Goal: Information Seeking & Learning: Learn about a topic

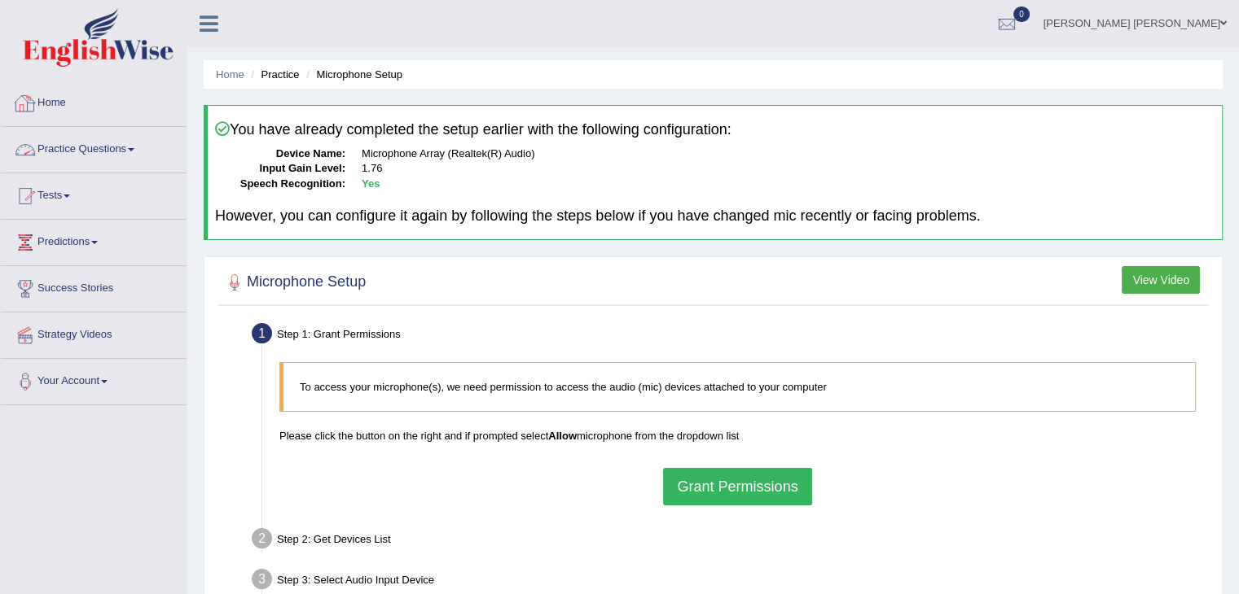
click at [88, 147] on link "Practice Questions" at bounding box center [94, 147] width 186 height 41
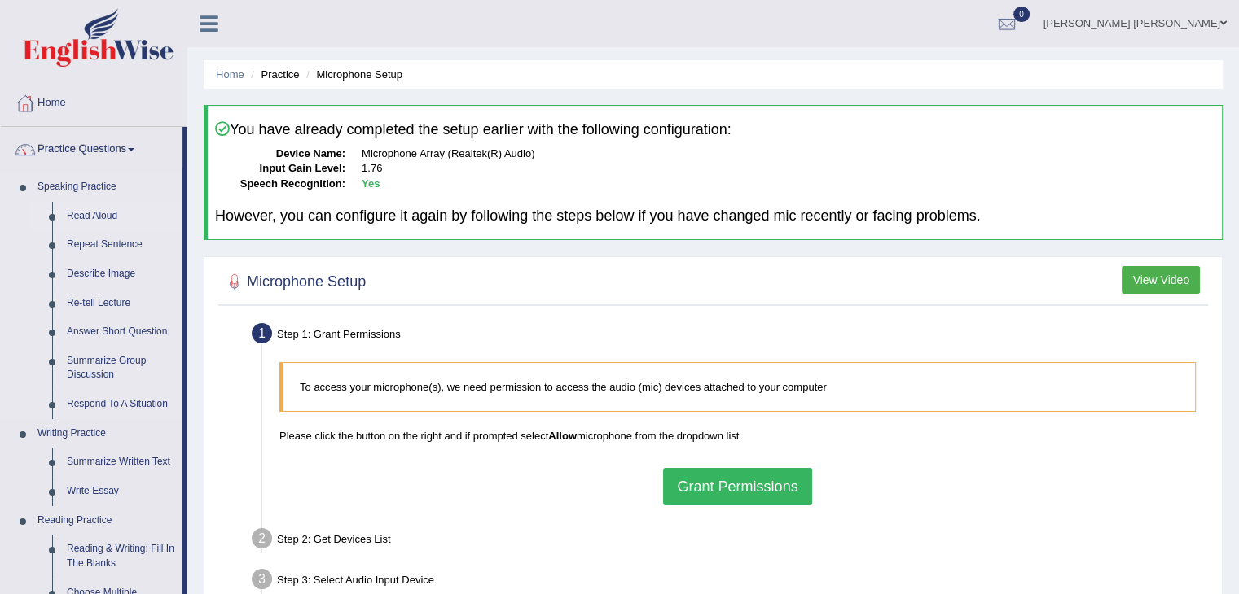
click at [94, 216] on link "Read Aloud" at bounding box center [120, 216] width 123 height 29
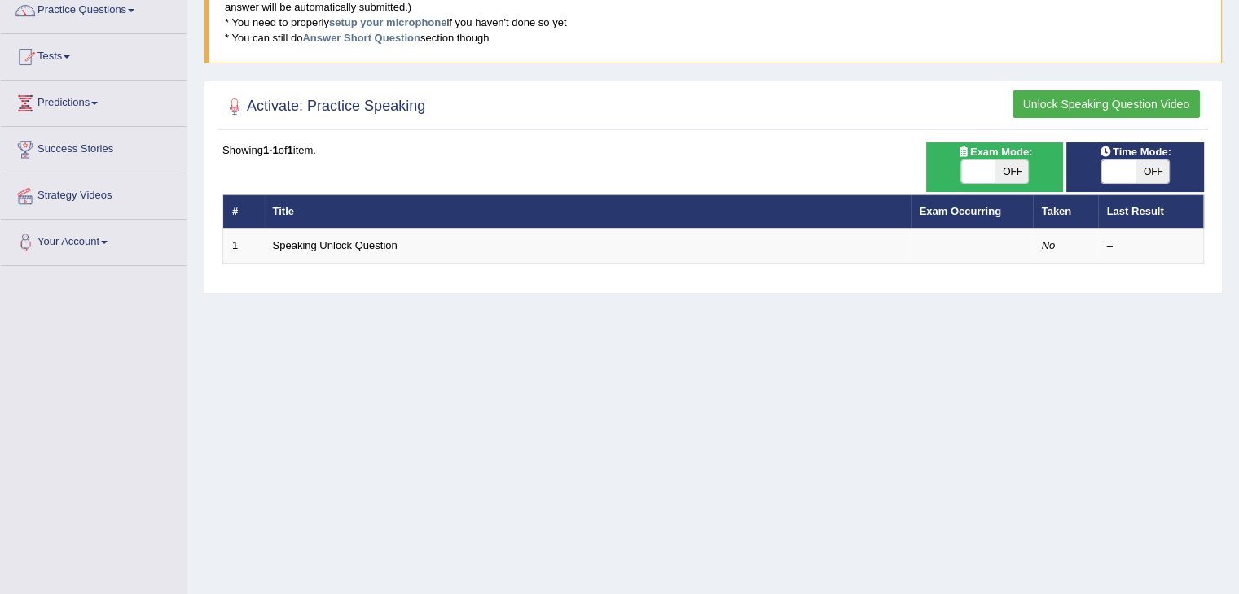
scroll to position [163, 0]
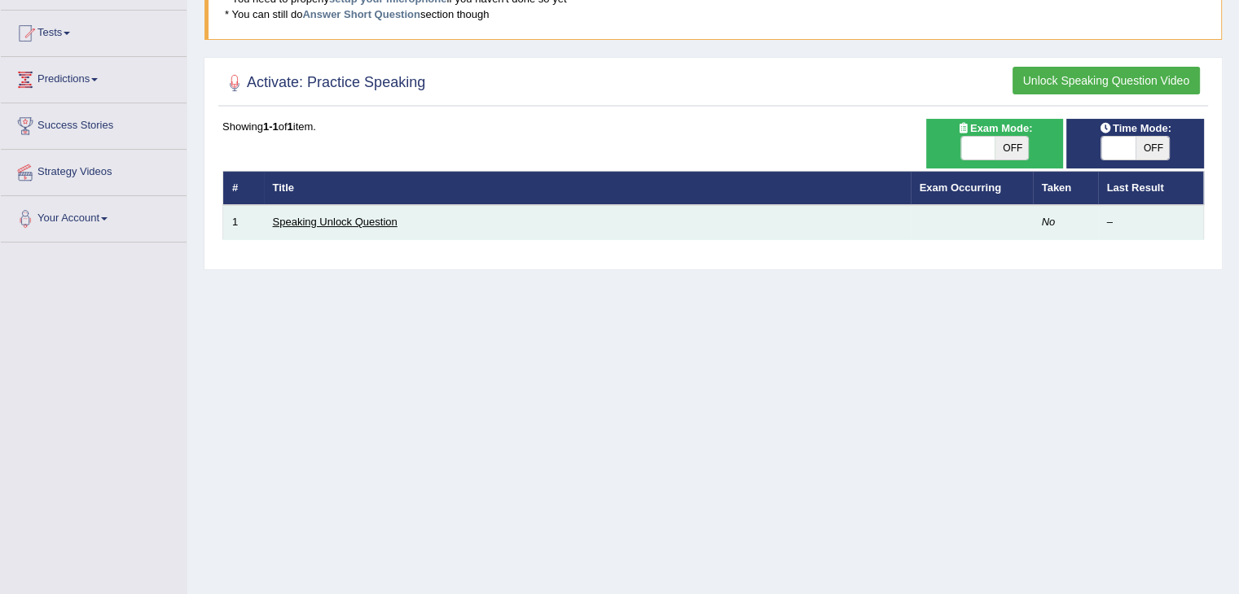
click at [319, 221] on link "Speaking Unlock Question" at bounding box center [335, 222] width 125 height 12
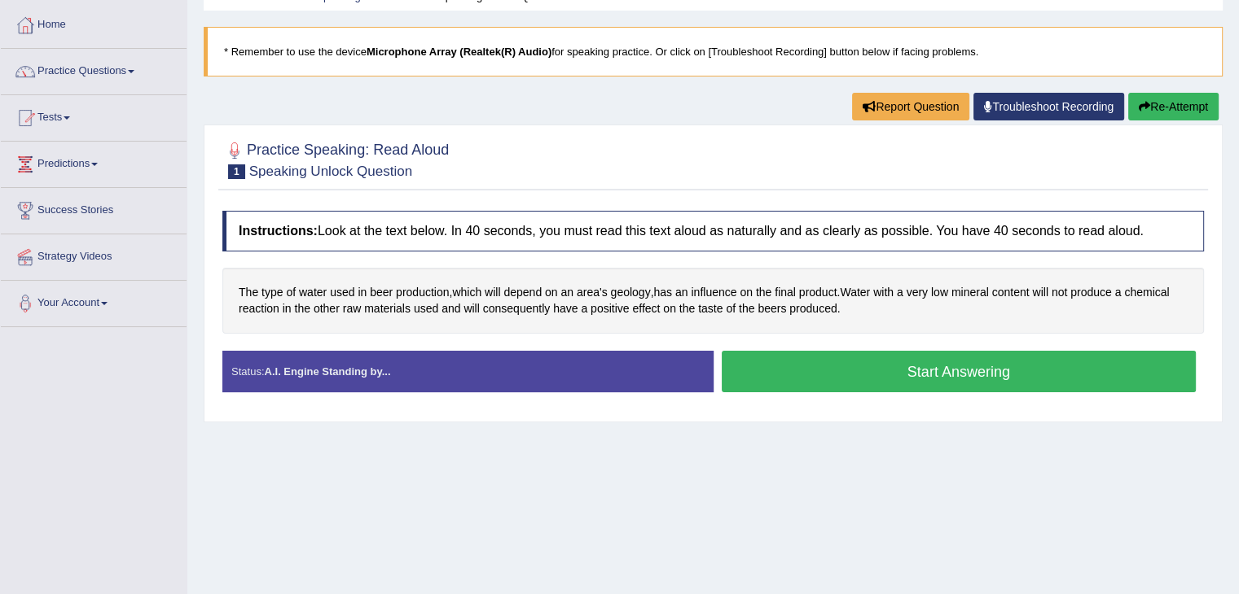
scroll to position [81, 0]
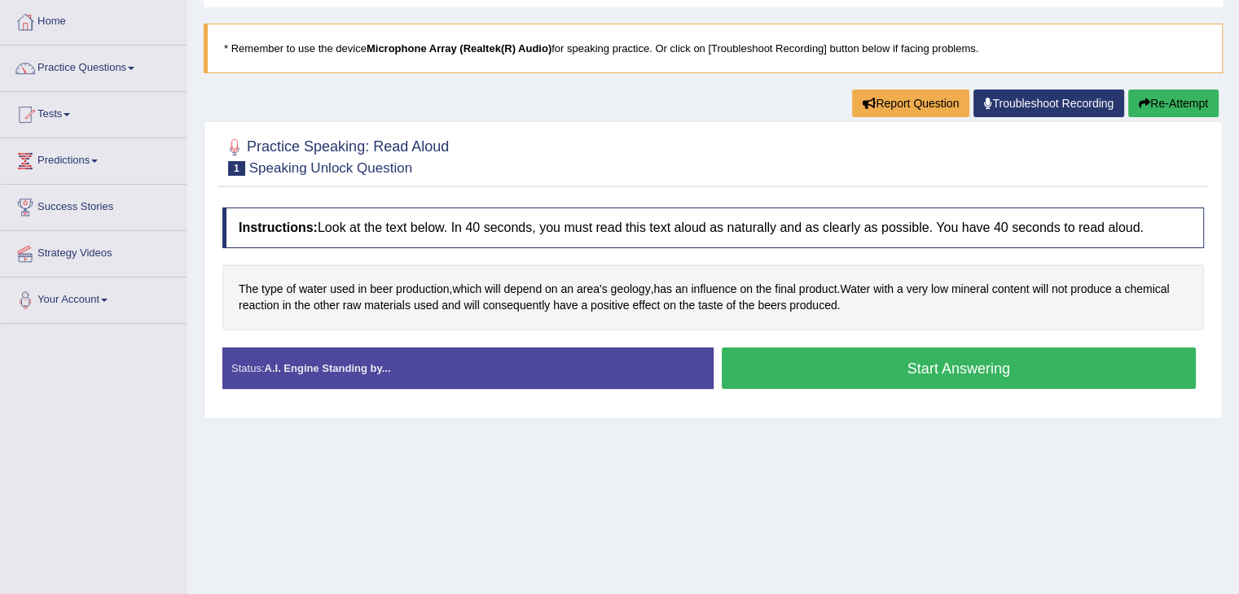
click at [909, 367] on button "Start Answering" at bounding box center [958, 369] width 475 height 42
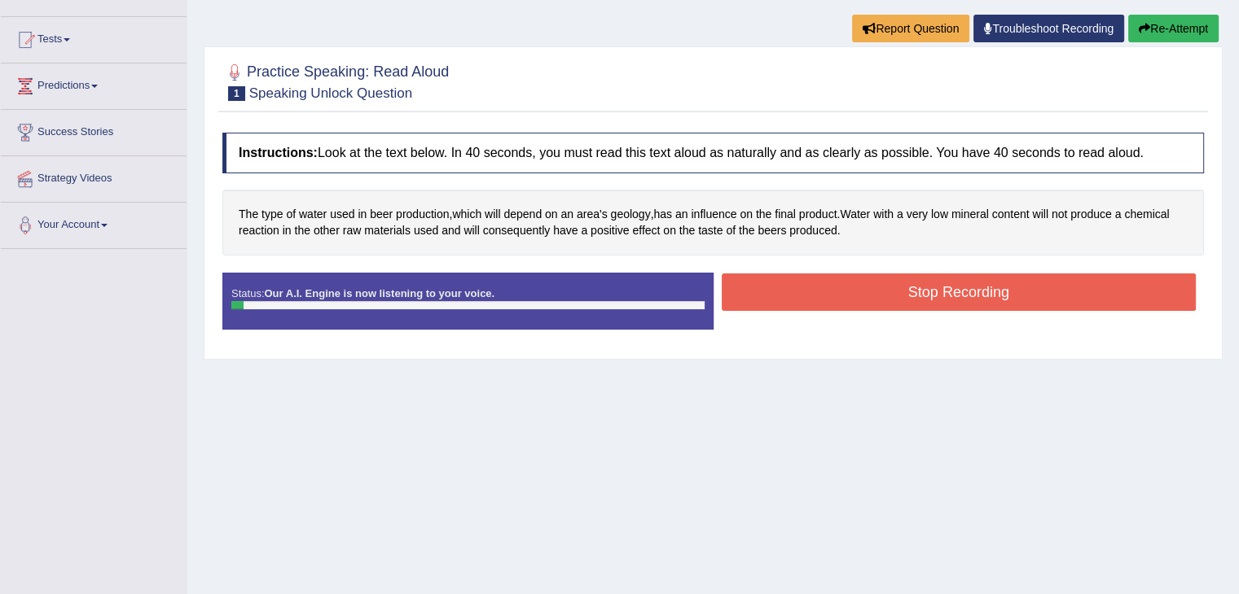
scroll to position [163, 0]
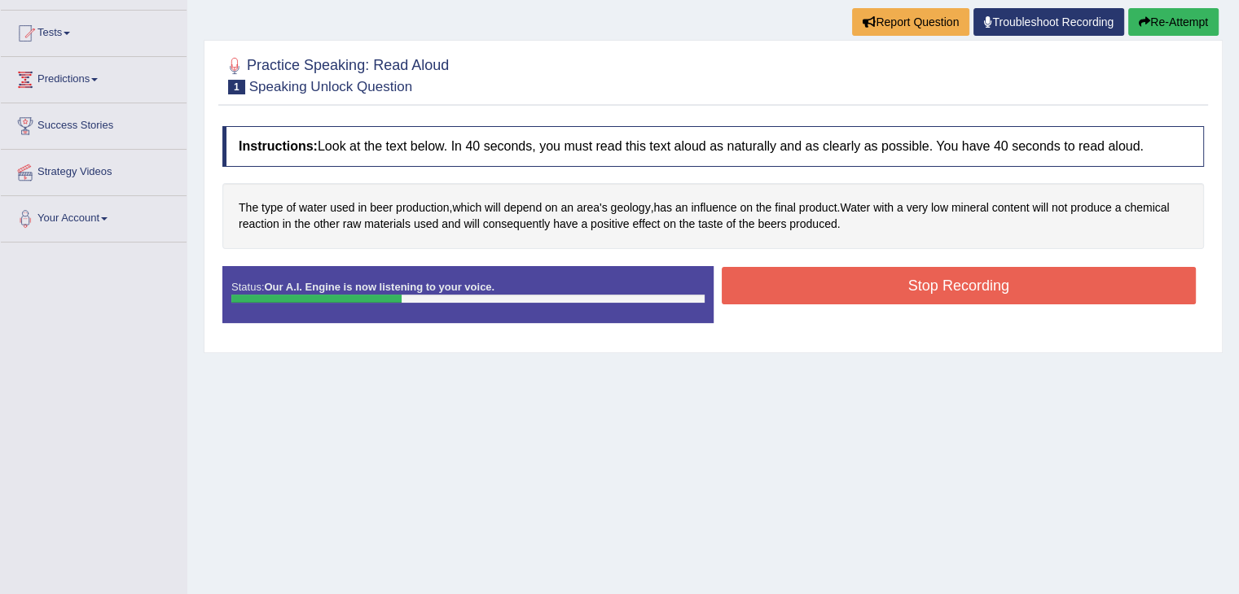
click at [871, 305] on div "Stop Recording" at bounding box center [958, 288] width 491 height 42
click at [879, 288] on button "Stop Recording" at bounding box center [958, 285] width 475 height 37
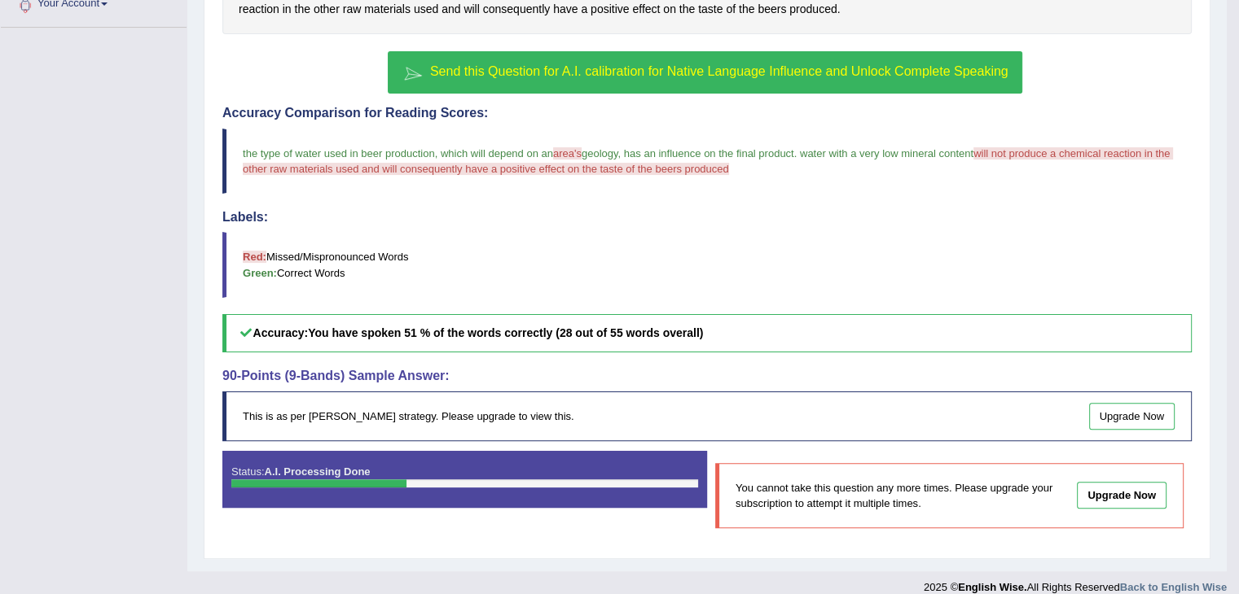
scroll to position [230, 0]
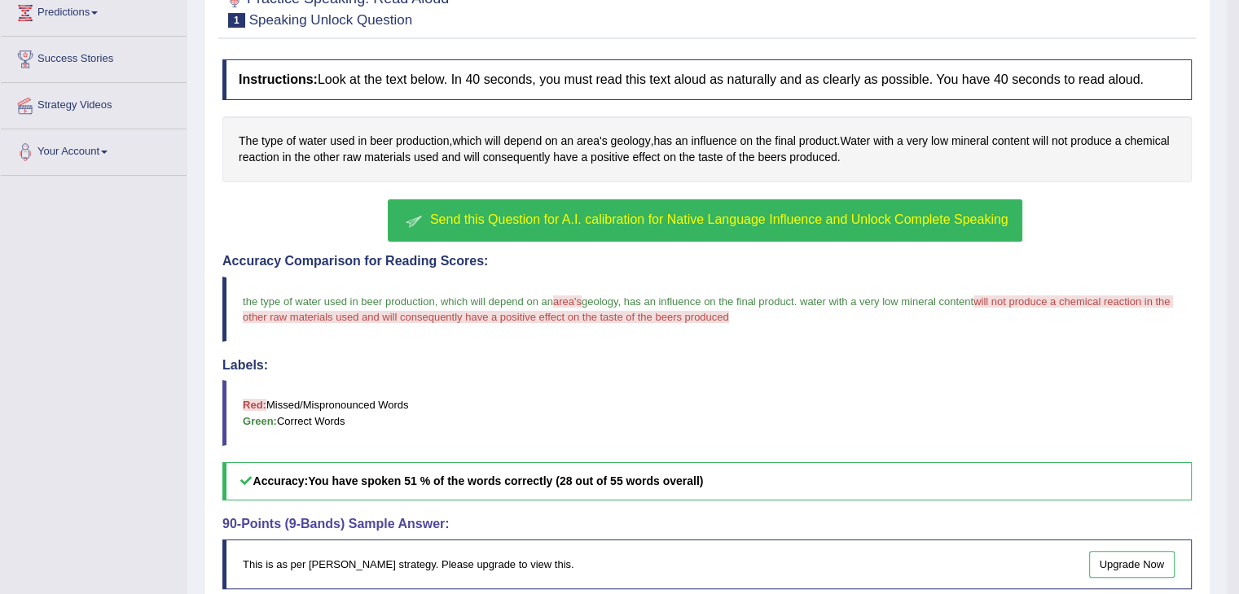
click at [261, 298] on span "the type of water used in beer production" at bounding box center [339, 302] width 192 height 12
click at [262, 298] on span "the type of water used in beer production" at bounding box center [339, 302] width 192 height 12
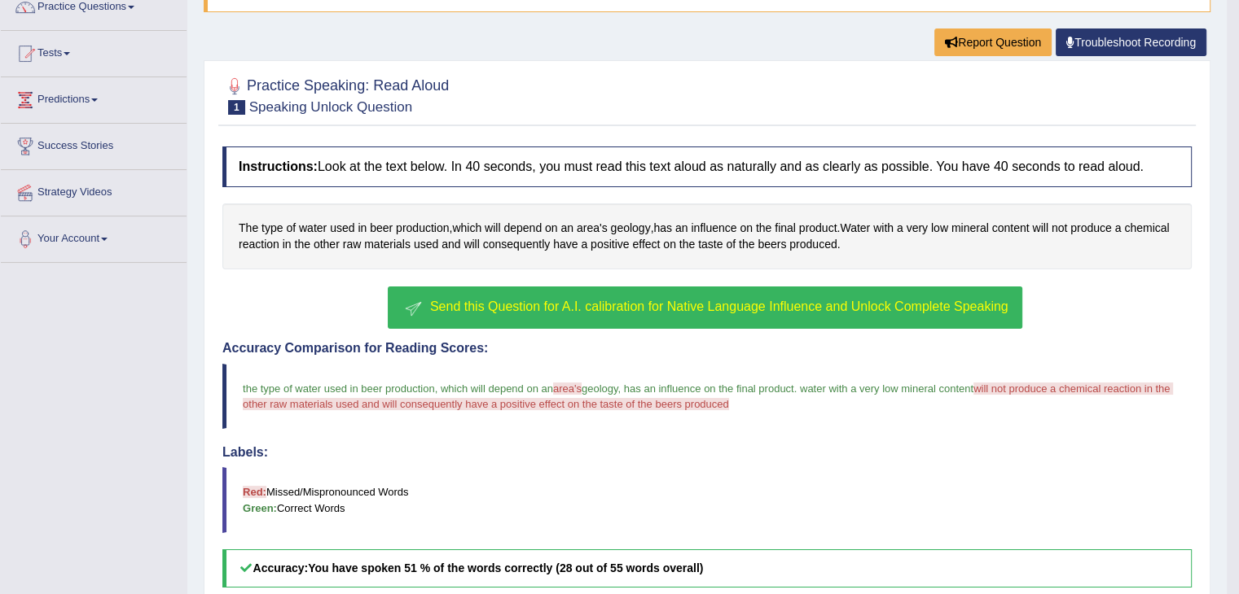
scroll to position [148, 0]
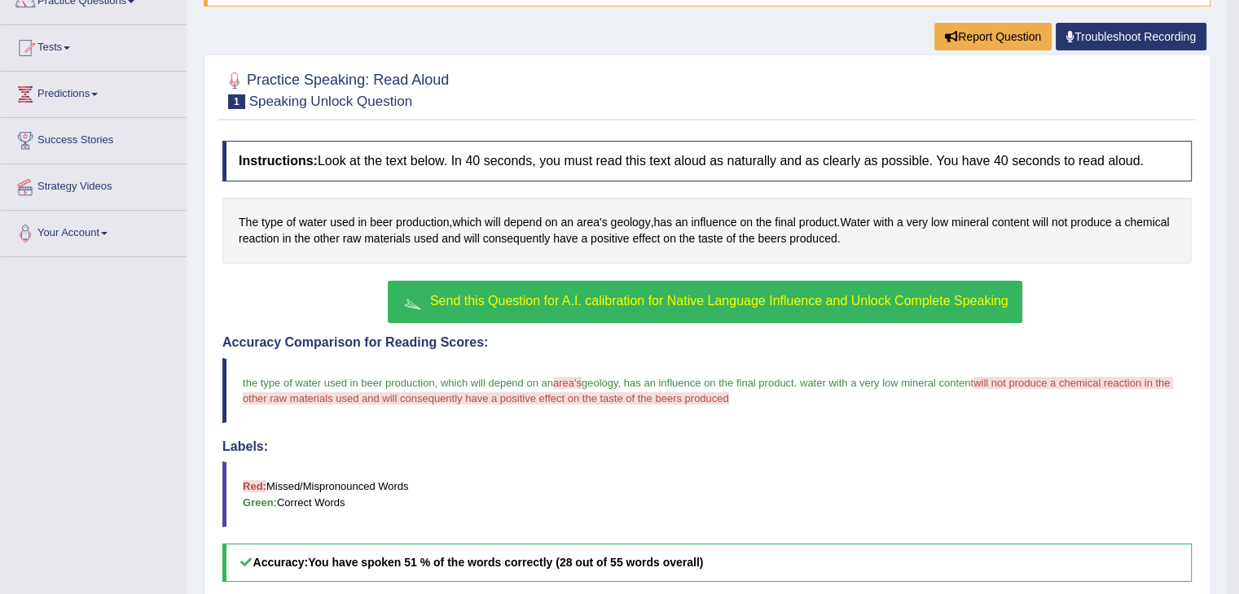
click at [511, 296] on span "Send this Question for A.I. calibration for Native Language Influence and Unloc…" at bounding box center [719, 301] width 578 height 14
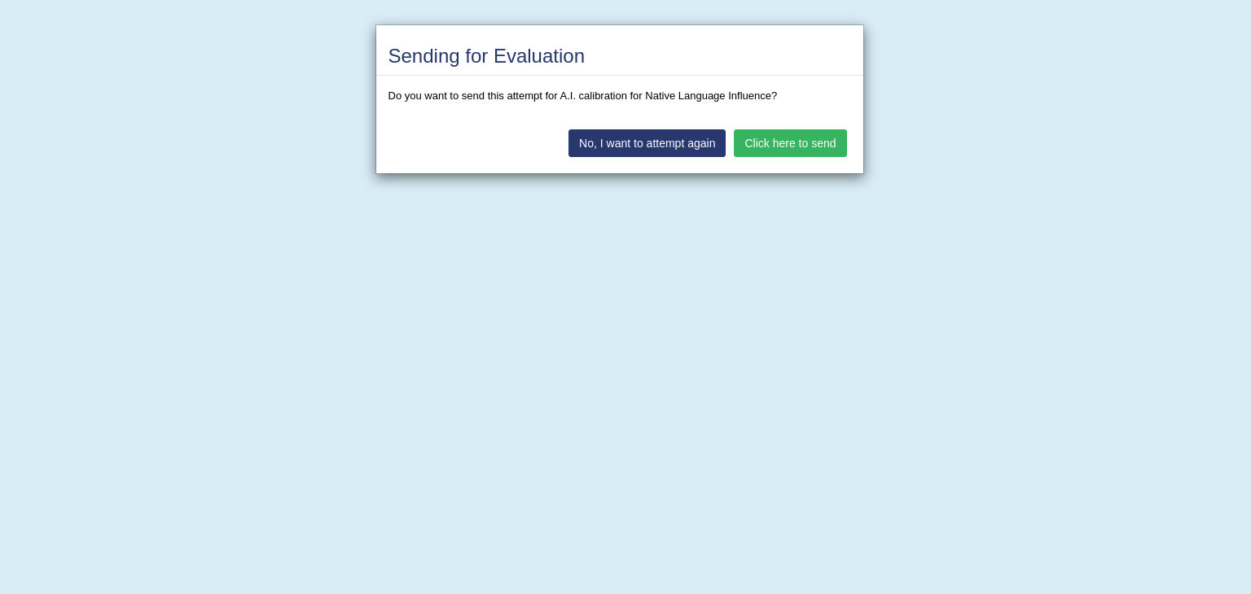
click at [825, 145] on button "Click here to send" at bounding box center [790, 143] width 112 height 28
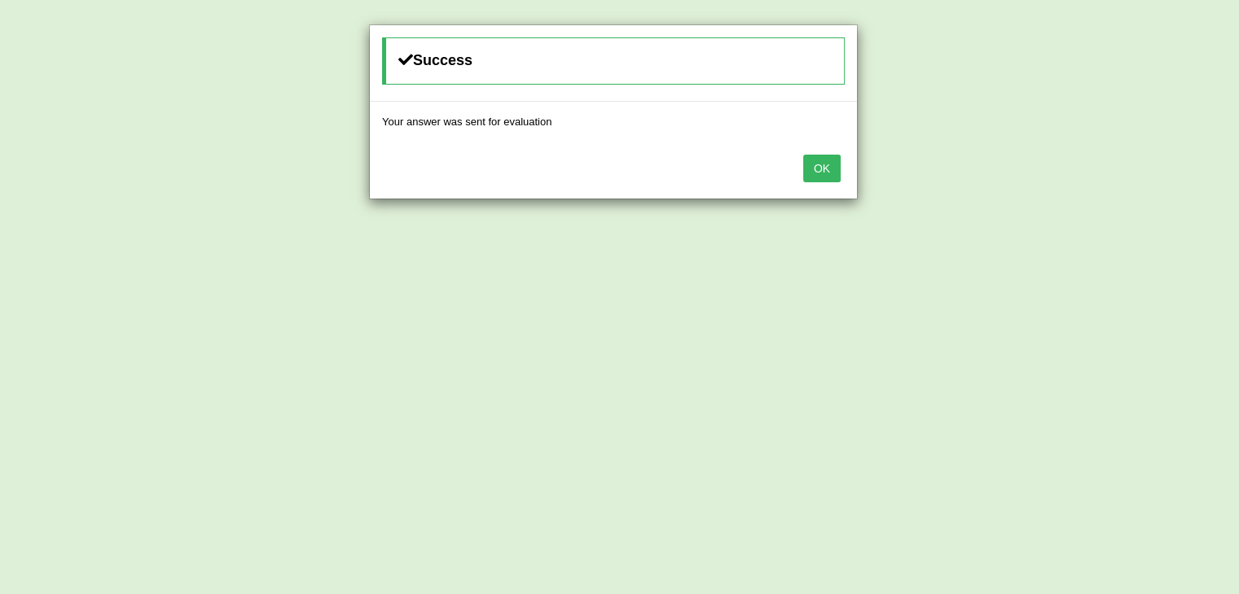
click at [823, 169] on button "OK" at bounding box center [821, 169] width 37 height 28
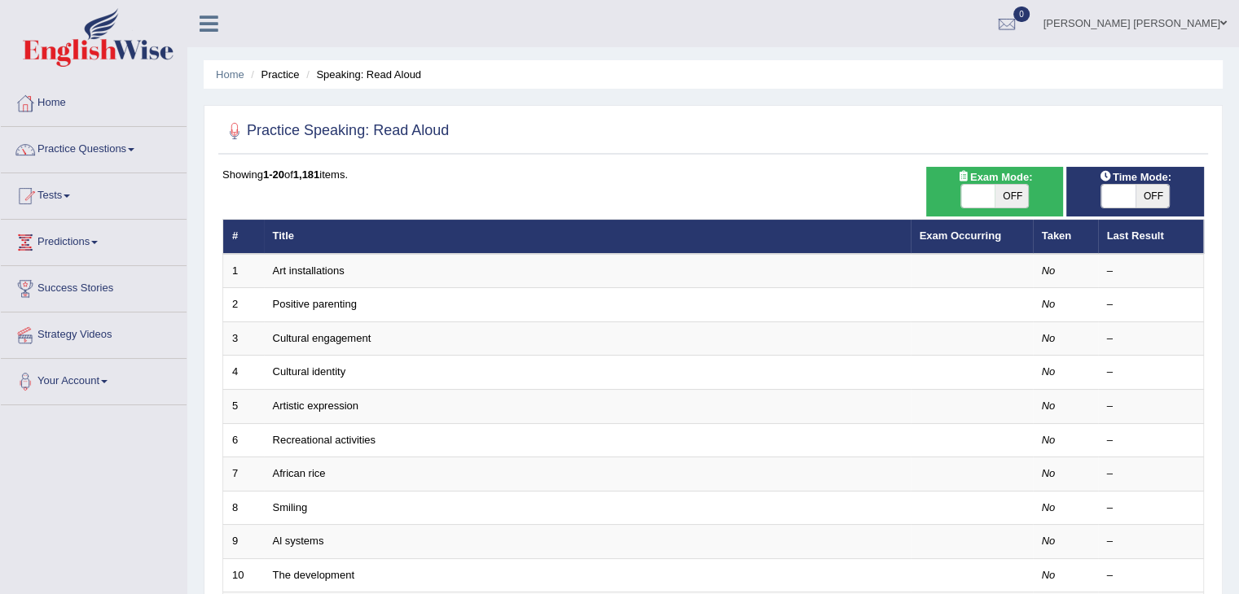
click at [1171, 27] on link "[PERSON_NAME] [PERSON_NAME]" at bounding box center [1135, 21] width 208 height 42
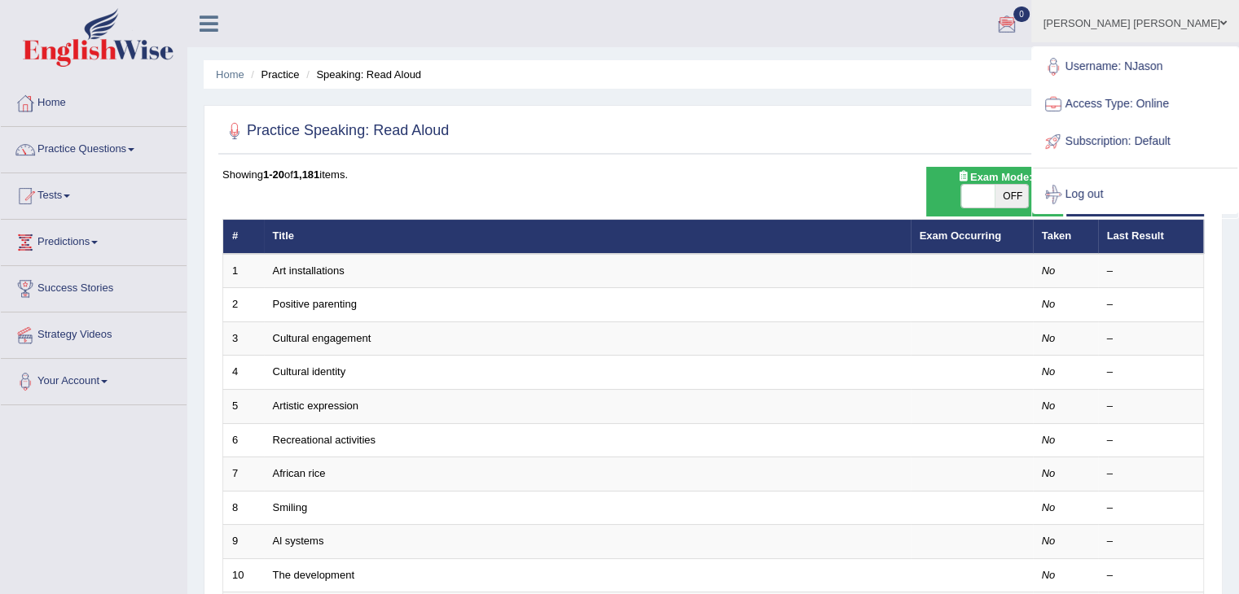
click at [746, 163] on div "Practice Speaking: Read Aloud Time Mode: ON OFF Exam Mode: ON OFF Showing 1-20 …" at bounding box center [713, 565] width 1019 height 920
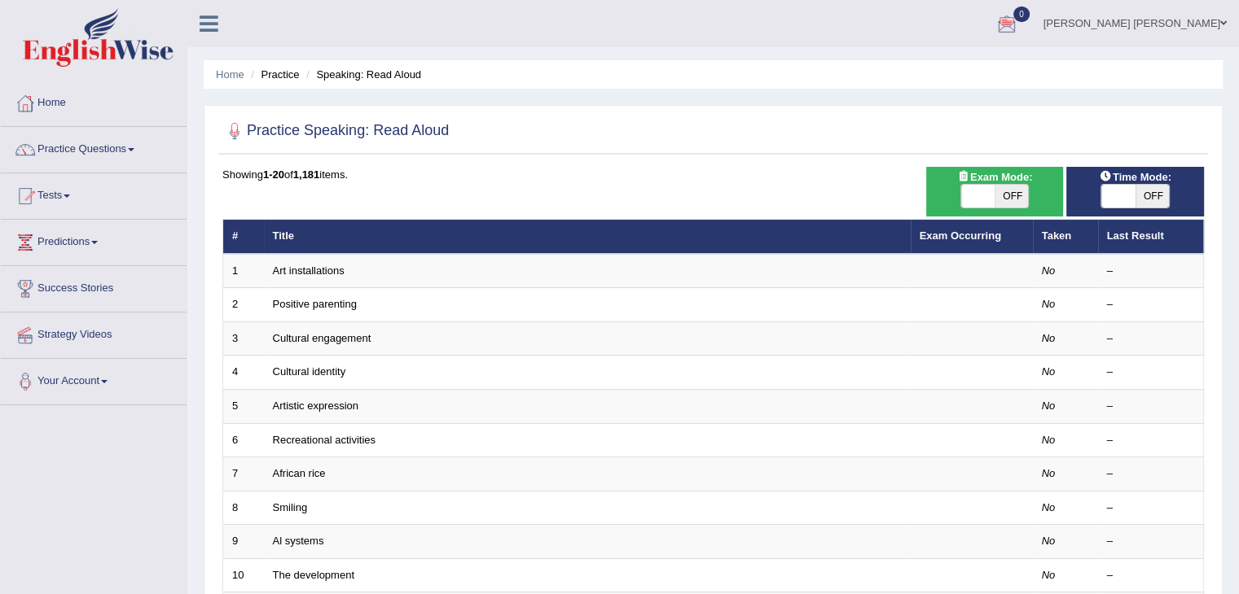
click at [1168, 20] on link "[PERSON_NAME] [PERSON_NAME]" at bounding box center [1135, 21] width 208 height 42
drag, startPoint x: 0, startPoint y: 0, endPoint x: 34, endPoint y: 105, distance: 110.5
click at [34, 105] on div at bounding box center [25, 103] width 24 height 24
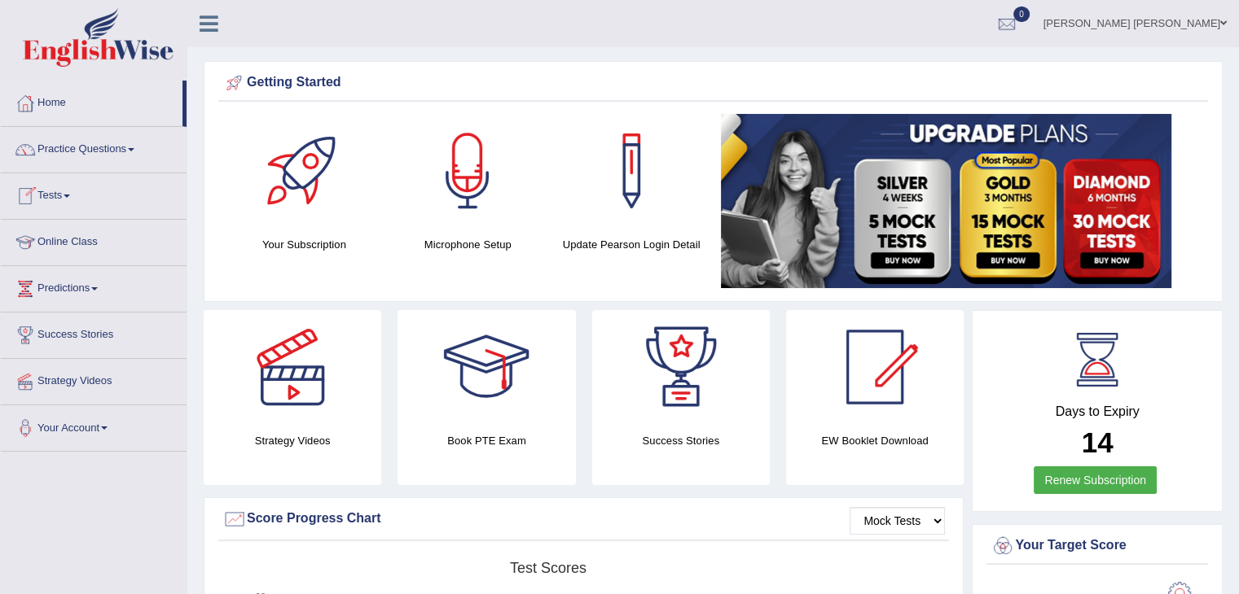
click at [53, 244] on link "Online Class" at bounding box center [94, 240] width 186 height 41
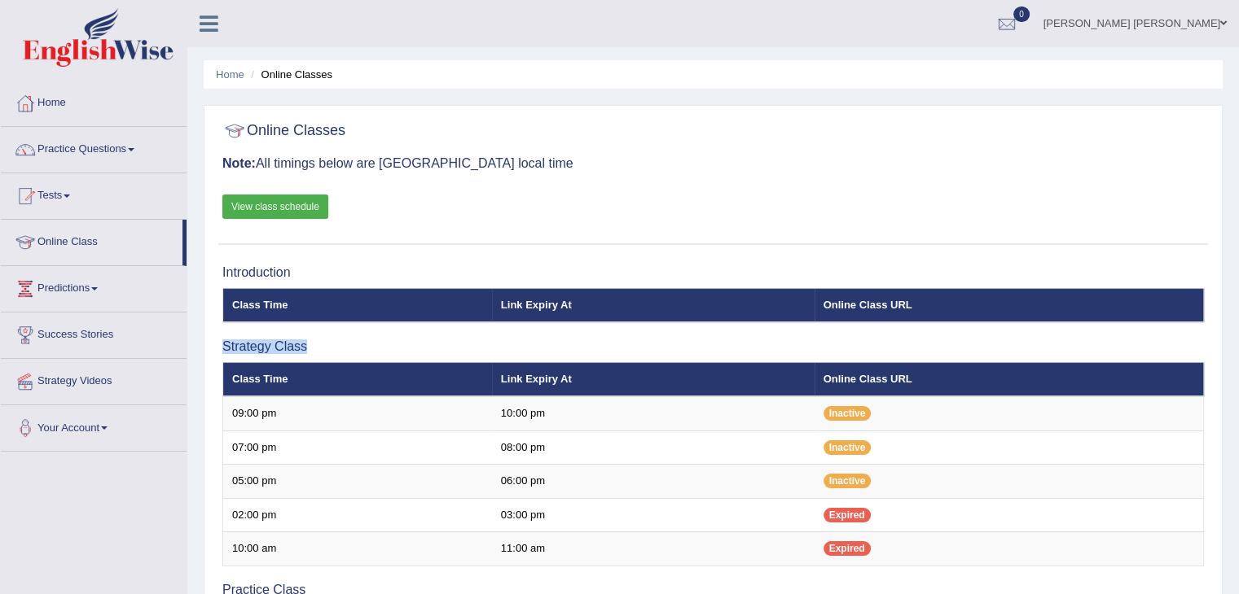
drag, startPoint x: 221, startPoint y: 347, endPoint x: 331, endPoint y: 346, distance: 109.9
click at [346, 347] on h3 "Strategy Class" at bounding box center [712, 347] width 981 height 15
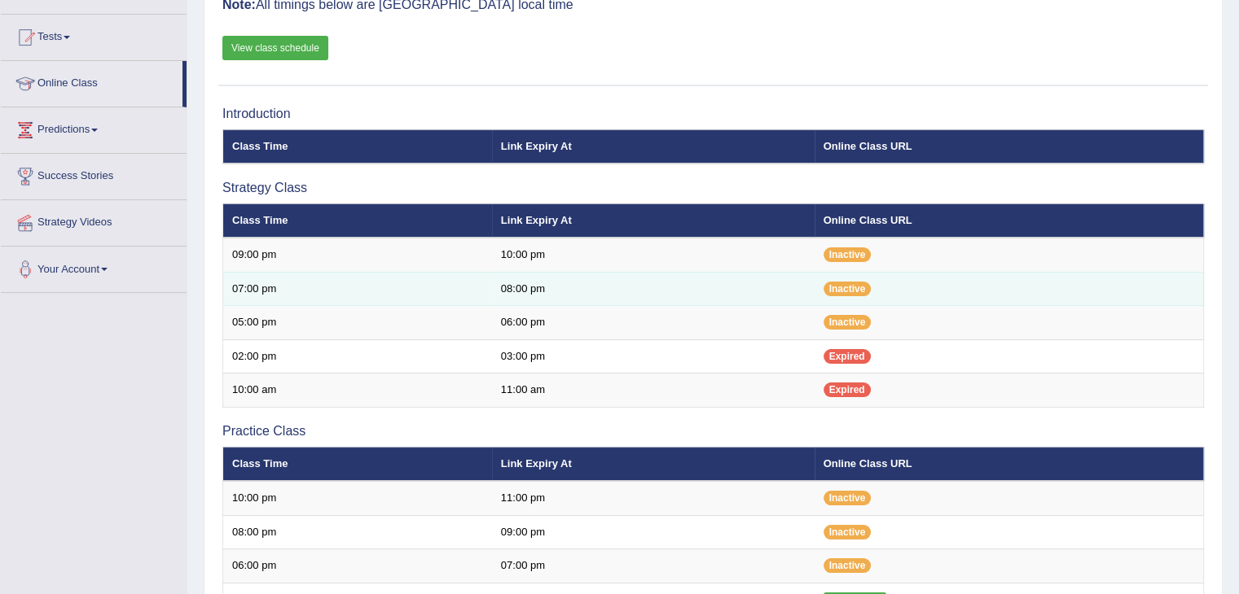
scroll to position [163, 0]
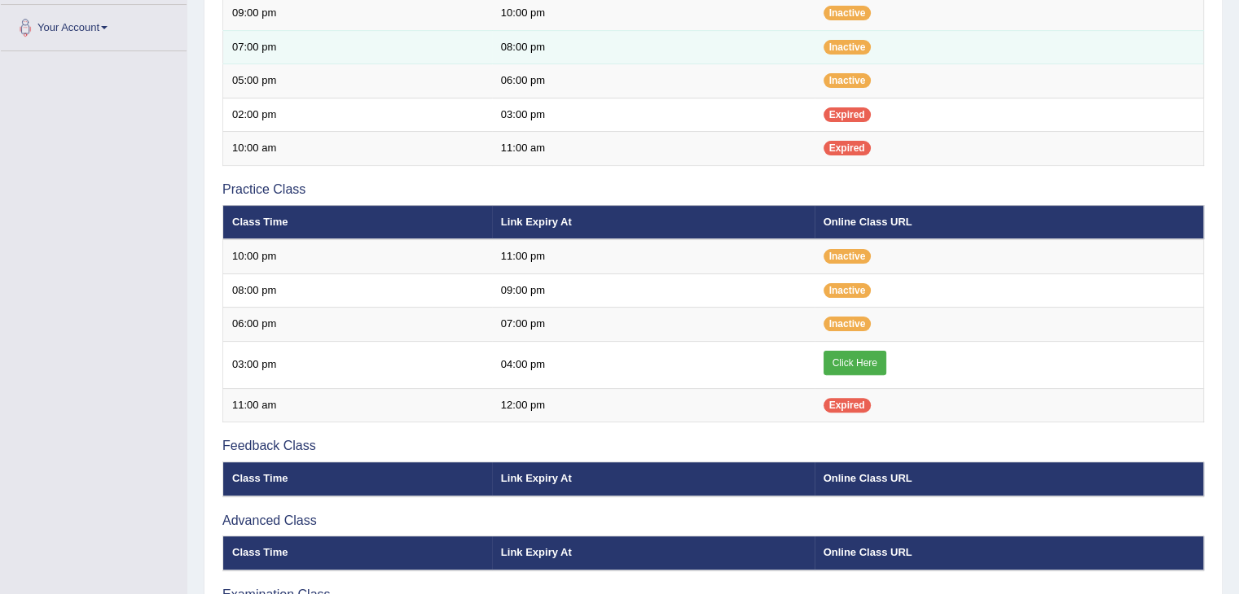
scroll to position [407, 0]
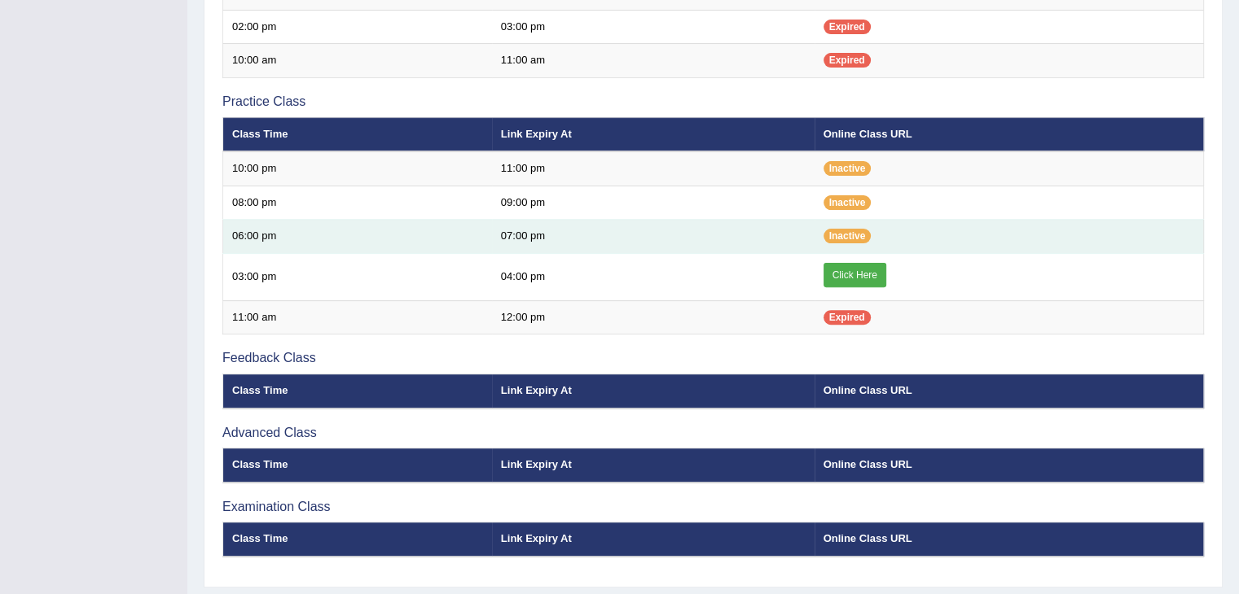
scroll to position [492, 0]
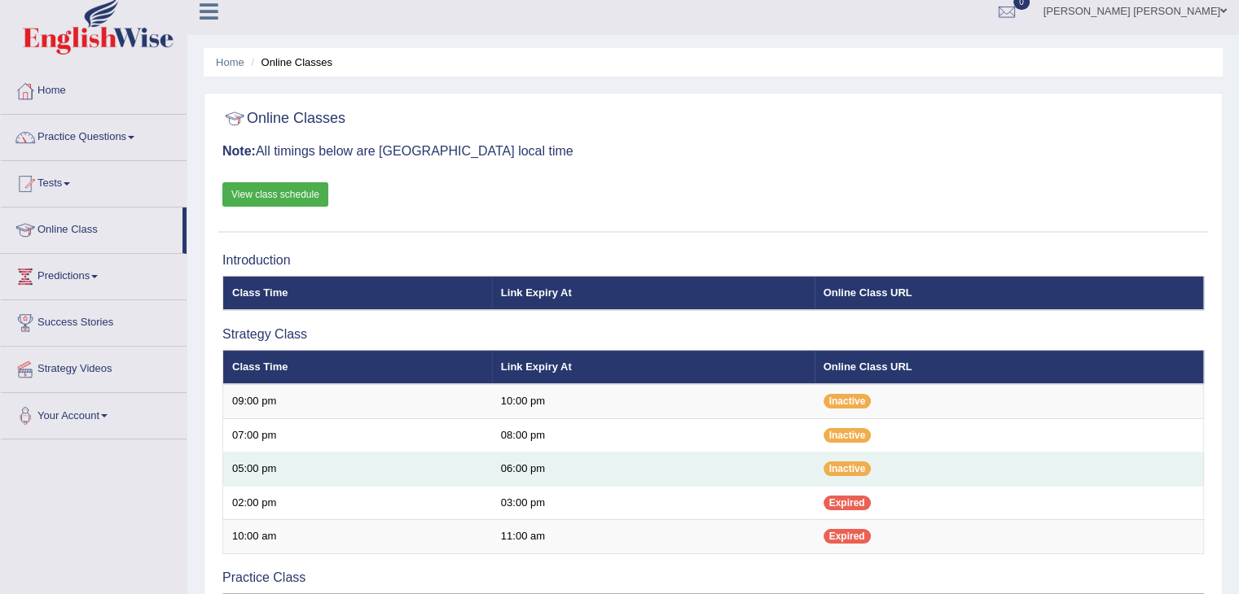
scroll to position [3, 0]
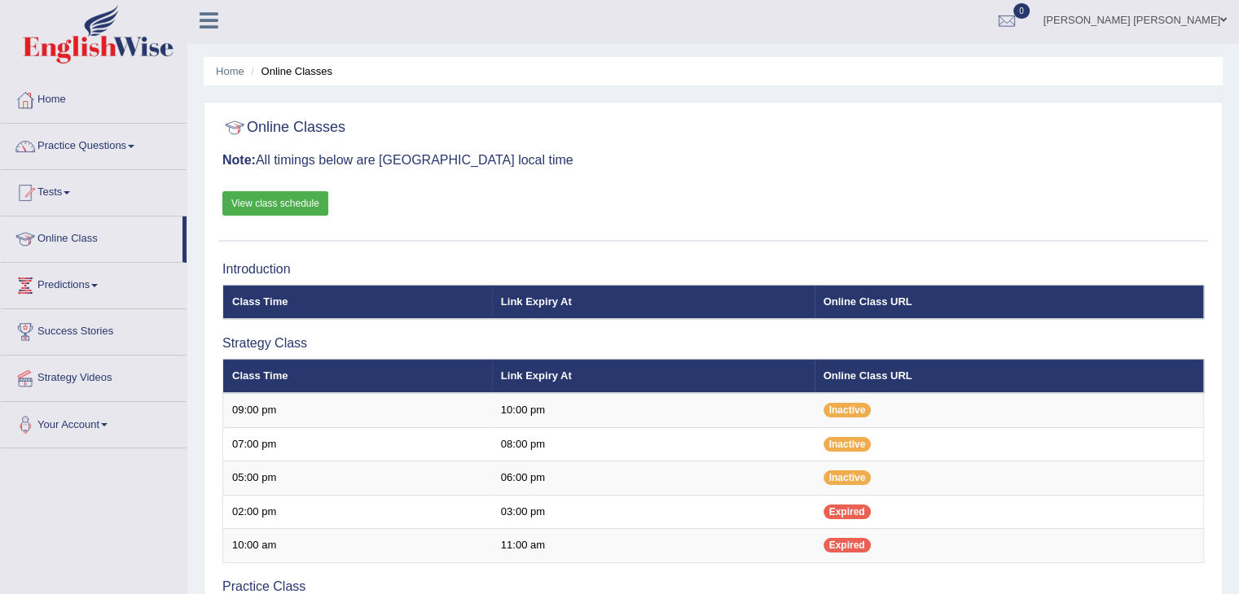
click at [296, 203] on link "View class schedule" at bounding box center [275, 203] width 106 height 24
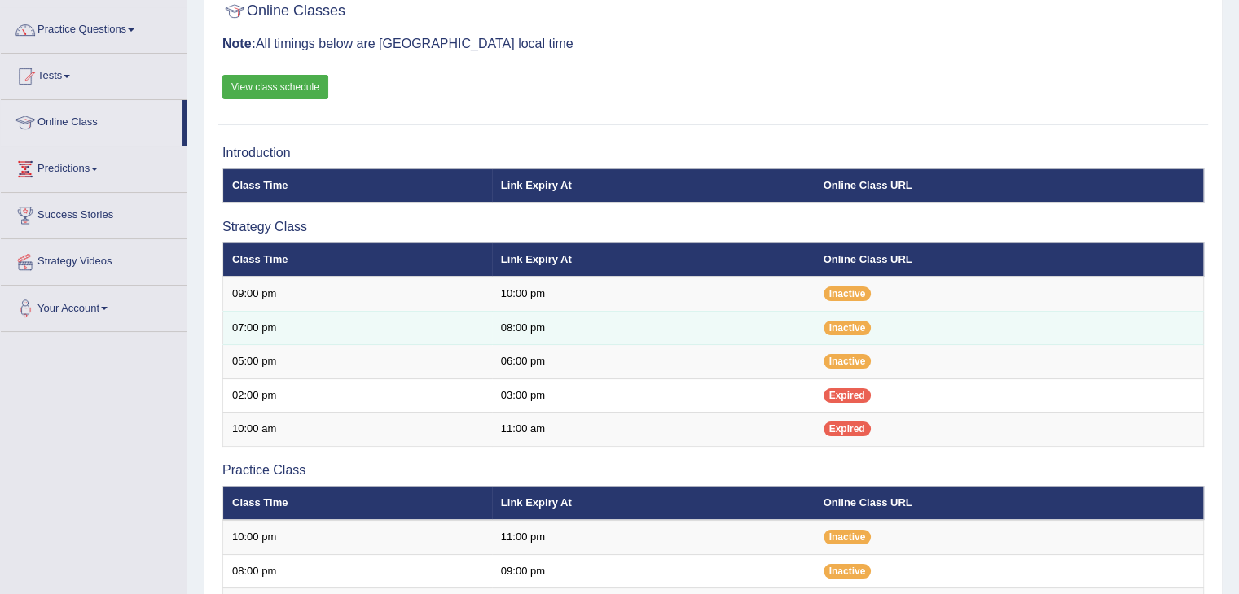
scroll to position [166, 0]
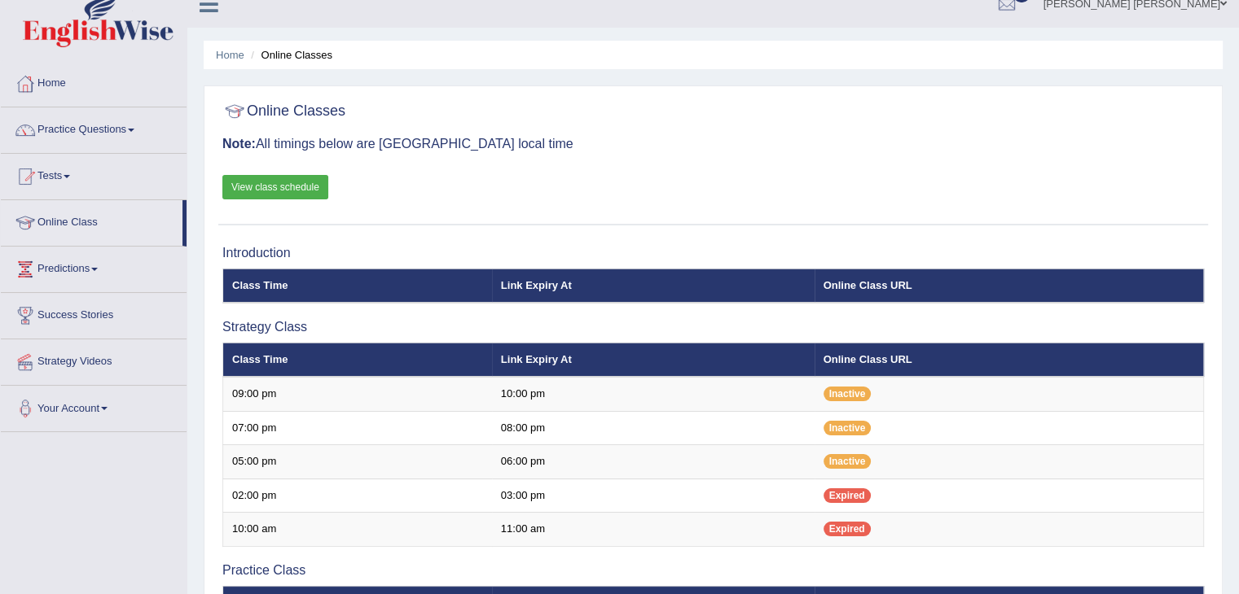
scroll to position [3, 0]
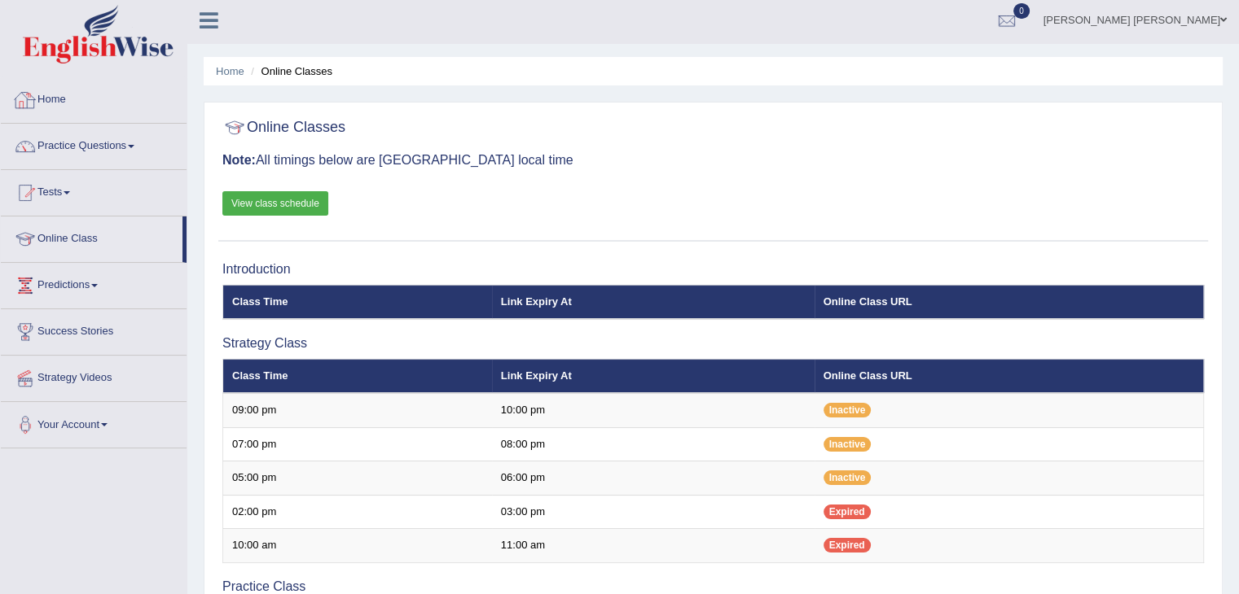
click at [49, 96] on link "Home" at bounding box center [94, 97] width 186 height 41
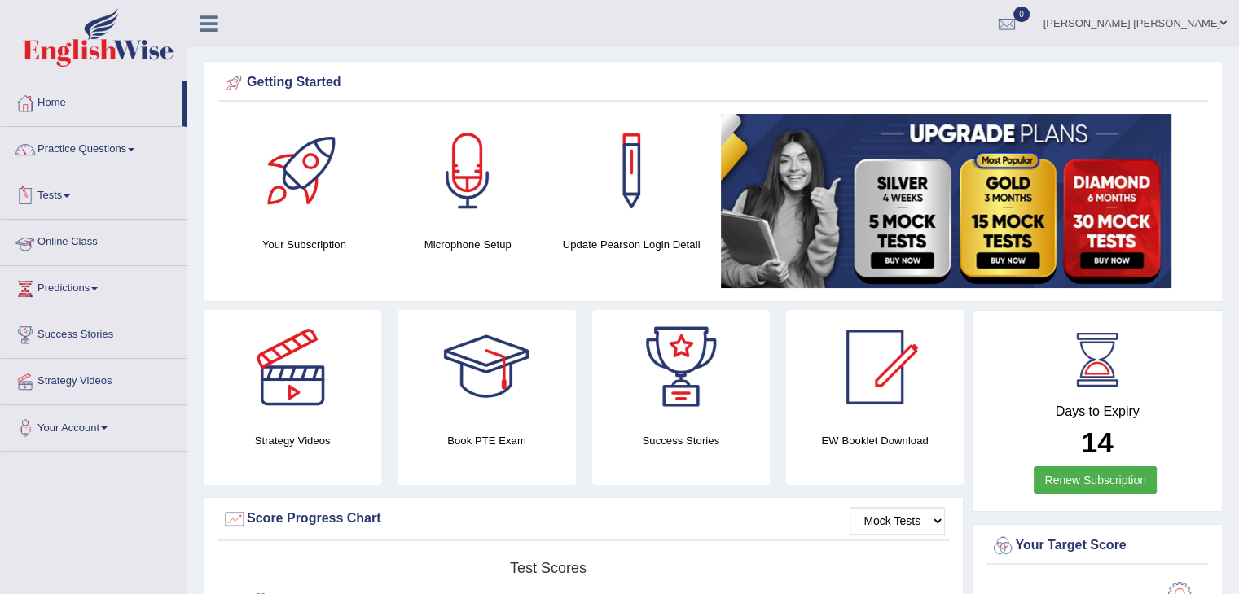
click at [90, 243] on link "Online Class" at bounding box center [94, 240] width 186 height 41
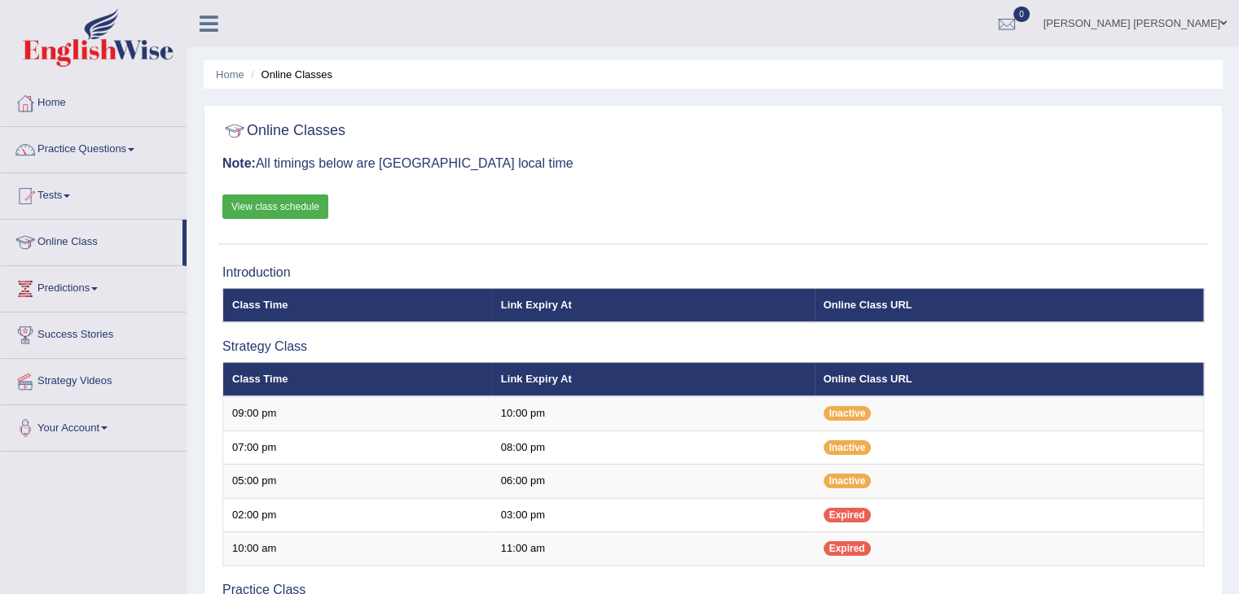
click at [270, 212] on link "View class schedule" at bounding box center [275, 207] width 106 height 24
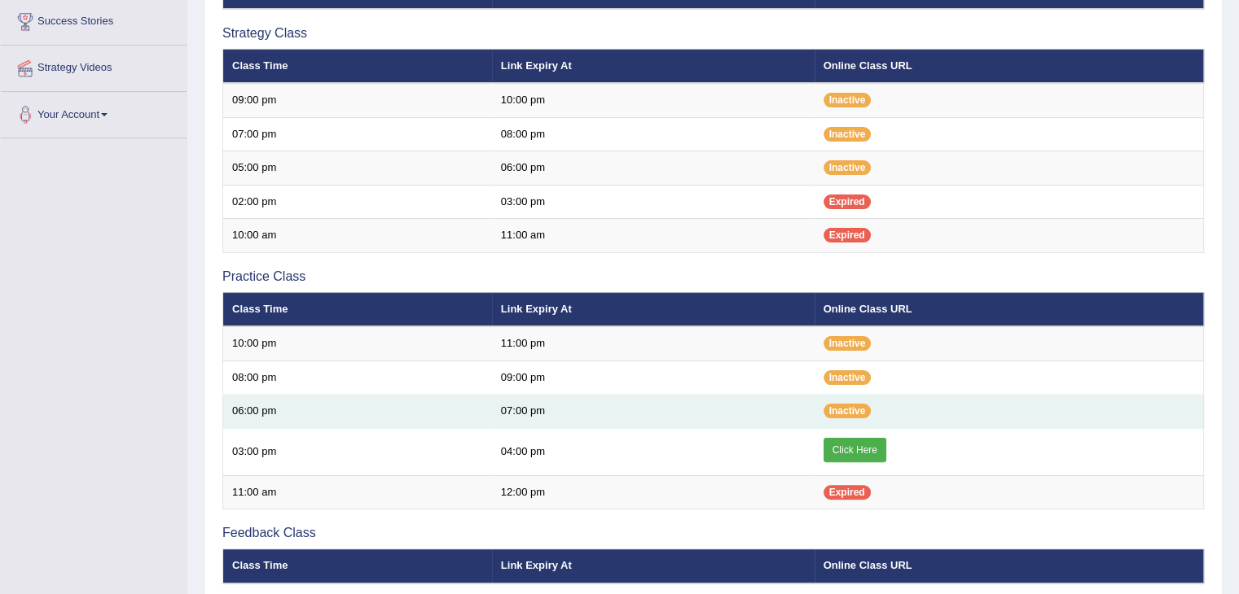
scroll to position [326, 0]
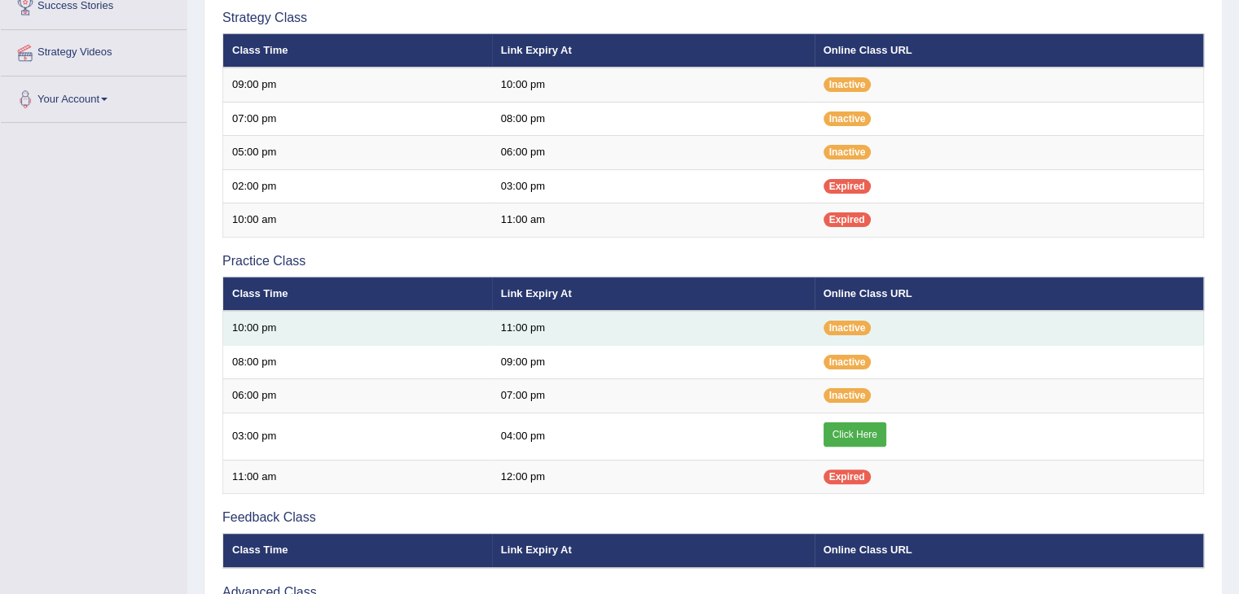
scroll to position [326, 0]
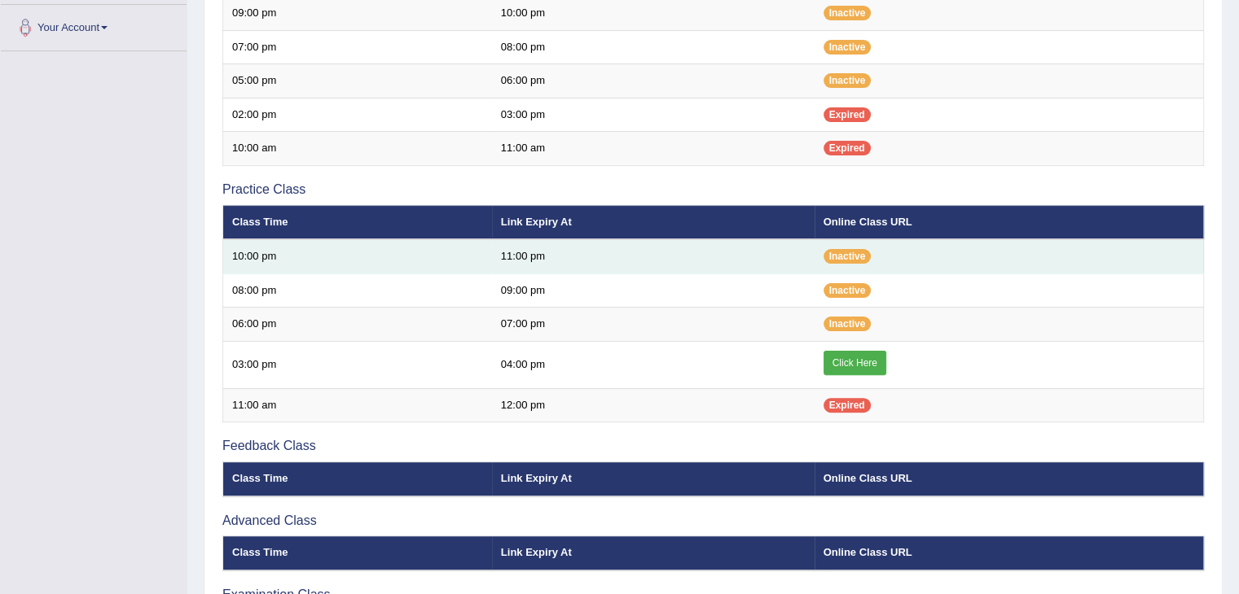
scroll to position [407, 0]
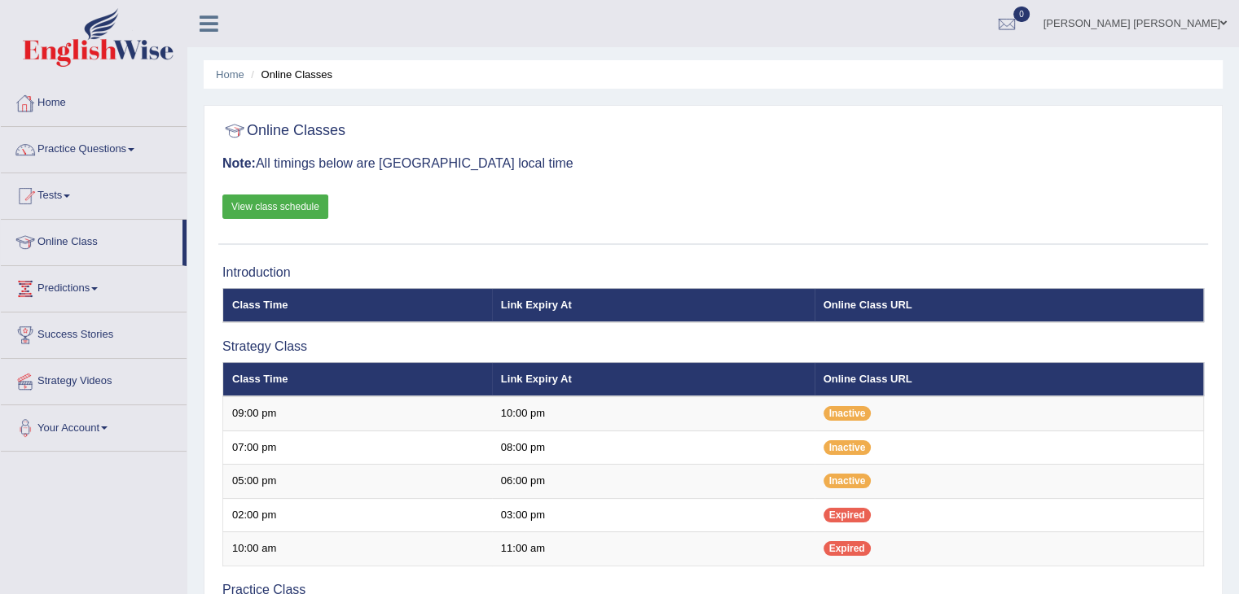
click at [116, 96] on link "Home" at bounding box center [94, 101] width 186 height 41
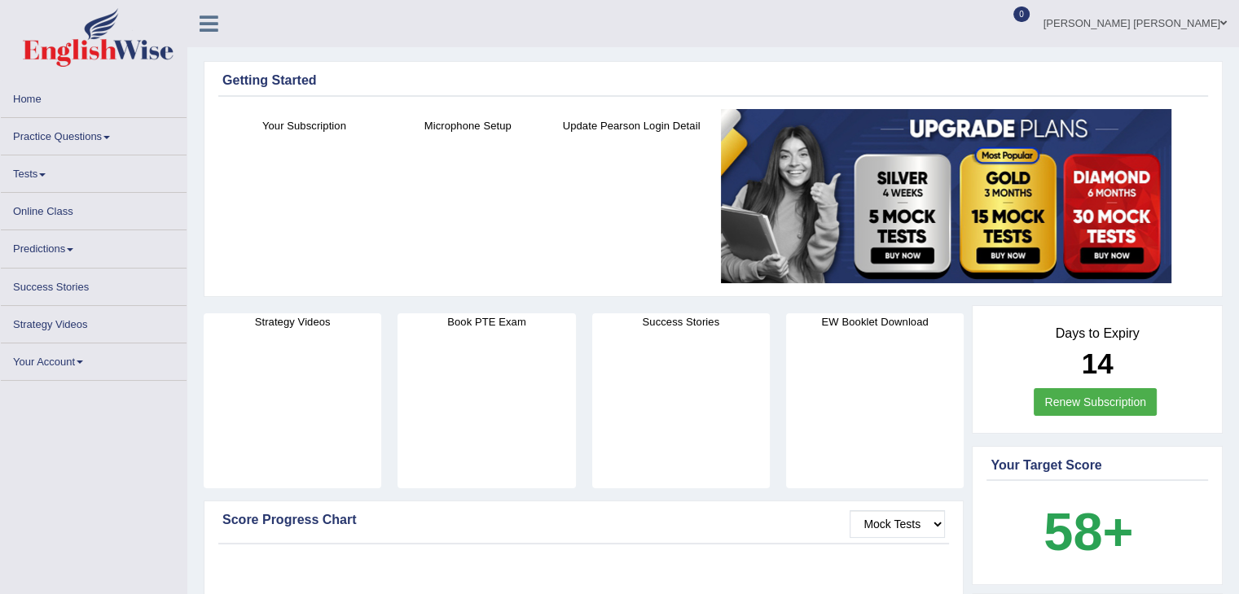
click at [94, 140] on link "Practice Questions" at bounding box center [94, 134] width 186 height 32
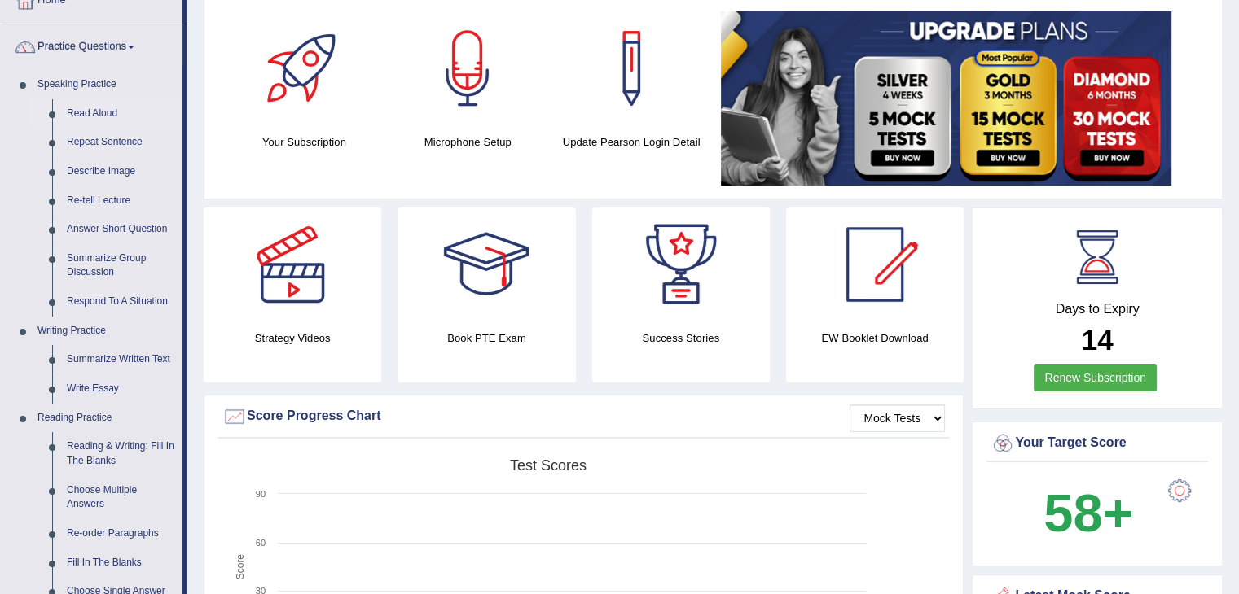
scroll to position [81, 0]
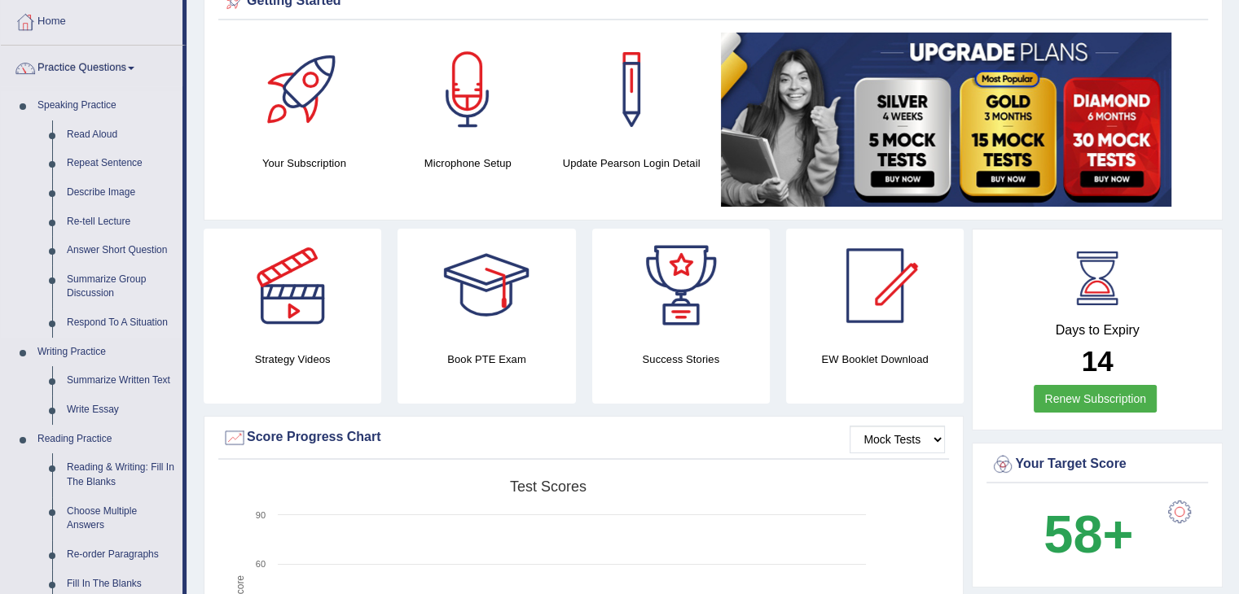
click at [95, 104] on link "Speaking Practice" at bounding box center [106, 105] width 152 height 29
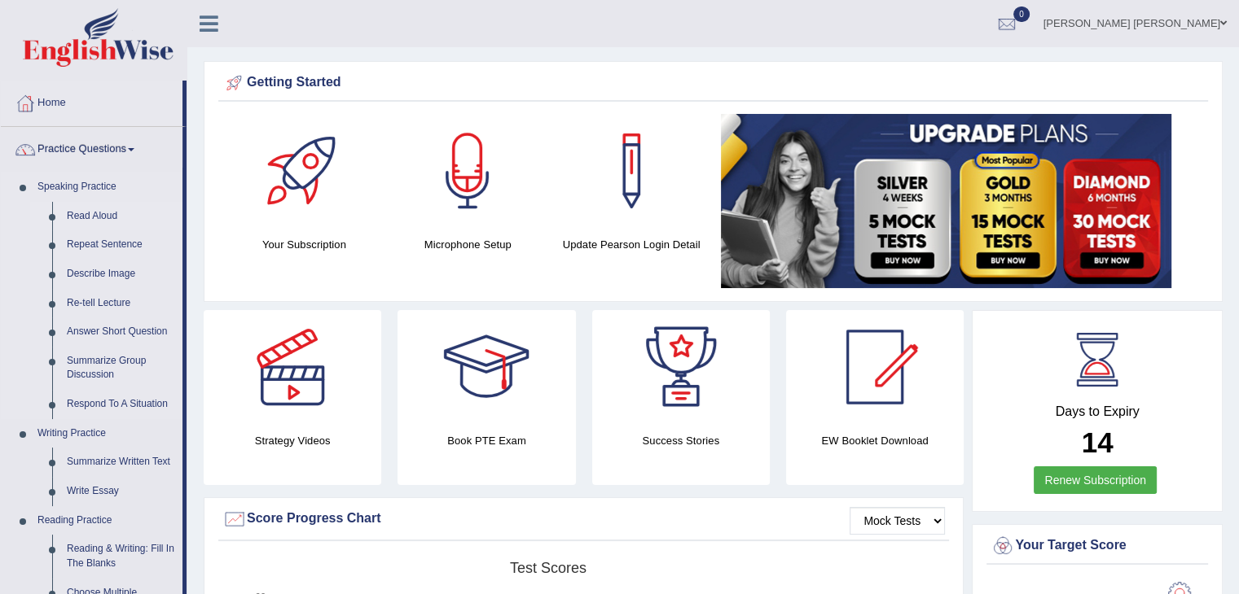
click at [101, 214] on link "Read Aloud" at bounding box center [120, 216] width 123 height 29
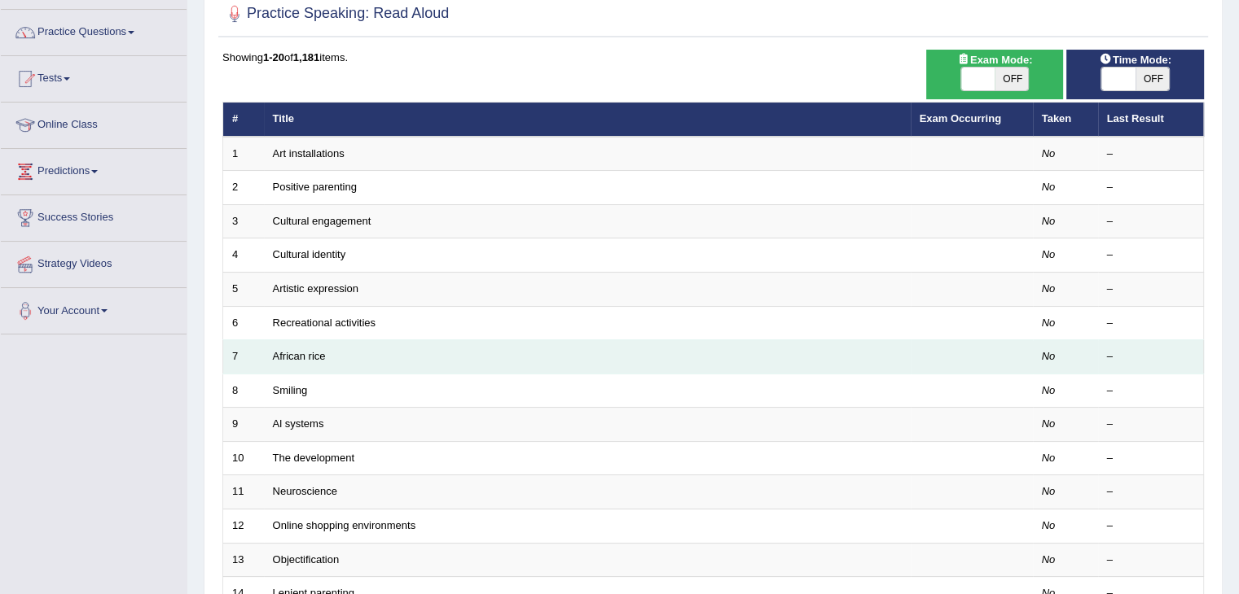
scroll to position [71, 0]
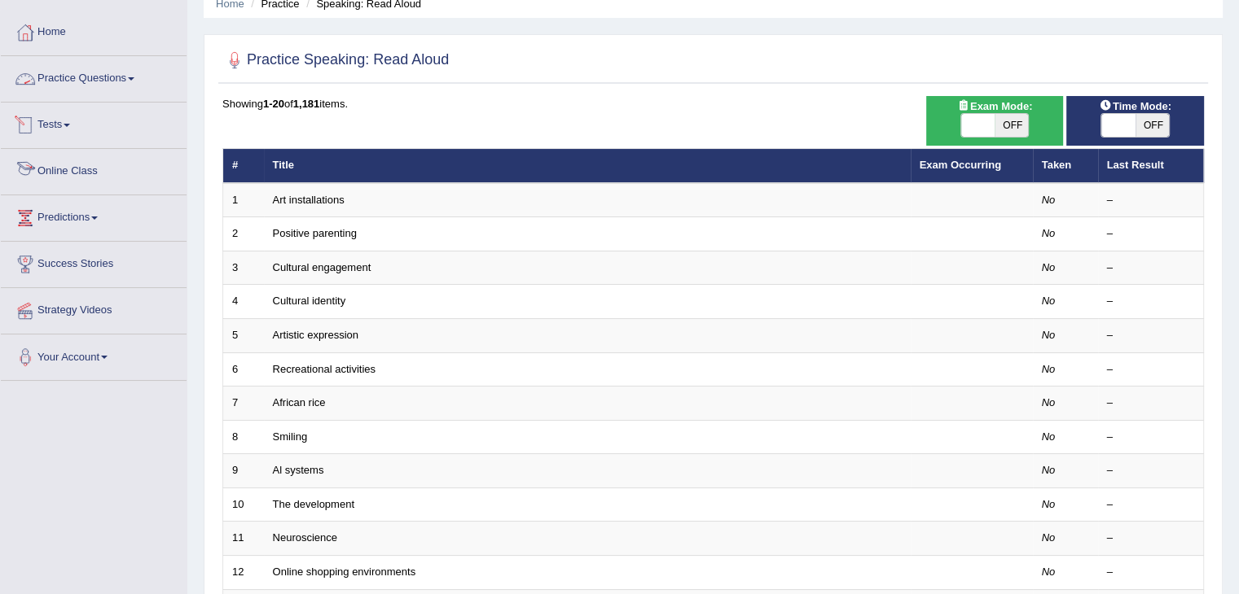
click at [120, 79] on link "Practice Questions" at bounding box center [94, 76] width 186 height 41
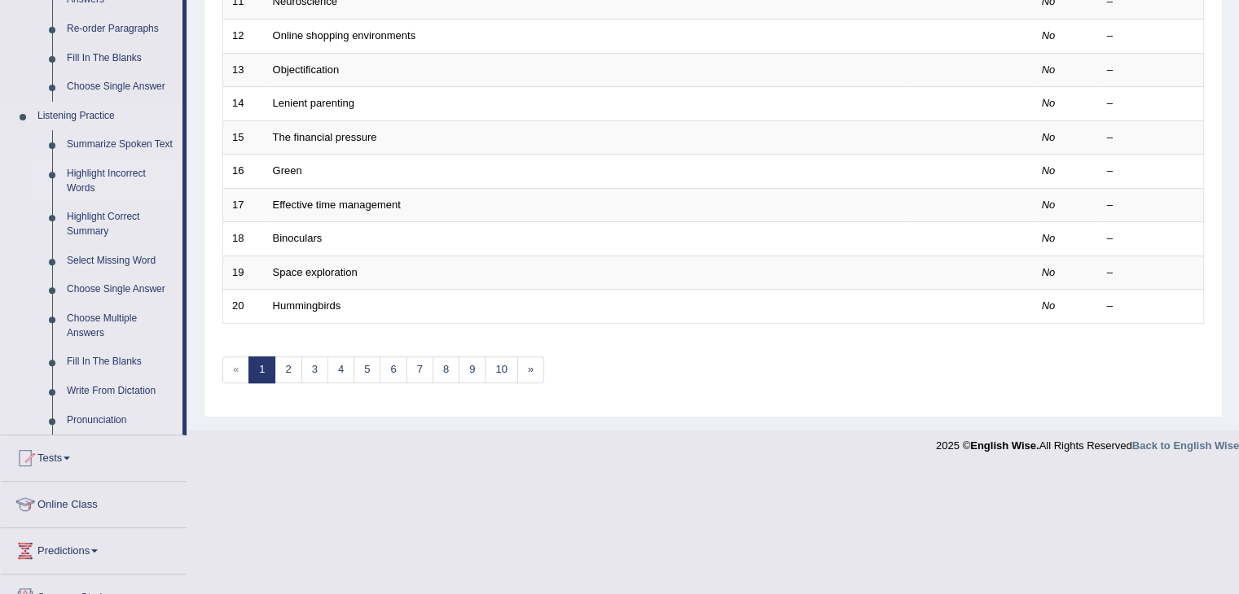
scroll to position [722, 0]
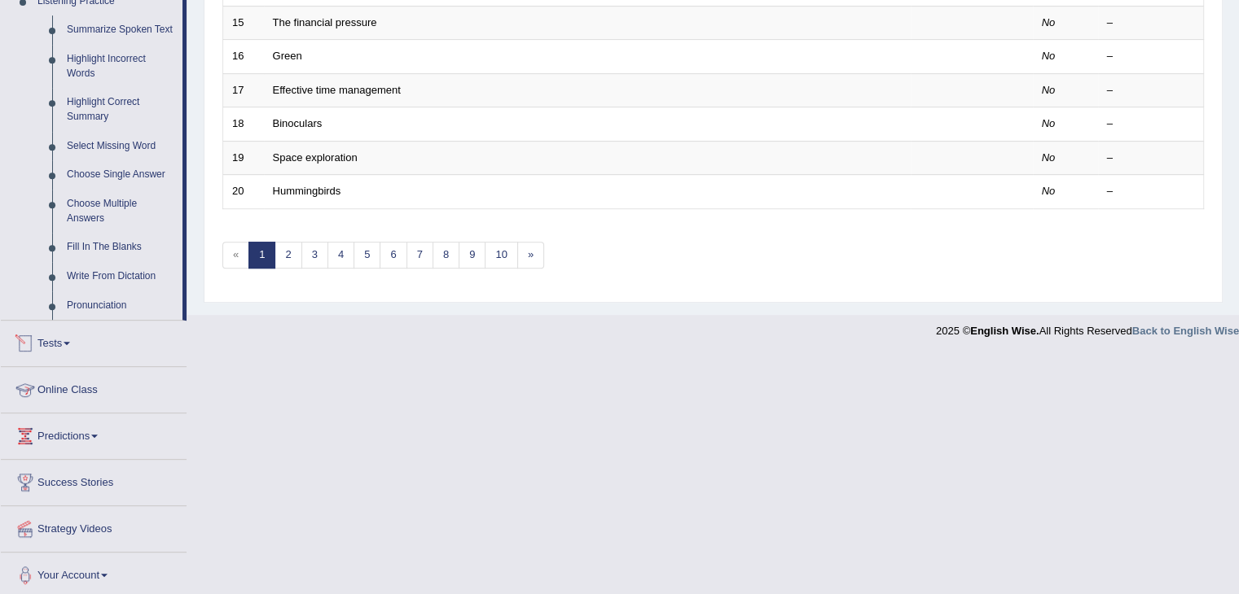
click at [64, 345] on link "Tests" at bounding box center [94, 341] width 186 height 41
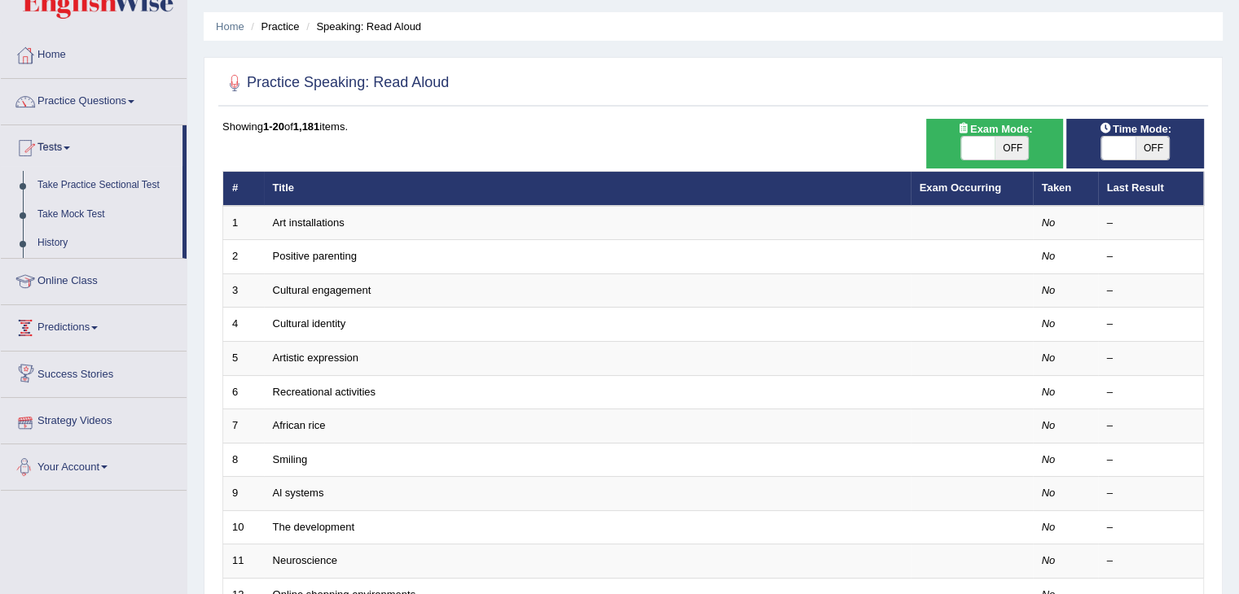
scroll to position [11, 0]
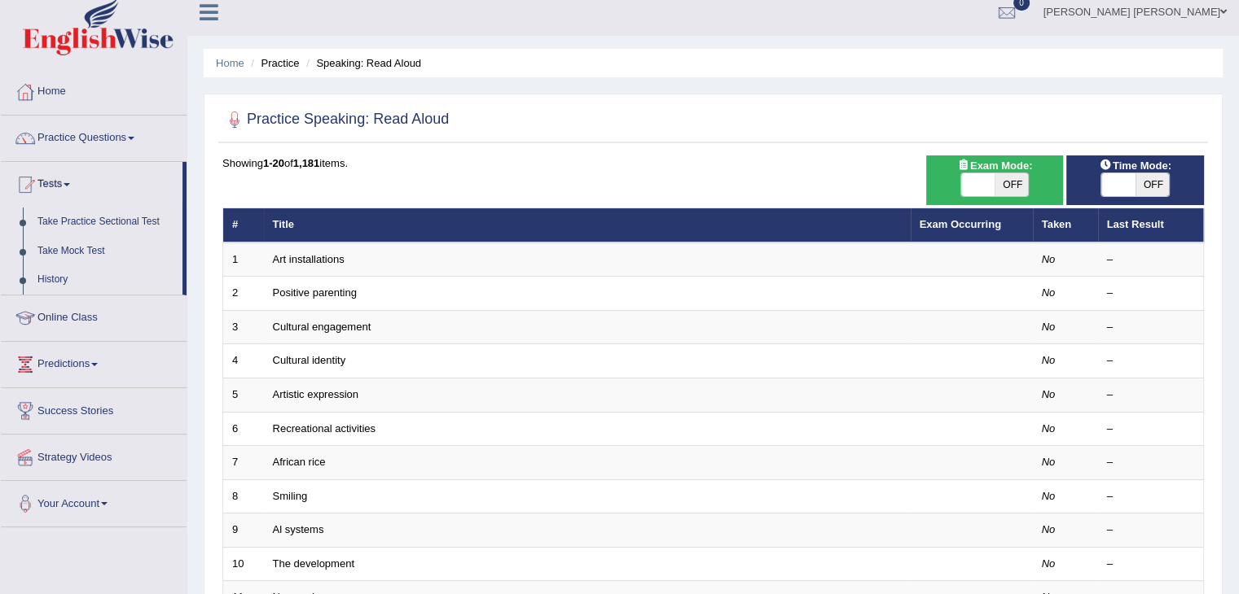
click at [116, 132] on link "Practice Questions" at bounding box center [94, 136] width 186 height 41
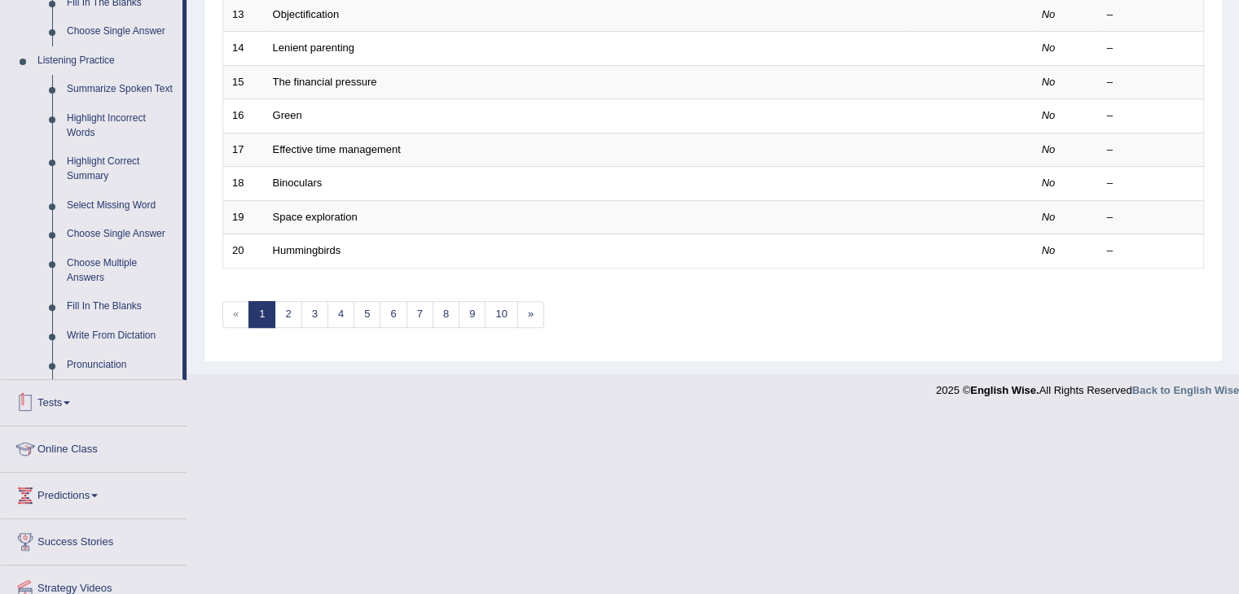
click at [74, 405] on link "Tests" at bounding box center [94, 400] width 186 height 41
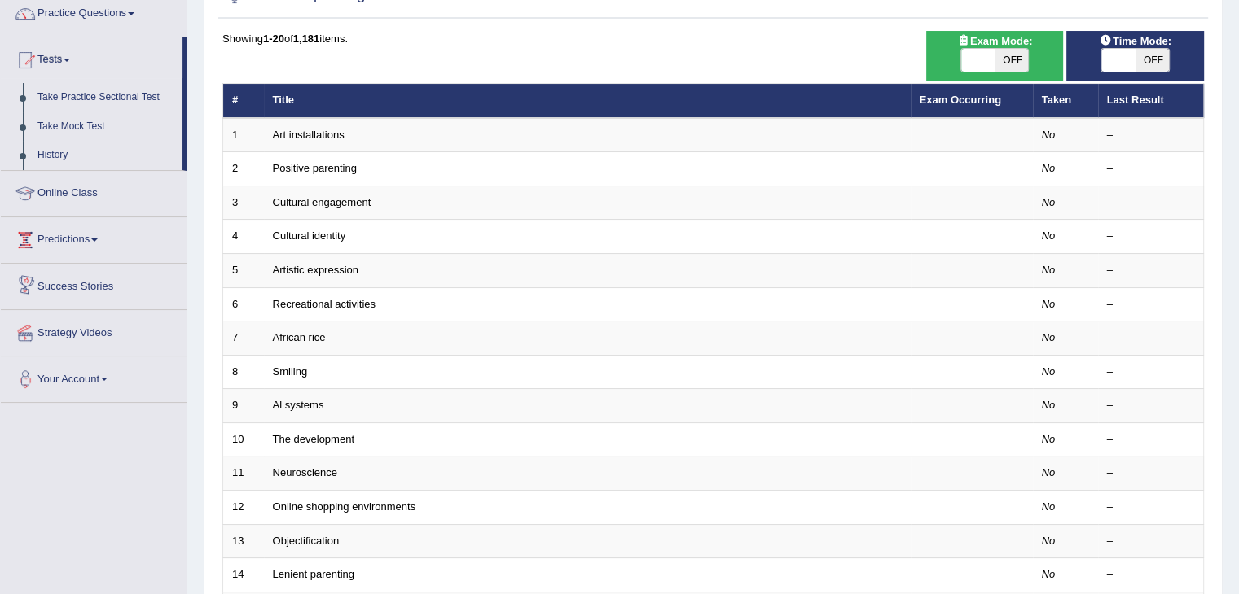
scroll to position [0, 0]
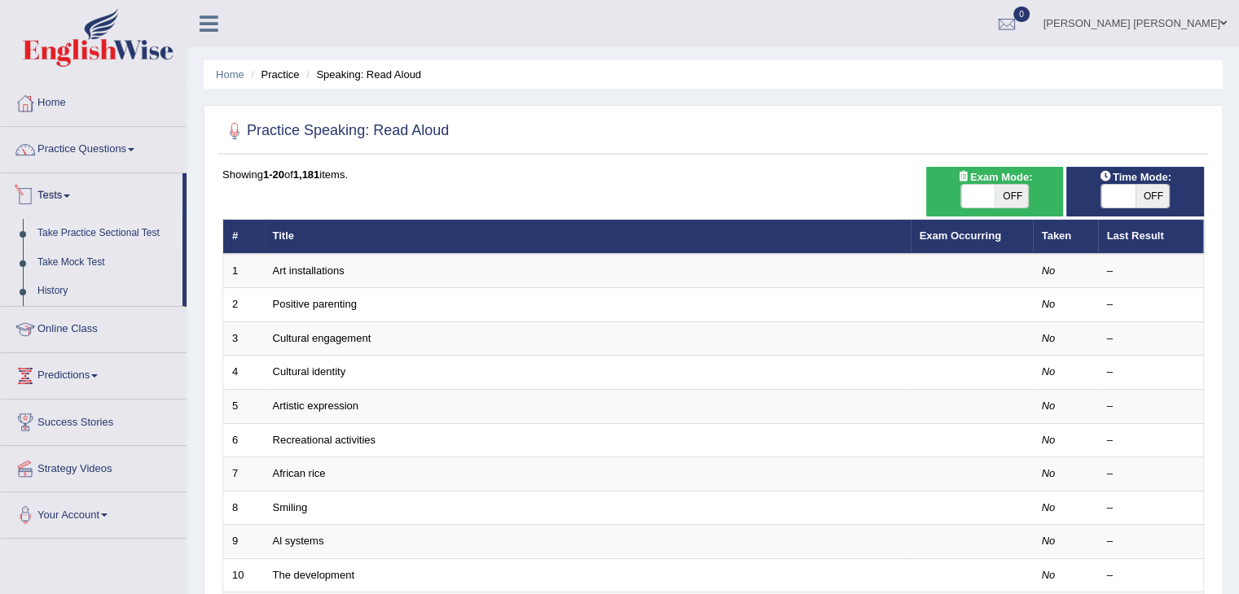
click at [87, 234] on link "Take Practice Sectional Test" at bounding box center [106, 233] width 152 height 29
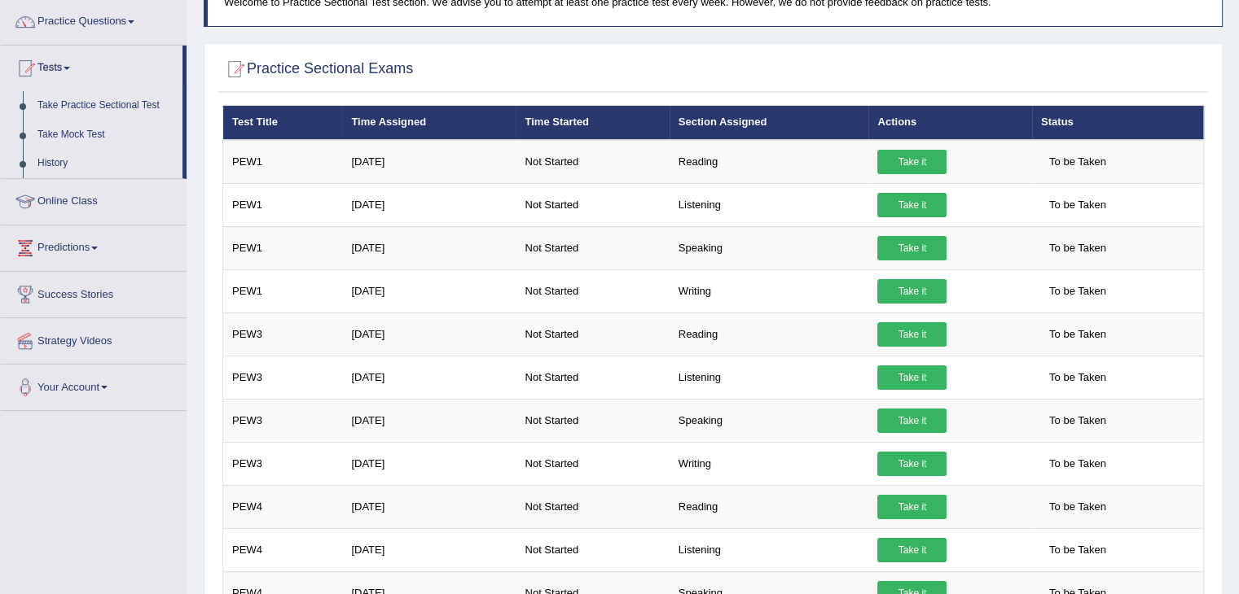
scroll to position [81, 0]
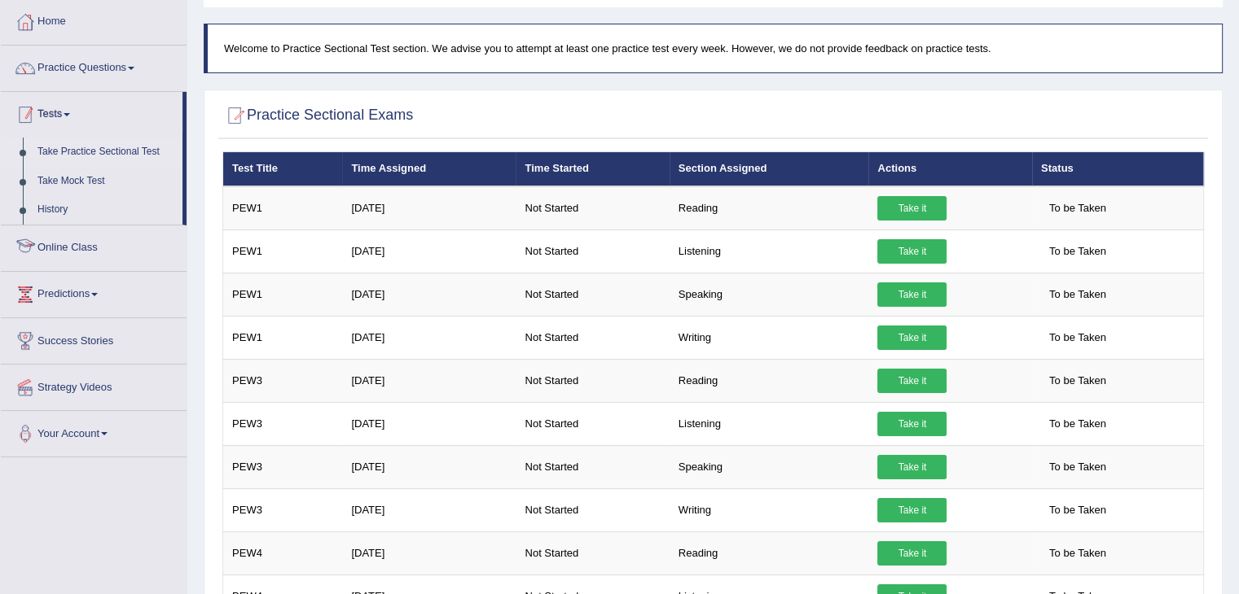
click at [97, 112] on link "Tests" at bounding box center [92, 112] width 182 height 41
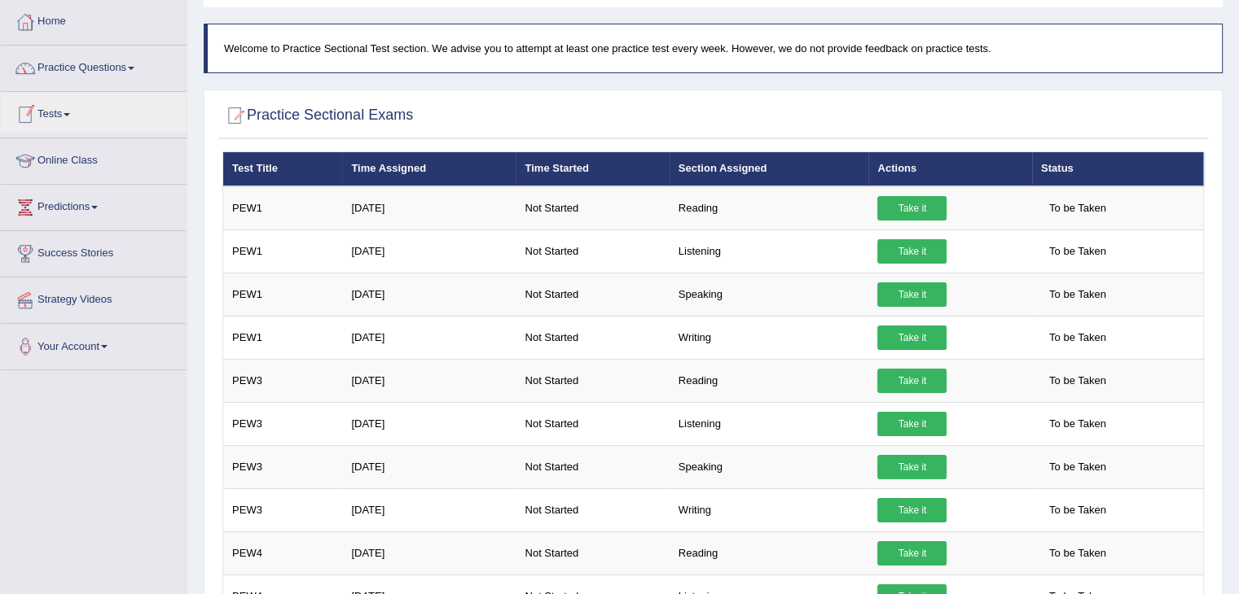
click at [81, 80] on link "Practice Questions" at bounding box center [94, 66] width 186 height 41
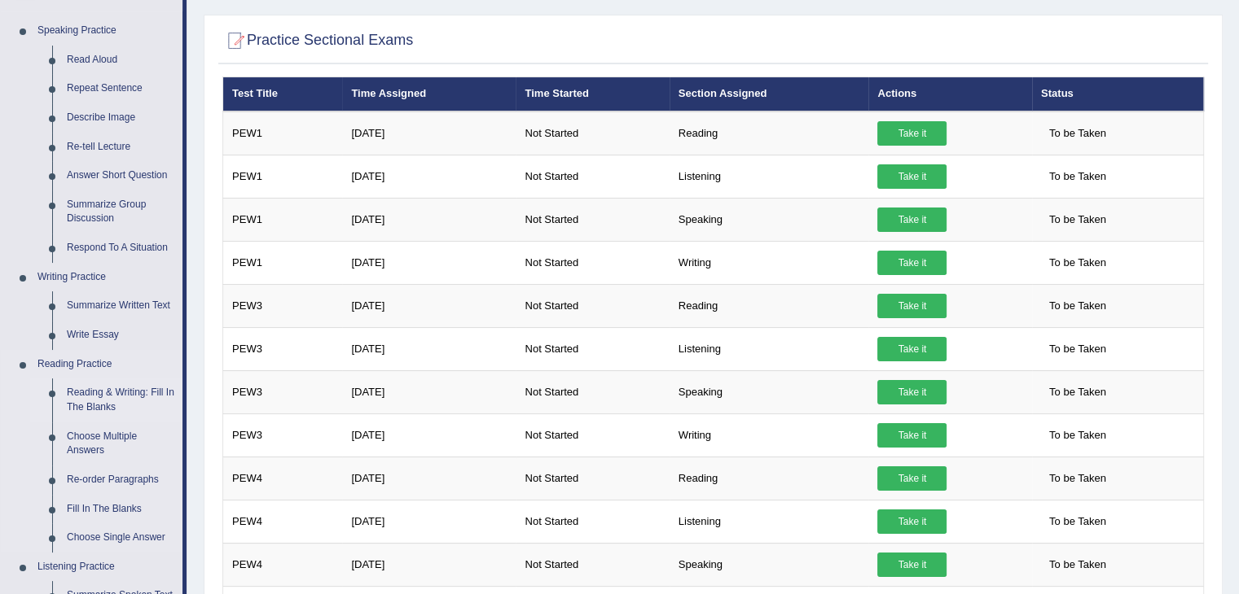
scroll to position [163, 0]
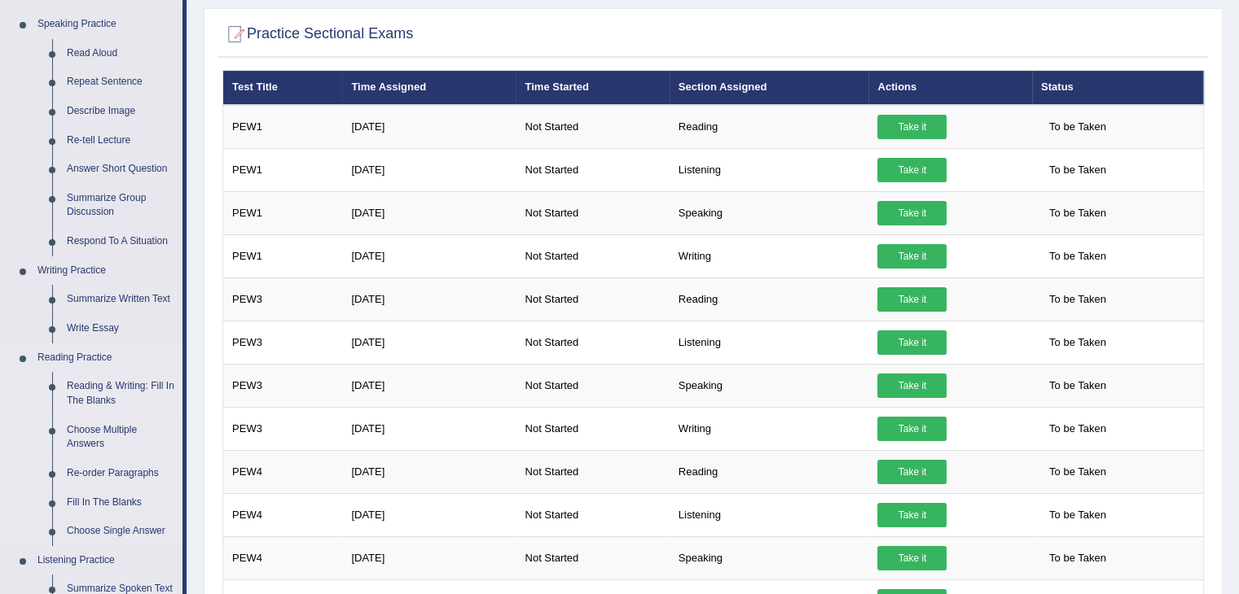
click at [100, 384] on link "Reading & Writing: Fill In The Blanks" at bounding box center [120, 393] width 123 height 43
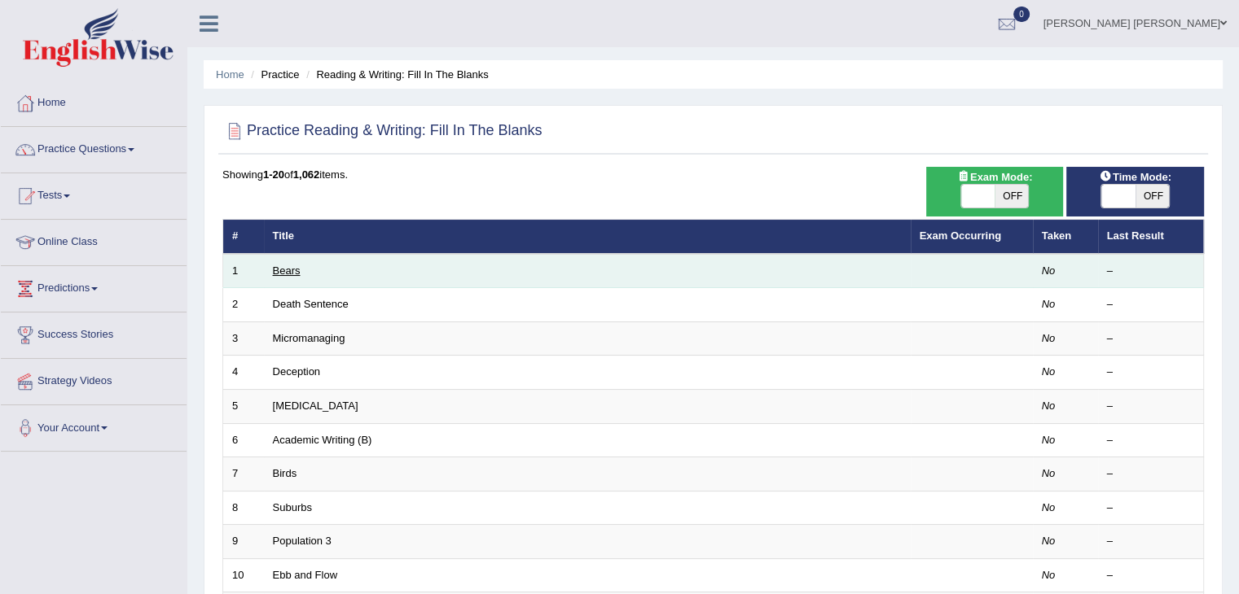
click at [285, 270] on link "Bears" at bounding box center [287, 271] width 28 height 12
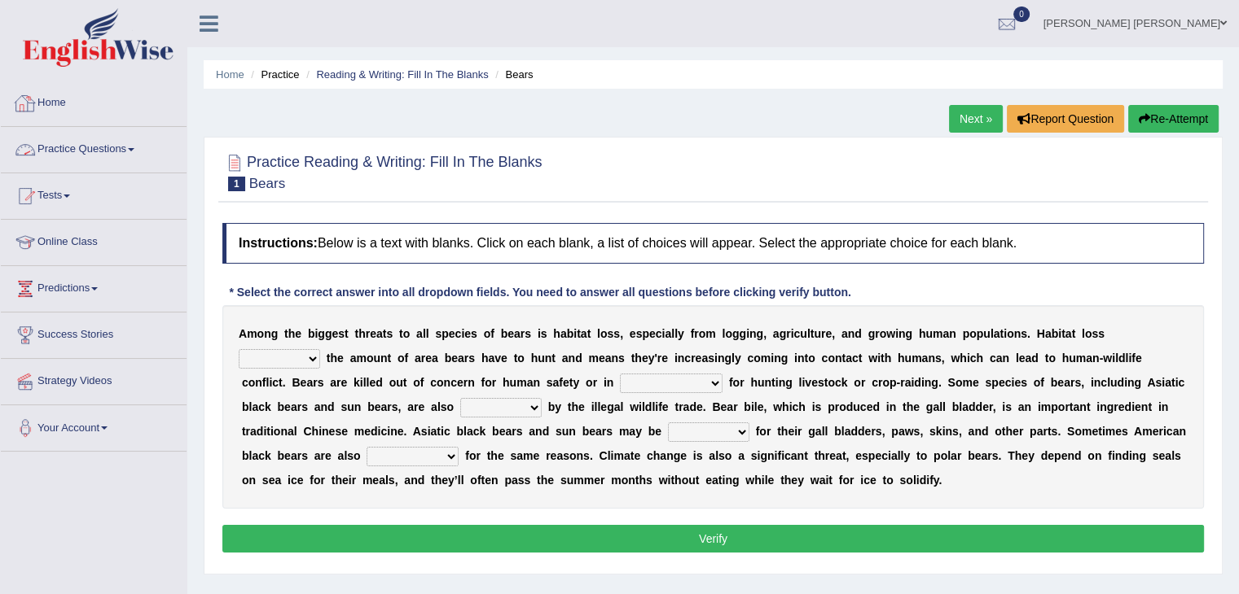
click at [121, 151] on link "Practice Questions" at bounding box center [94, 147] width 186 height 41
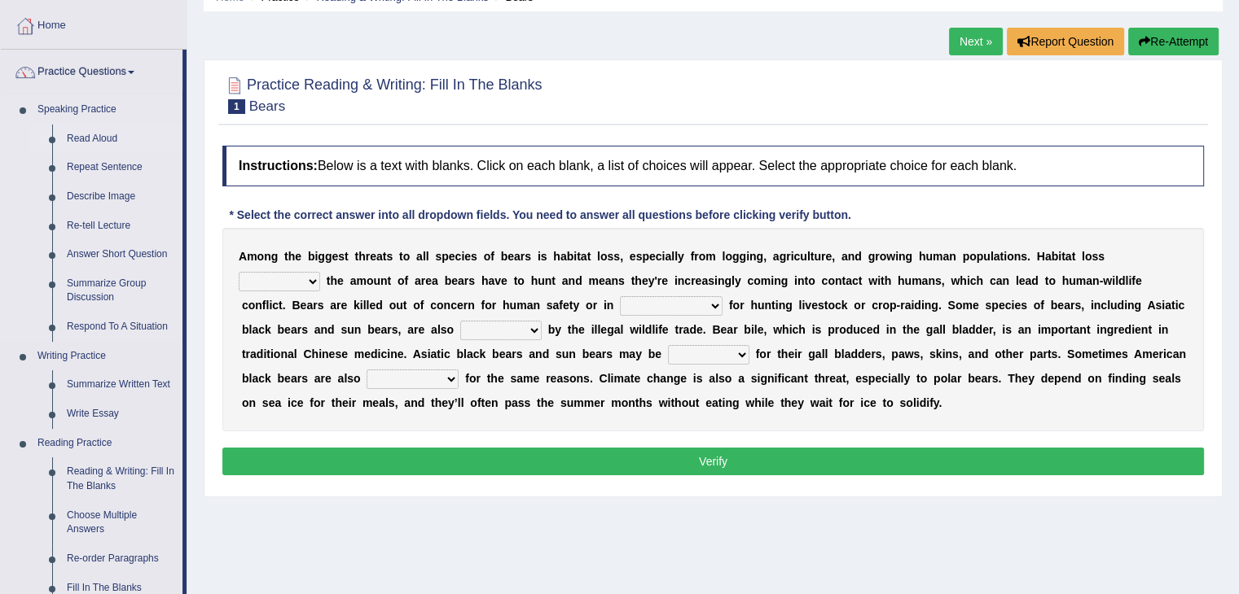
scroll to position [81, 0]
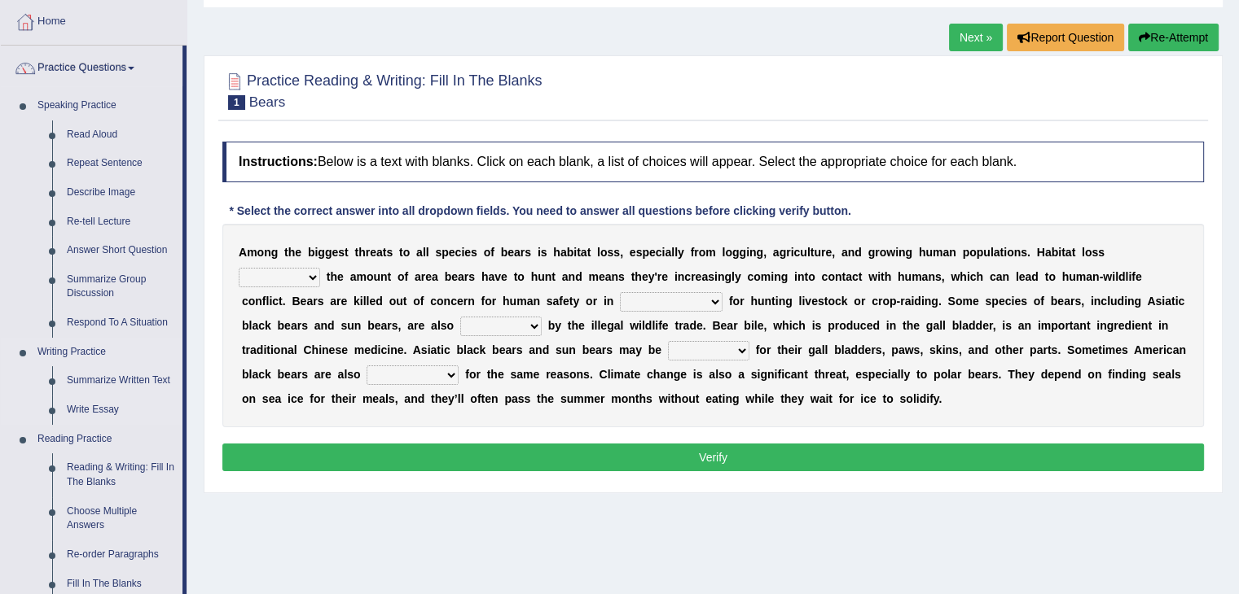
click at [91, 349] on link "Writing Practice" at bounding box center [106, 352] width 152 height 29
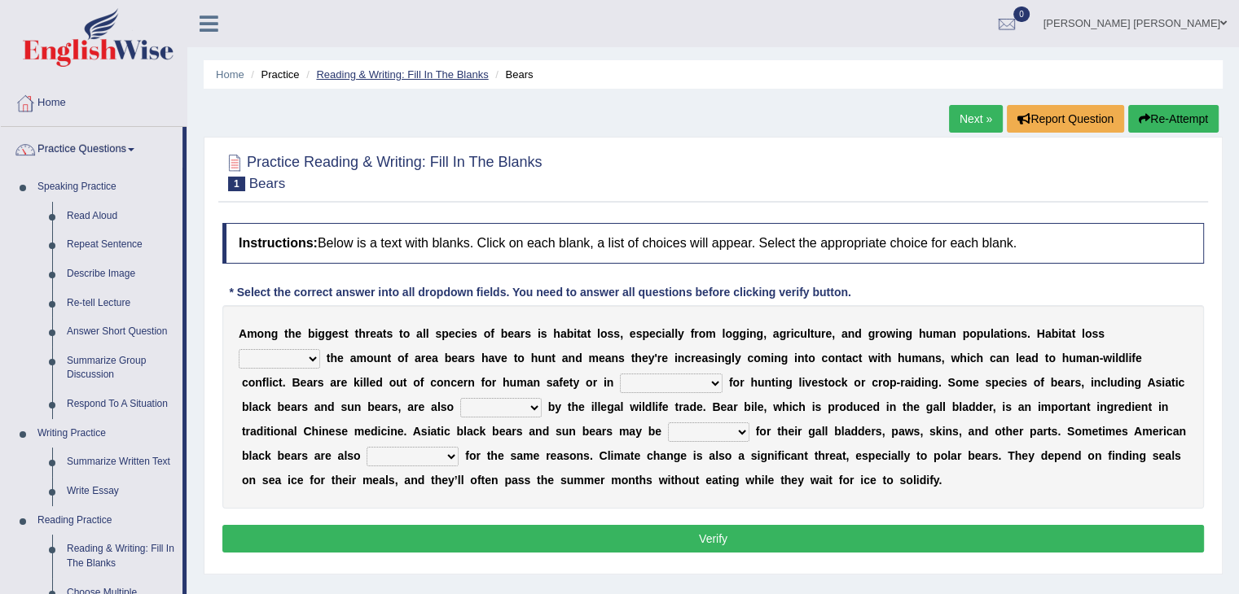
click at [353, 76] on link "Reading & Writing: Fill In The Blanks" at bounding box center [402, 74] width 172 height 12
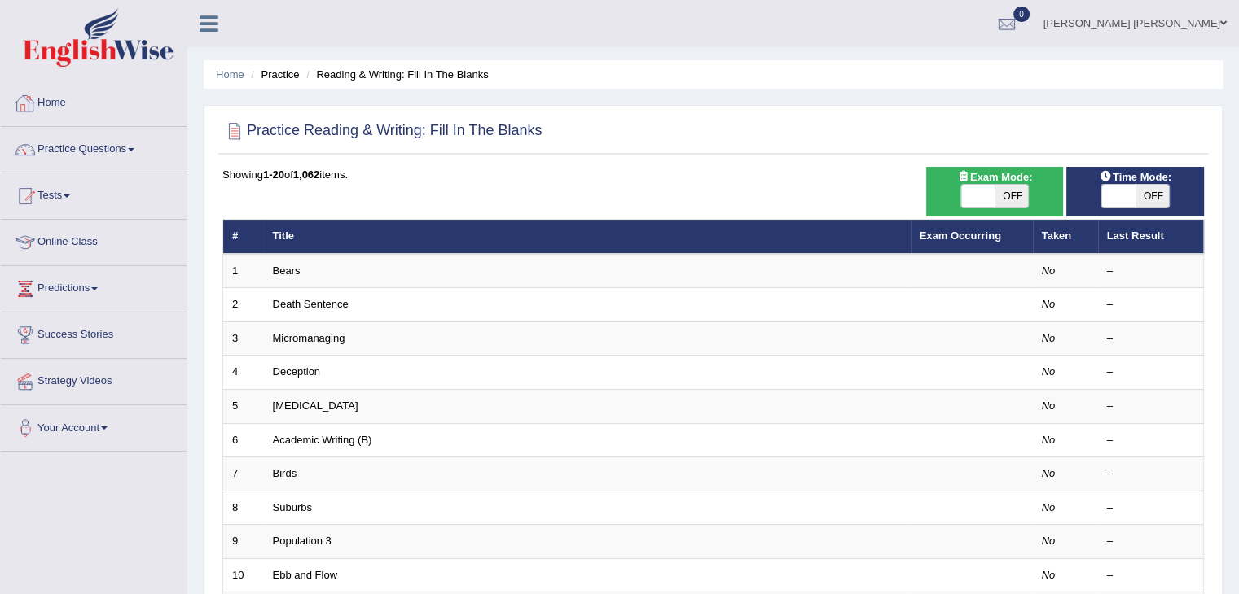
click at [50, 104] on link "Home" at bounding box center [94, 101] width 186 height 41
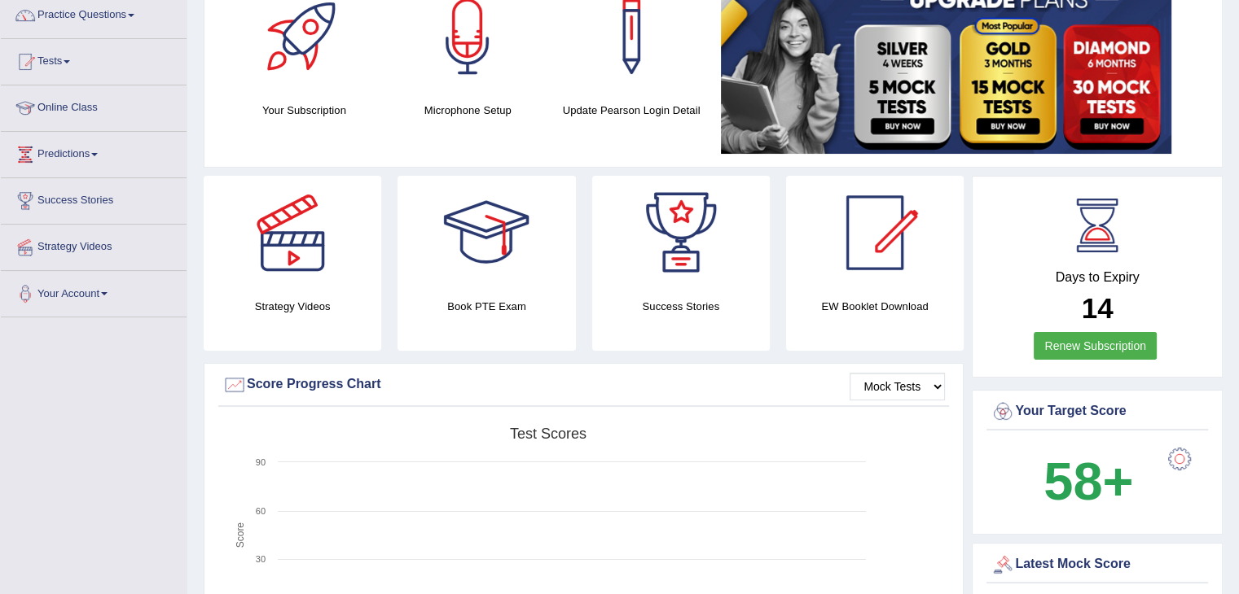
scroll to position [81, 0]
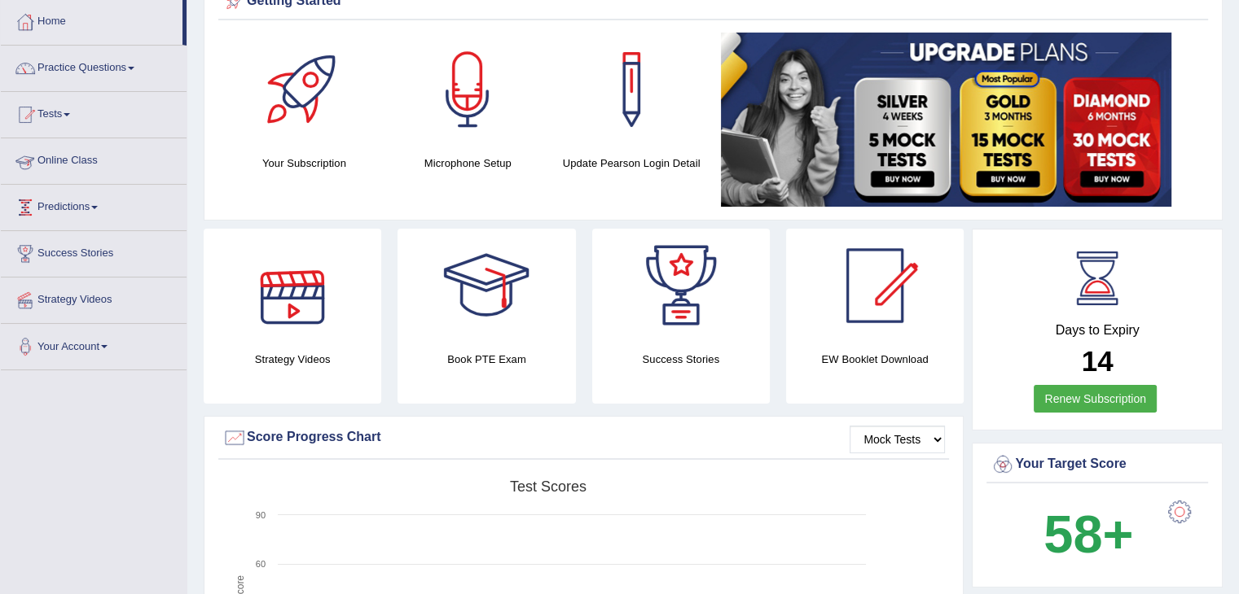
click at [101, 203] on link "Predictions" at bounding box center [94, 205] width 186 height 41
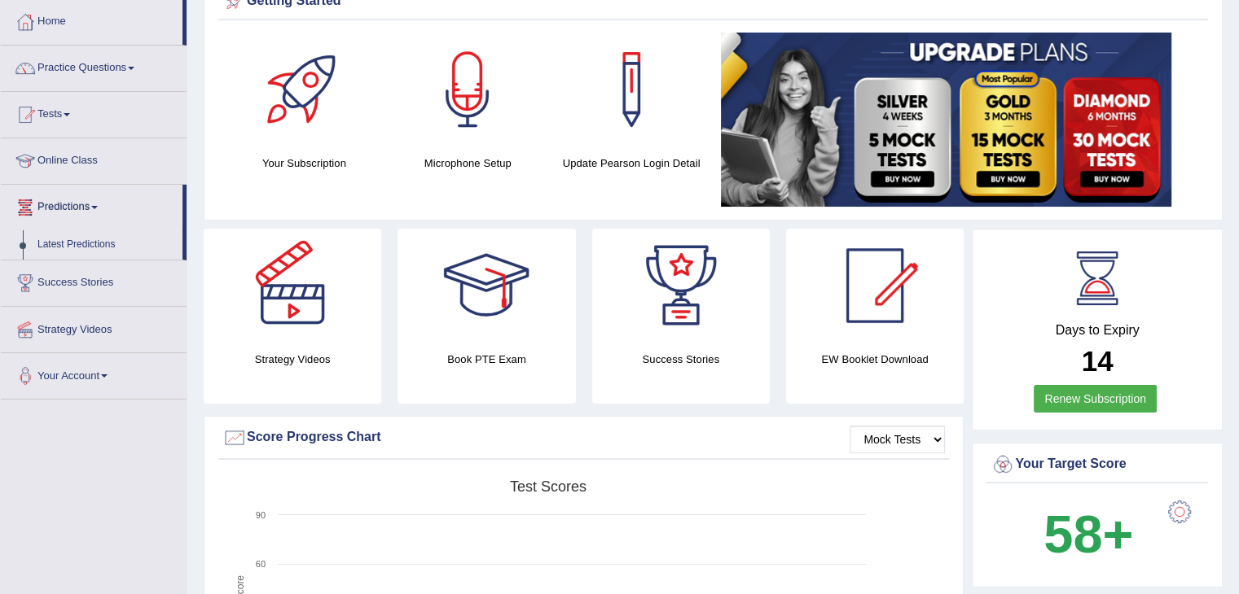
click at [101, 203] on link "Predictions" at bounding box center [92, 205] width 182 height 41
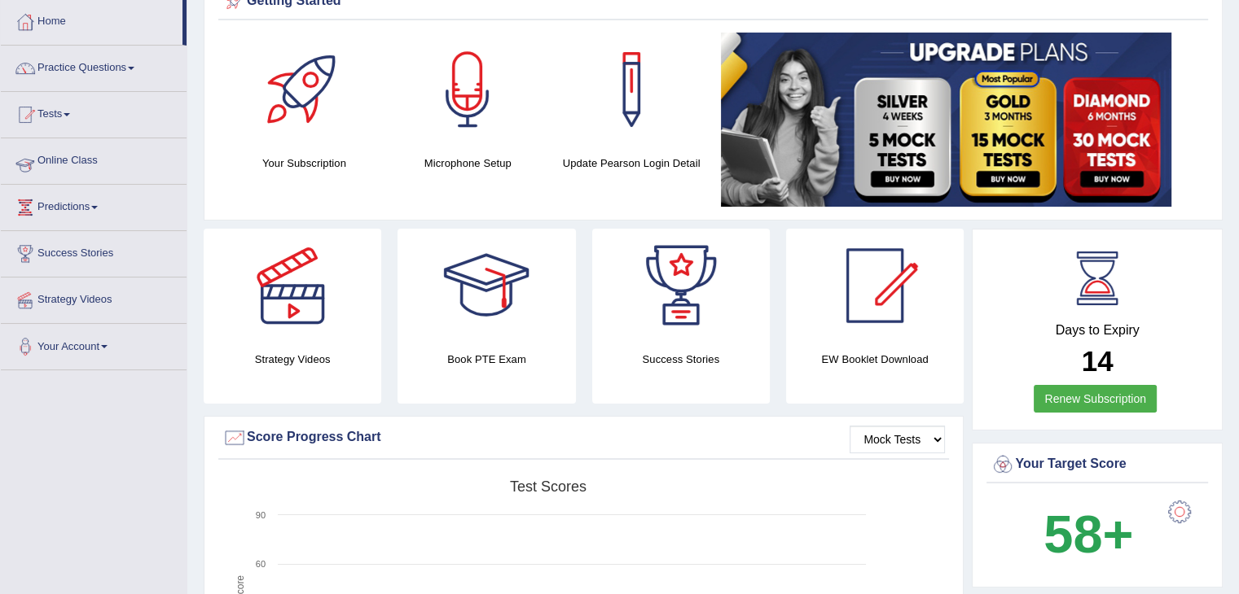
click at [84, 153] on link "Online Class" at bounding box center [94, 158] width 186 height 41
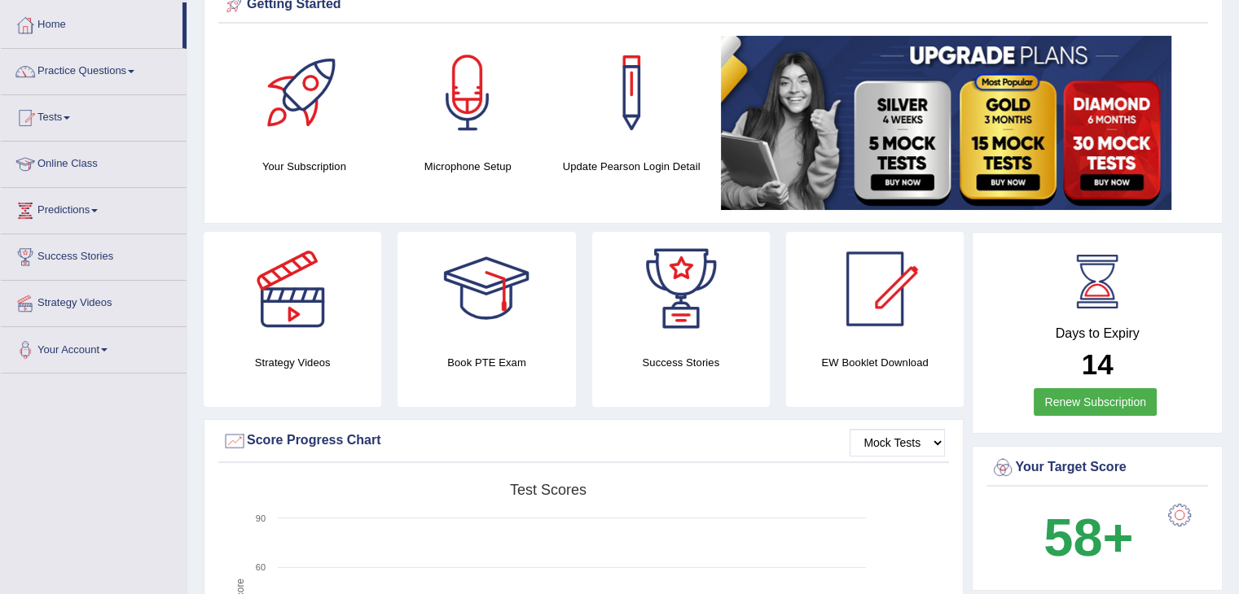
scroll to position [81, 0]
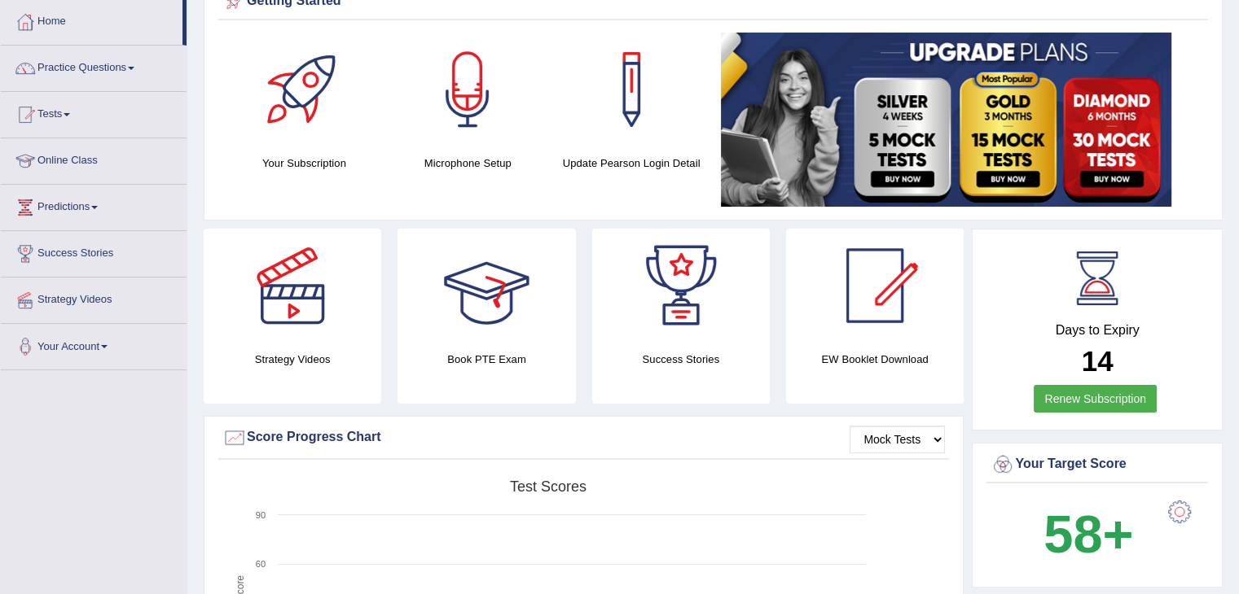
click at [505, 305] on div at bounding box center [486, 286] width 114 height 114
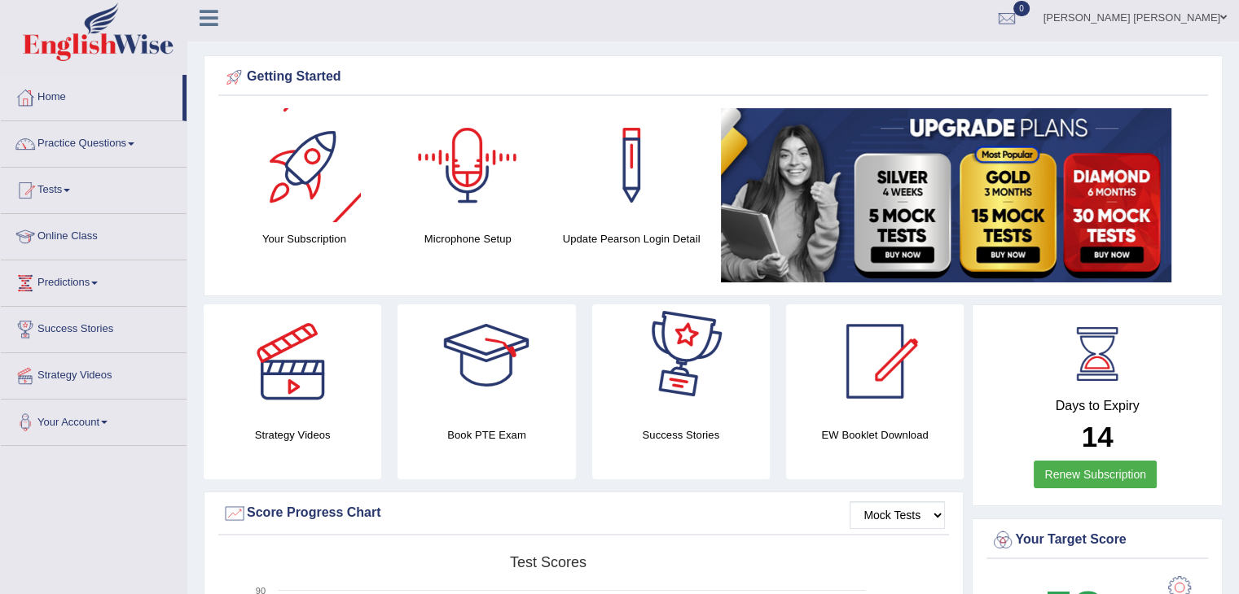
scroll to position [0, 0]
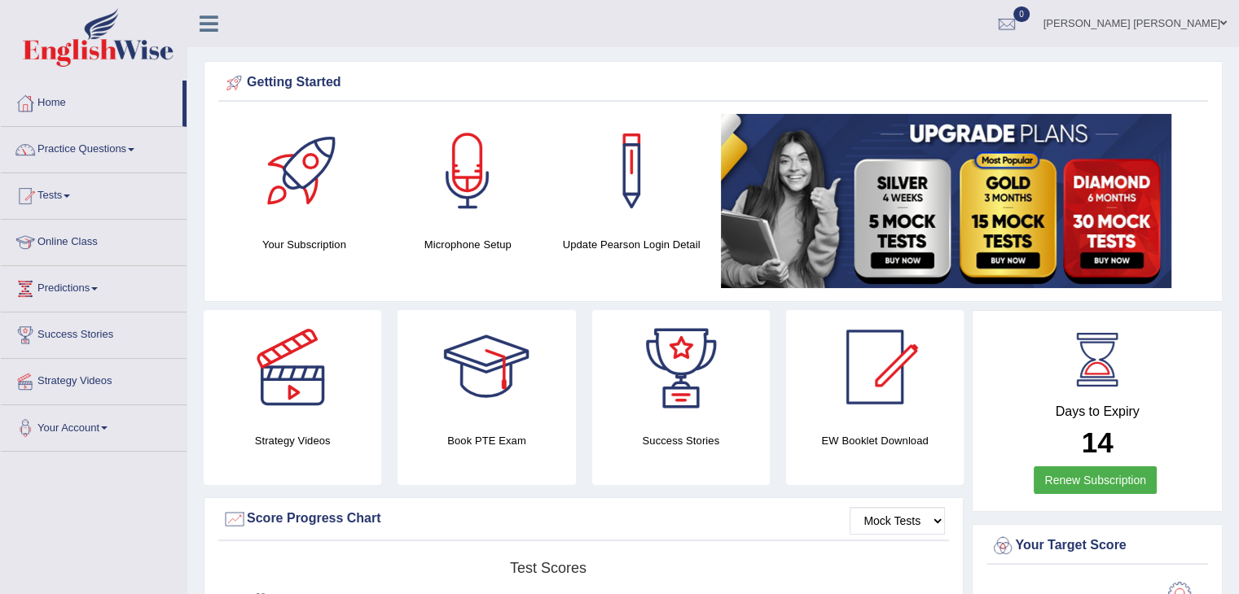
click at [1164, 32] on link "[PERSON_NAME] [PERSON_NAME]" at bounding box center [1135, 21] width 208 height 42
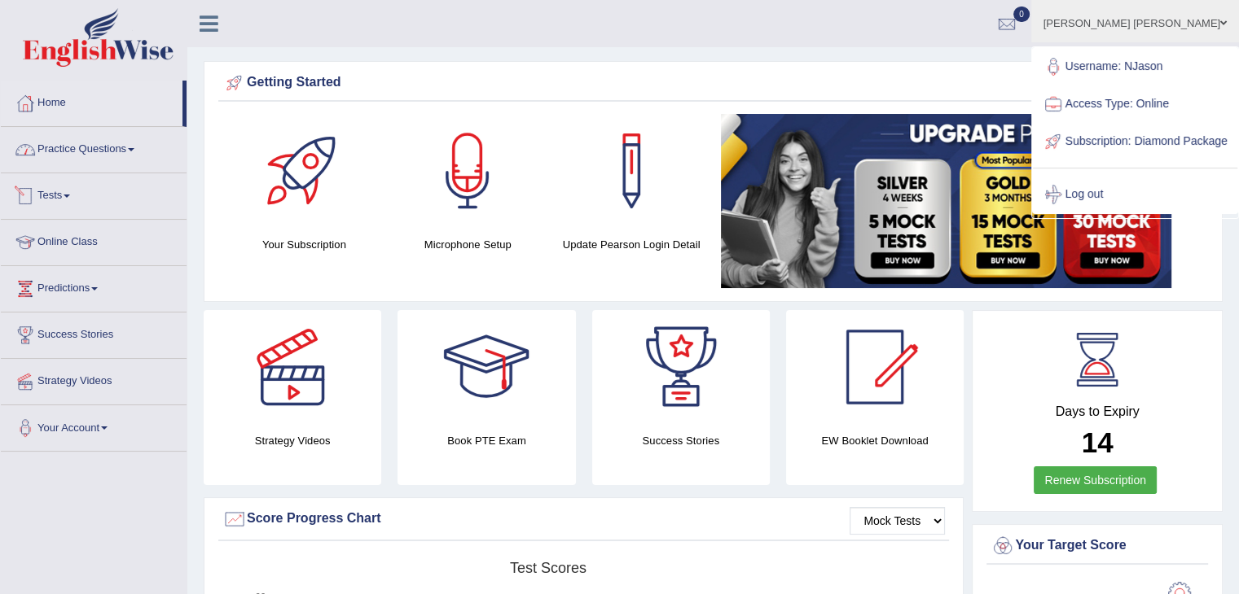
click at [97, 152] on link "Practice Questions" at bounding box center [94, 147] width 186 height 41
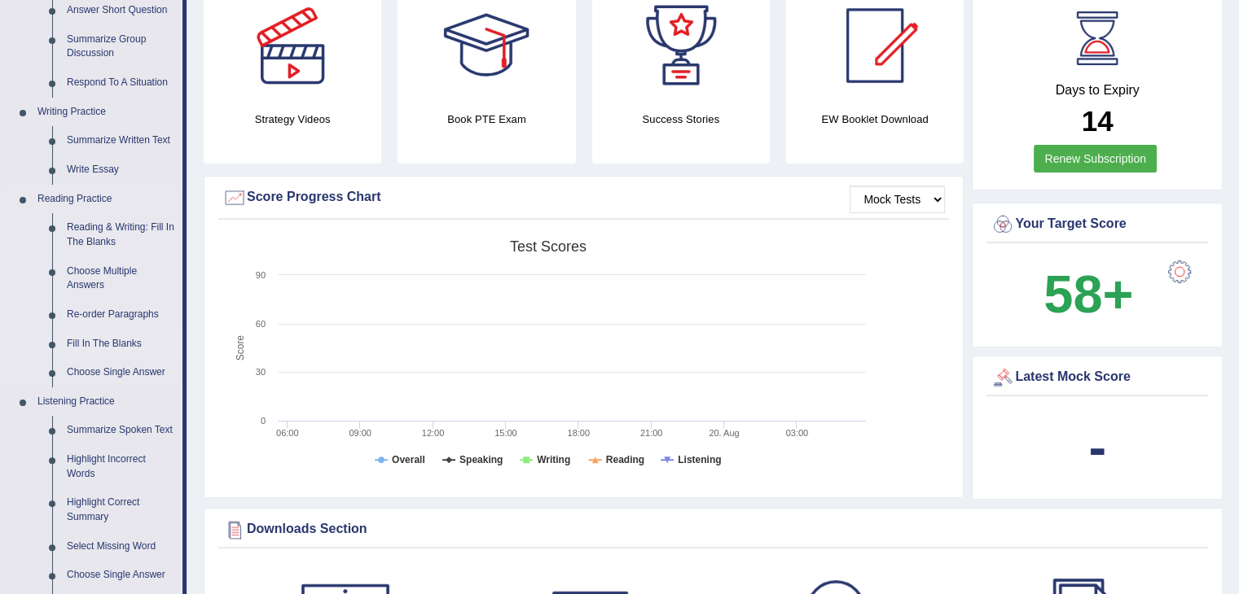
scroll to position [326, 0]
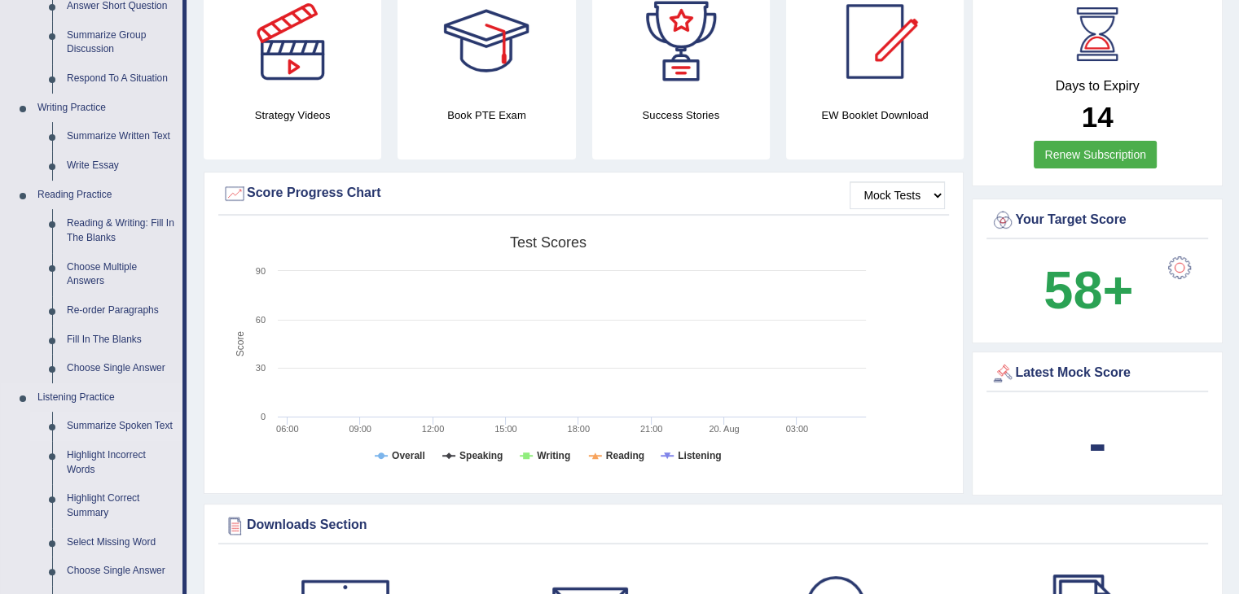
click at [121, 424] on link "Summarize Spoken Text" at bounding box center [120, 426] width 123 height 29
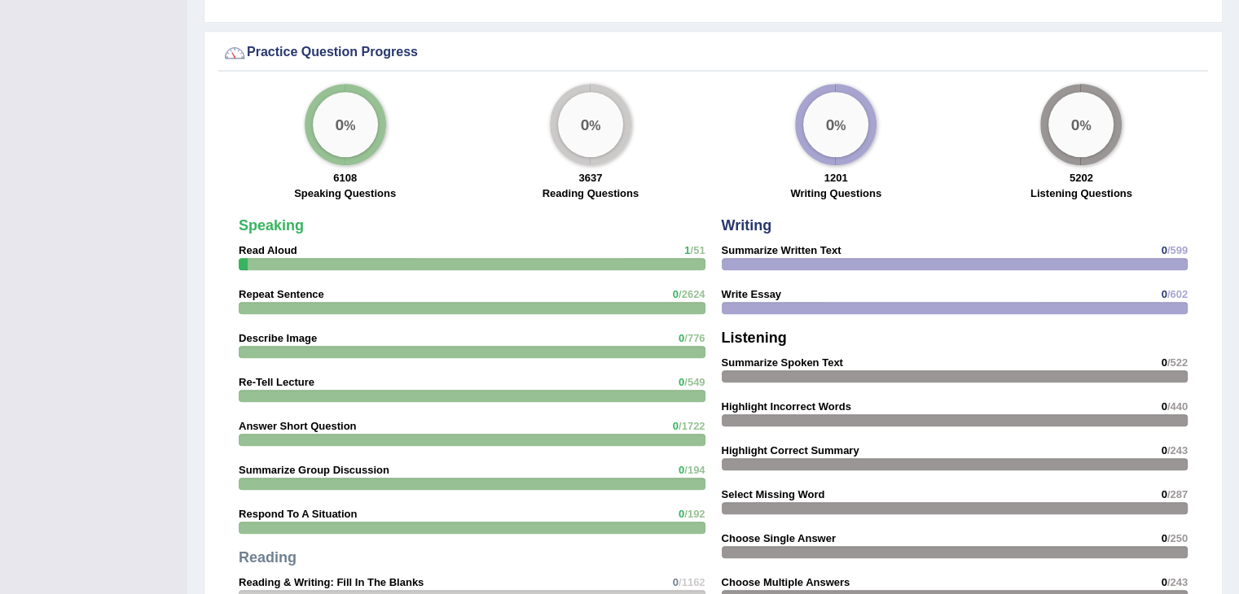
scroll to position [1097, 0]
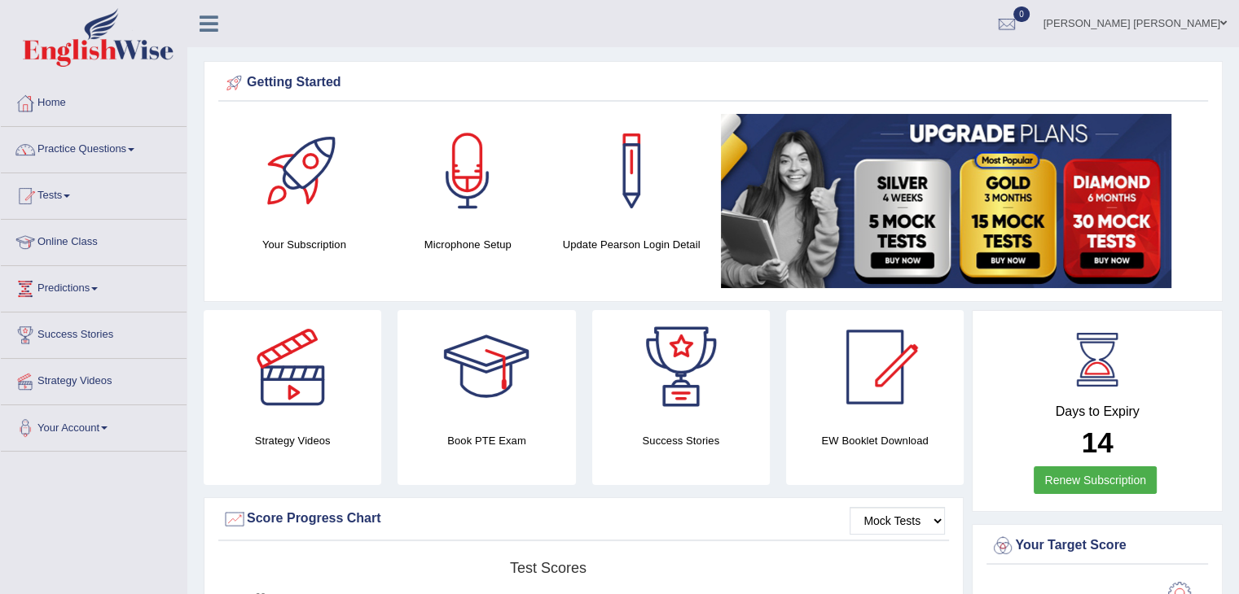
click at [1195, 28] on link "Nathanael Jason" at bounding box center [1135, 21] width 208 height 42
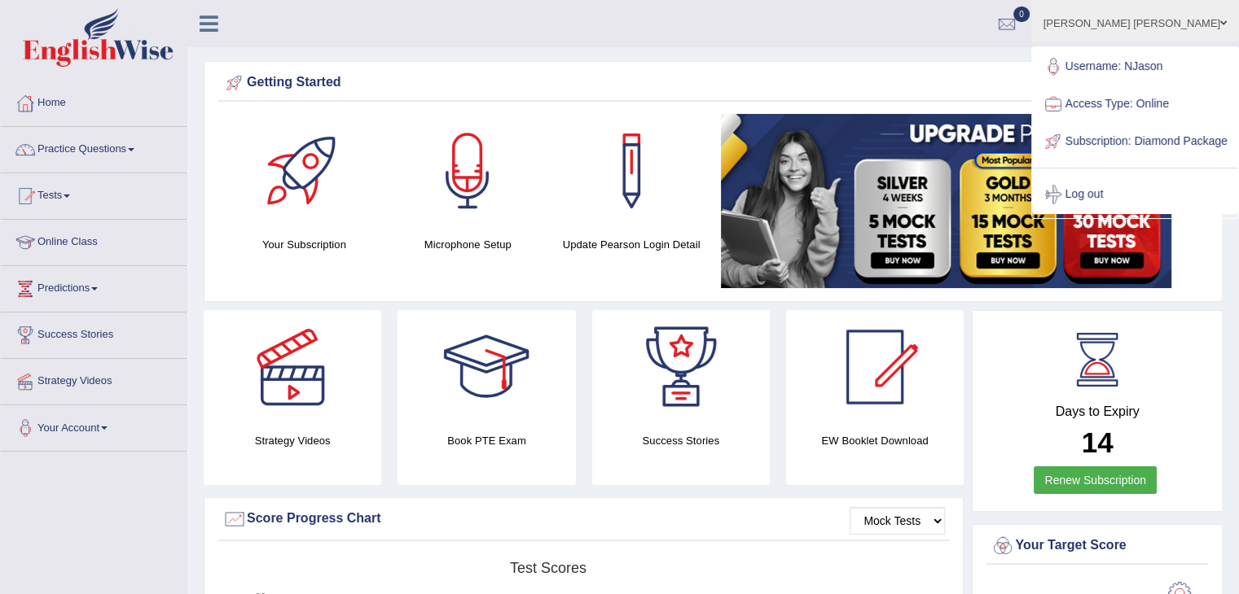
click at [1118, 211] on link "Log out" at bounding box center [1135, 194] width 204 height 37
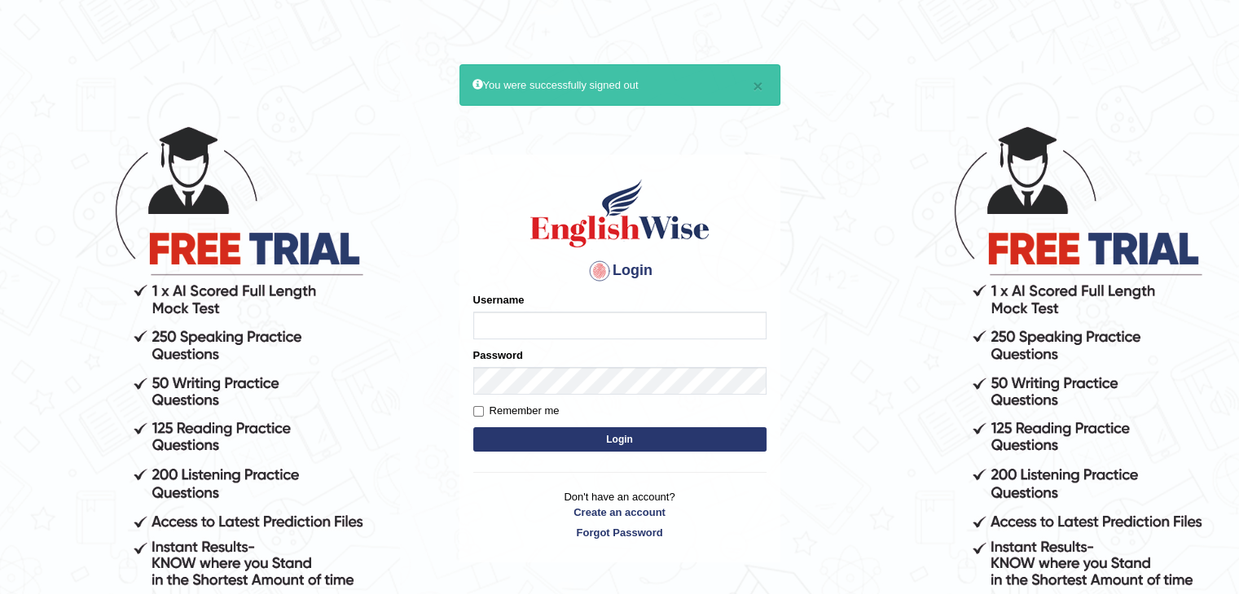
click at [590, 327] on input "Username" at bounding box center [619, 326] width 293 height 28
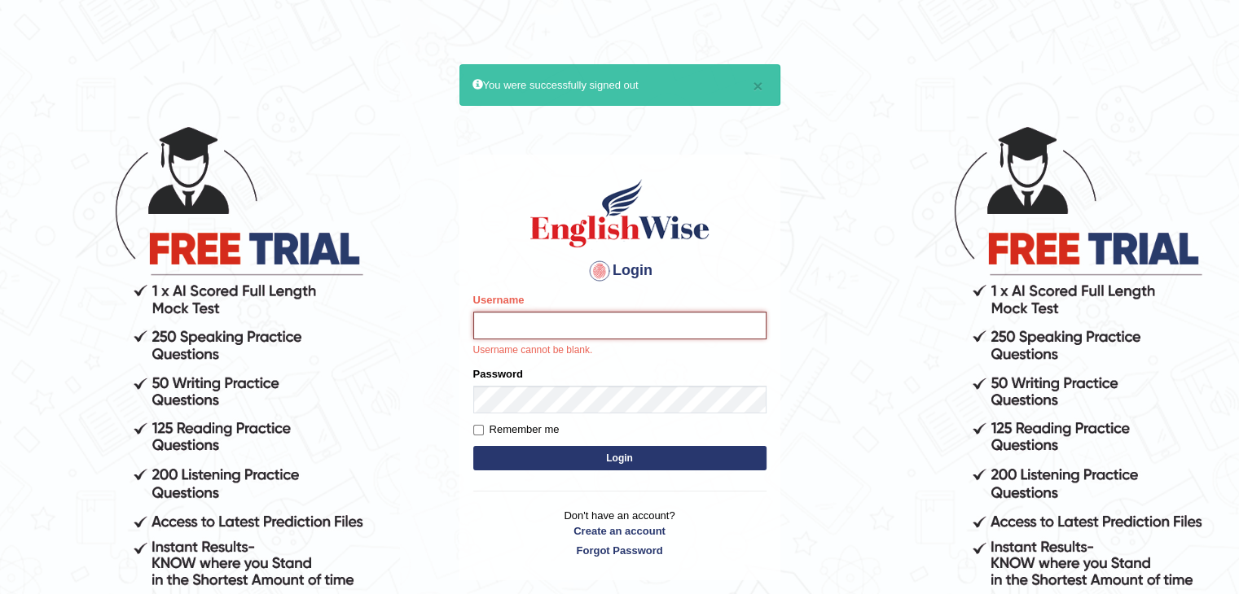
click at [576, 323] on input "Username" at bounding box center [619, 326] width 293 height 28
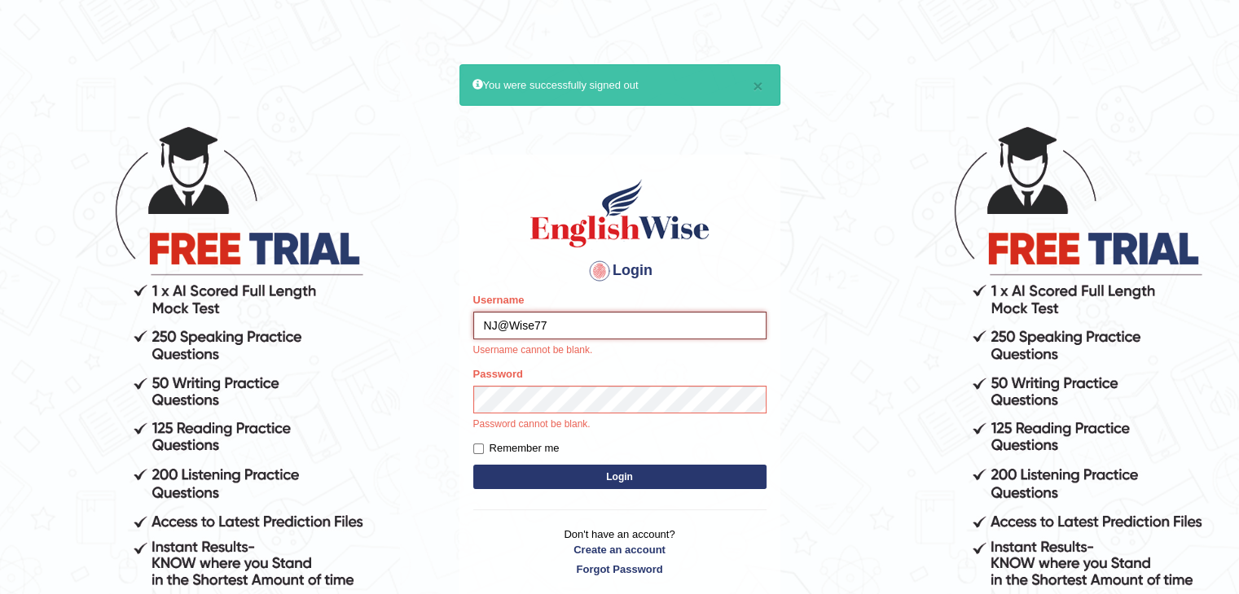
type input "NJ@Wise771"
click at [550, 316] on input "Username" at bounding box center [619, 326] width 293 height 28
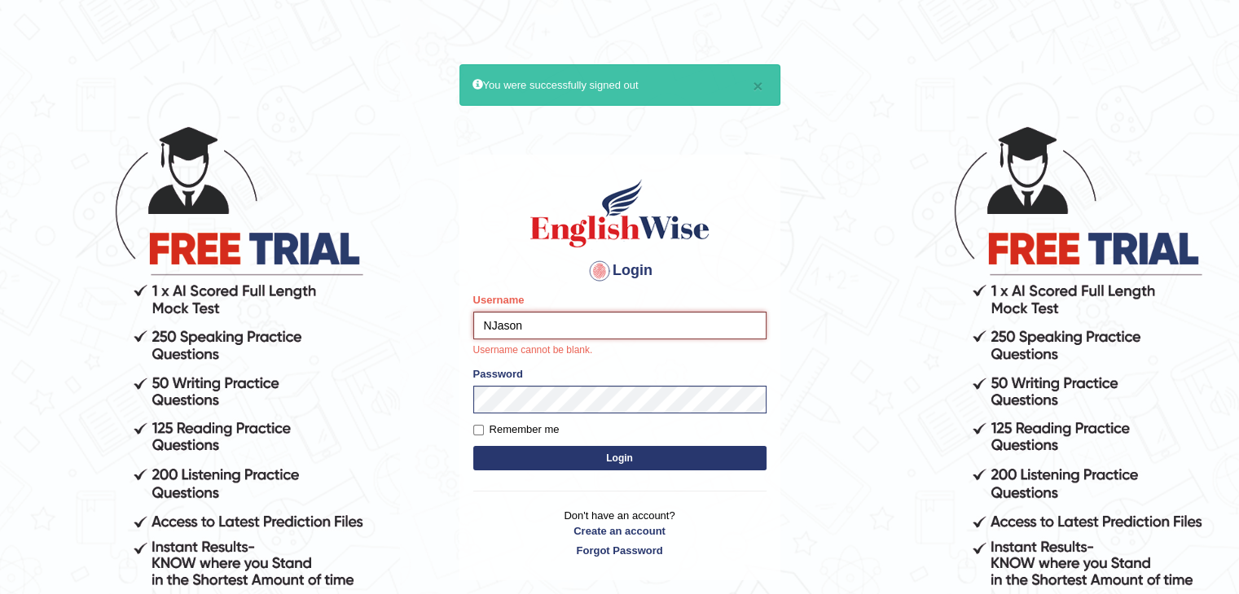
type input "NJason"
click at [550, 450] on button "Login" at bounding box center [619, 458] width 293 height 24
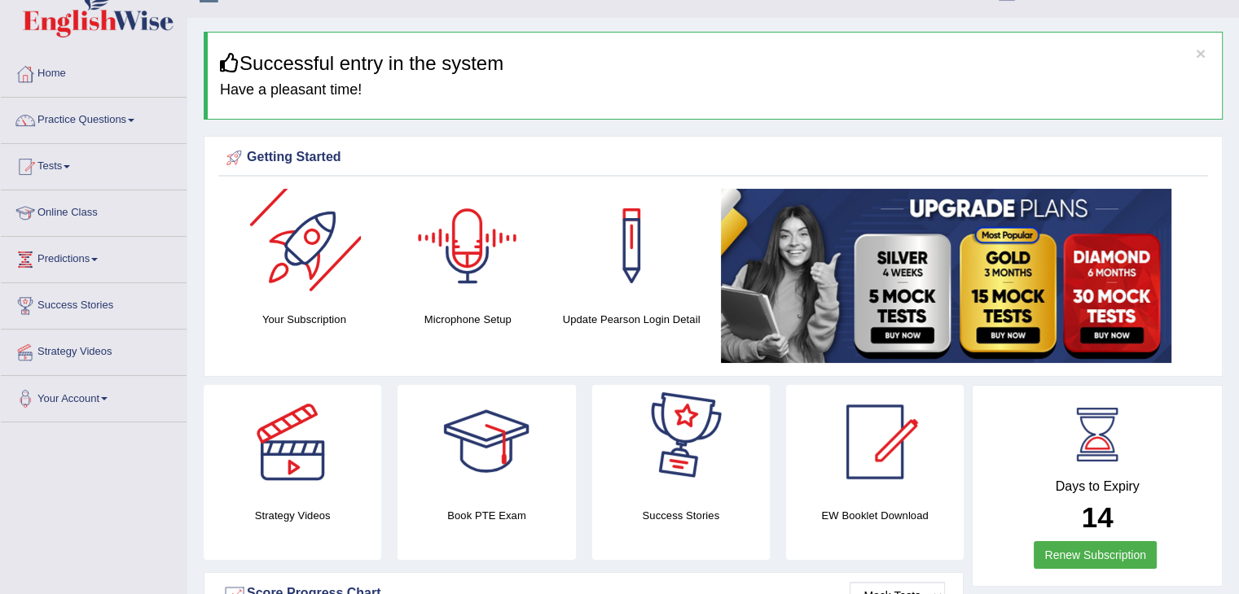
scroll to position [81, 0]
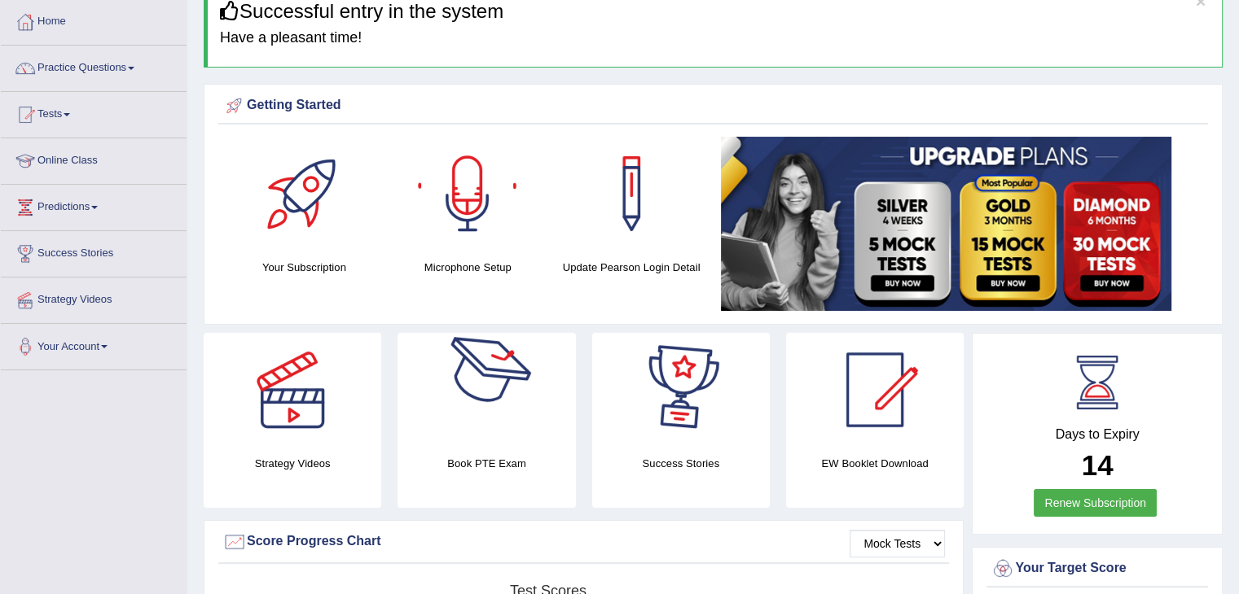
click at [508, 412] on div at bounding box center [486, 390] width 114 height 114
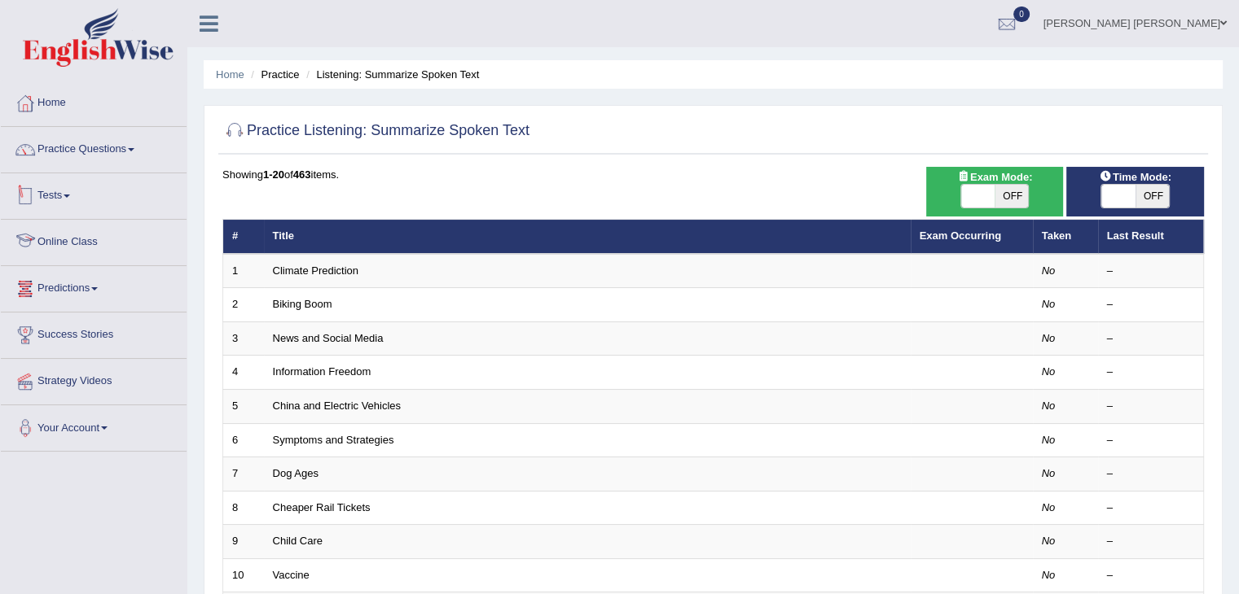
click at [72, 190] on link "Tests" at bounding box center [94, 193] width 186 height 41
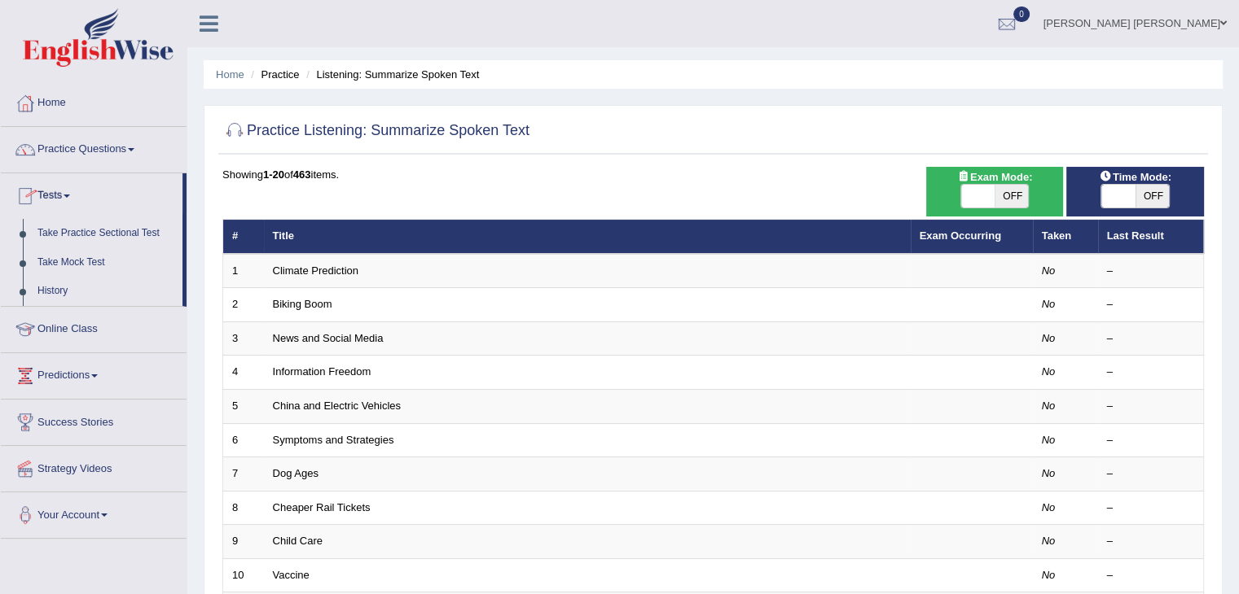
click at [78, 317] on link "Online Class" at bounding box center [94, 327] width 186 height 41
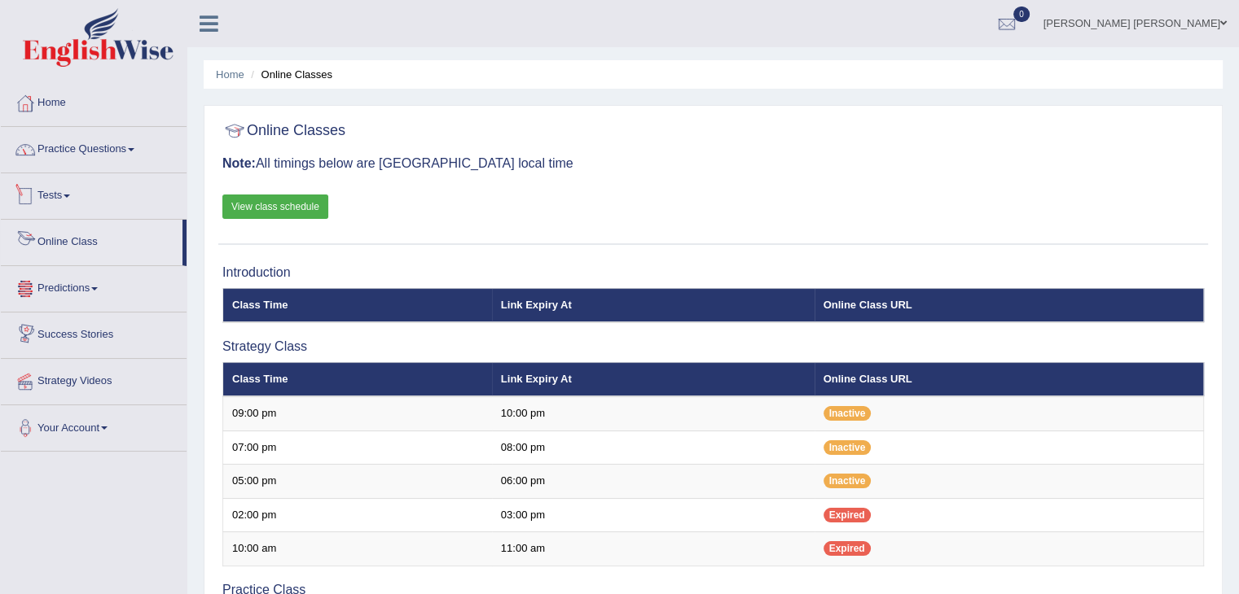
click at [101, 152] on link "Practice Questions" at bounding box center [94, 147] width 186 height 41
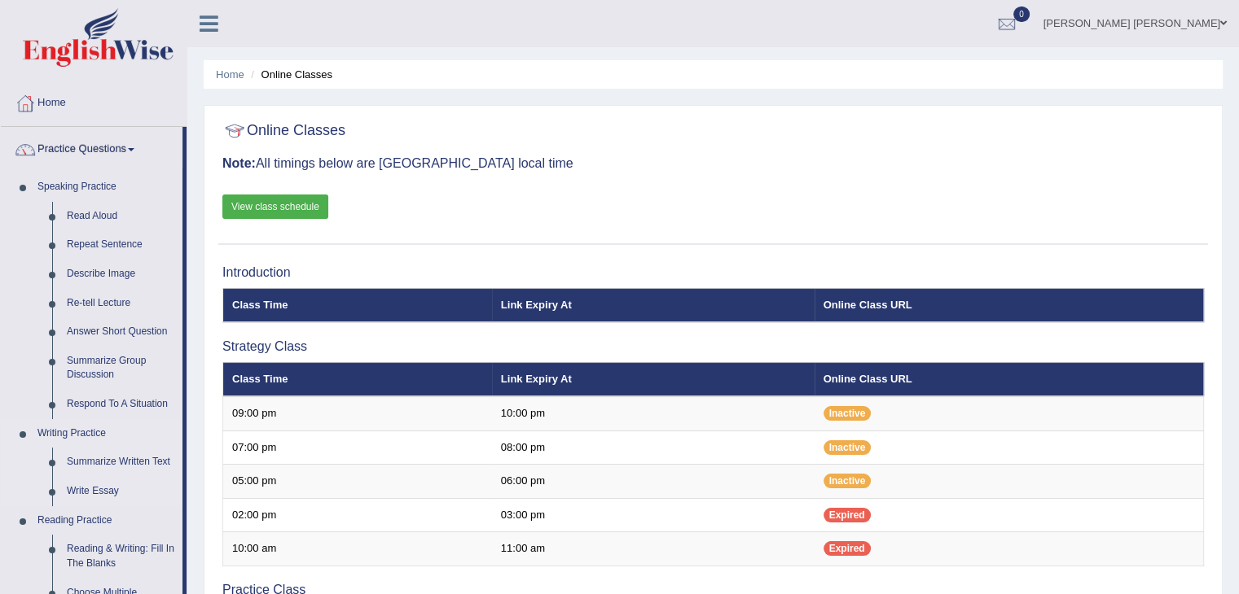
click at [94, 434] on link "Writing Practice" at bounding box center [106, 433] width 152 height 29
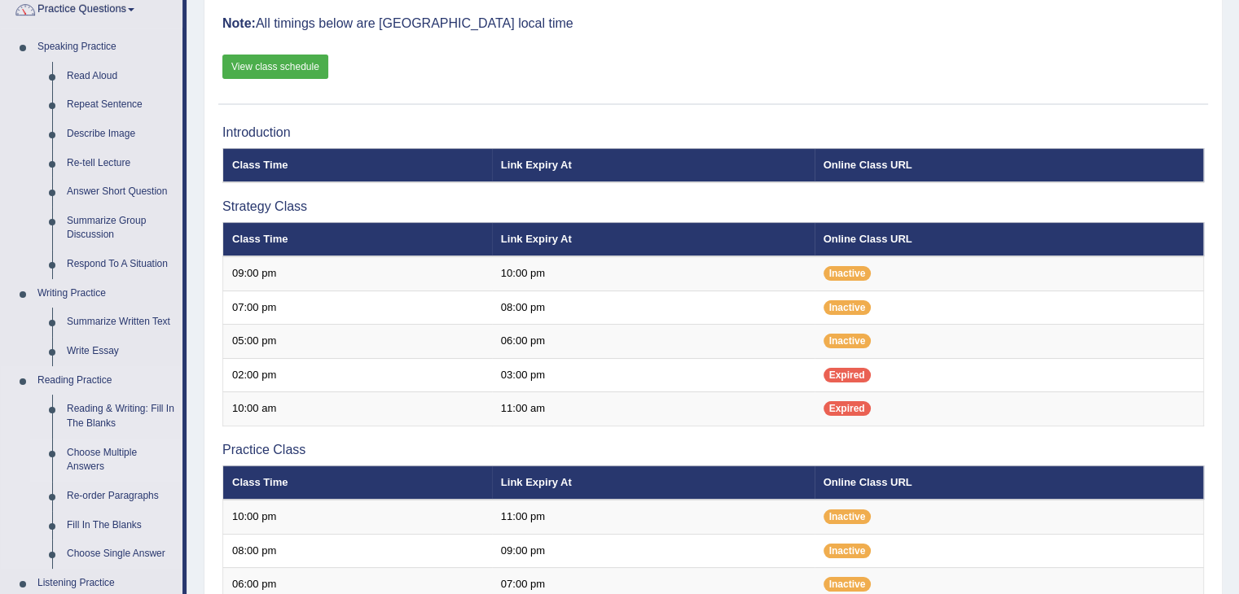
scroll to position [163, 0]
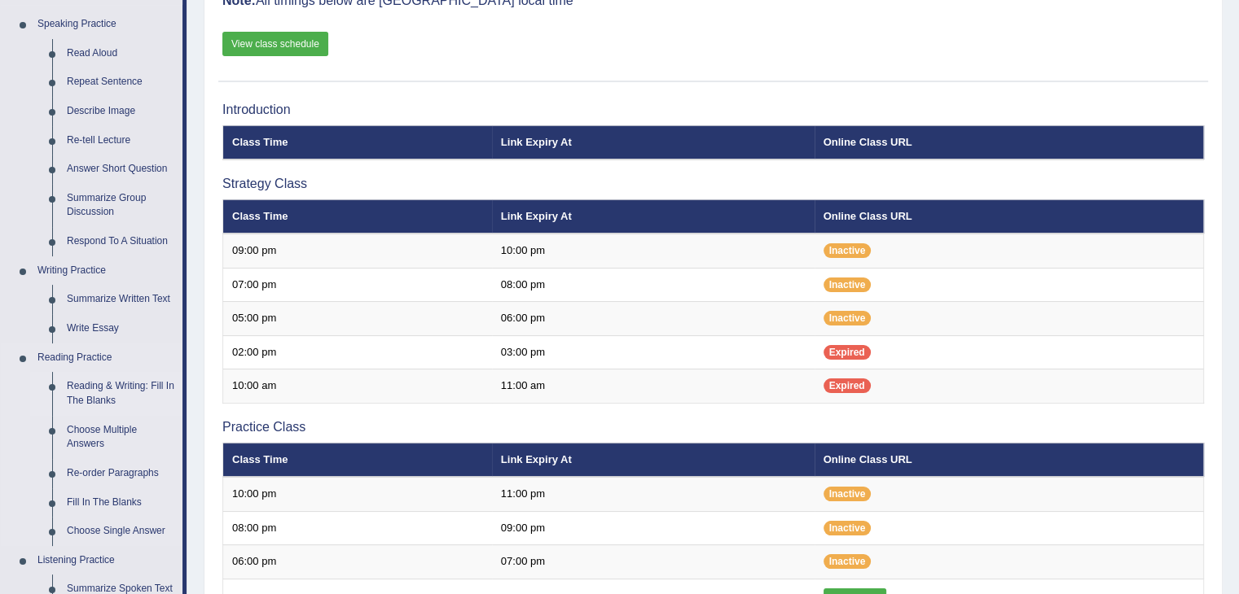
click at [112, 389] on link "Reading & Writing: Fill In The Blanks" at bounding box center [120, 393] width 123 height 43
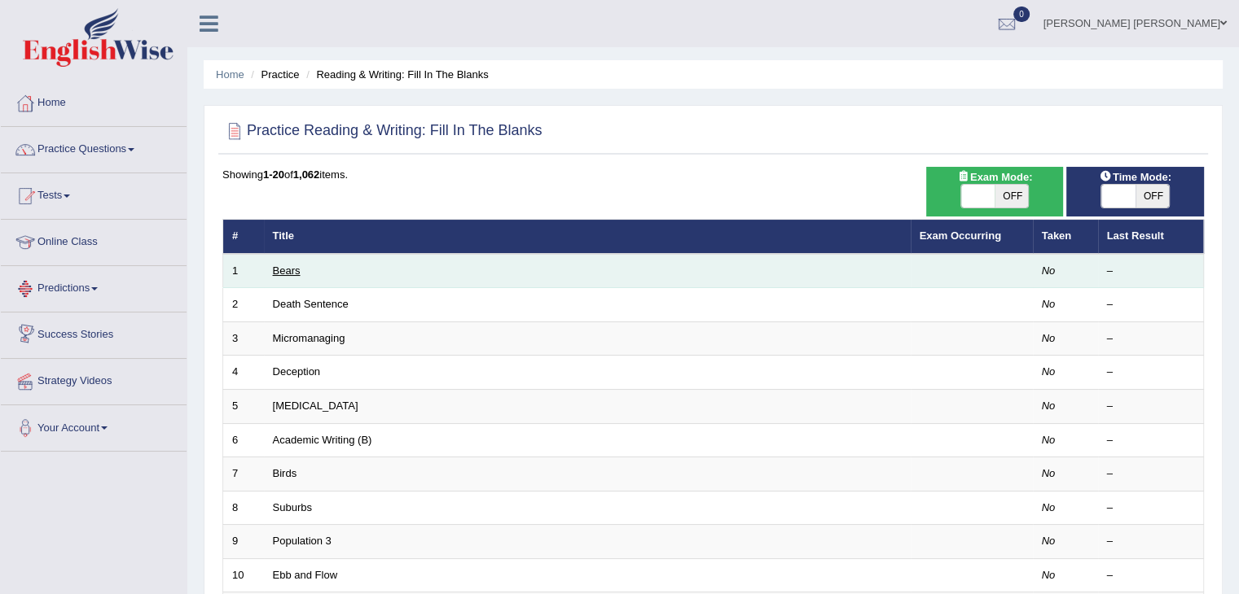
click at [287, 271] on link "Bears" at bounding box center [287, 271] width 28 height 12
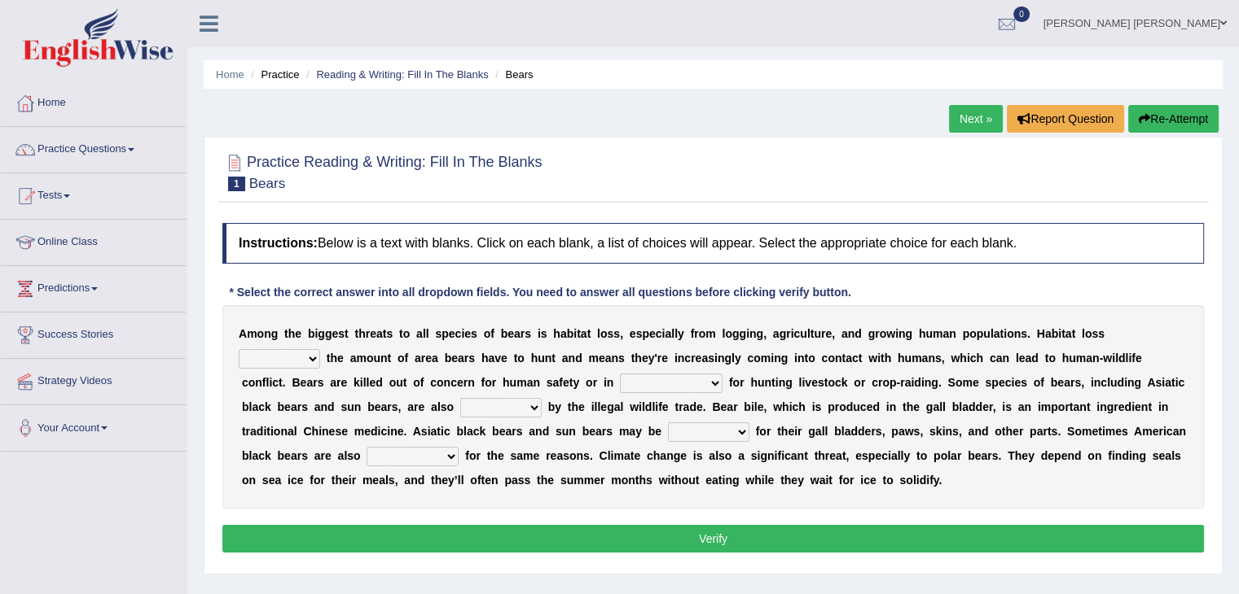
click at [320, 349] on select "increases reduces complies interacts" at bounding box center [279, 359] width 81 height 20
select select "reduces"
click at [320, 349] on select "increases reduces complies interacts" at bounding box center [279, 359] width 81 height 20
click at [620, 382] on select "coalition retaliation appreciation disinformation" at bounding box center [671, 384] width 103 height 20
select select "coalition"
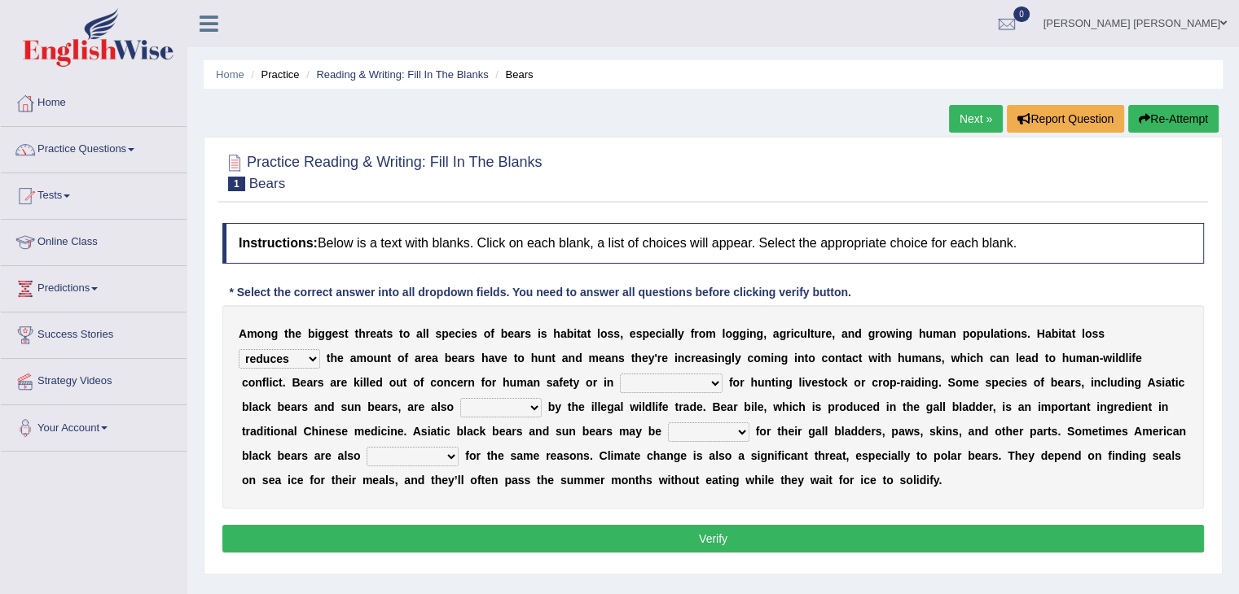
click at [620, 374] on select "coalition retaliation appreciation disinformation" at bounding box center [671, 384] width 103 height 20
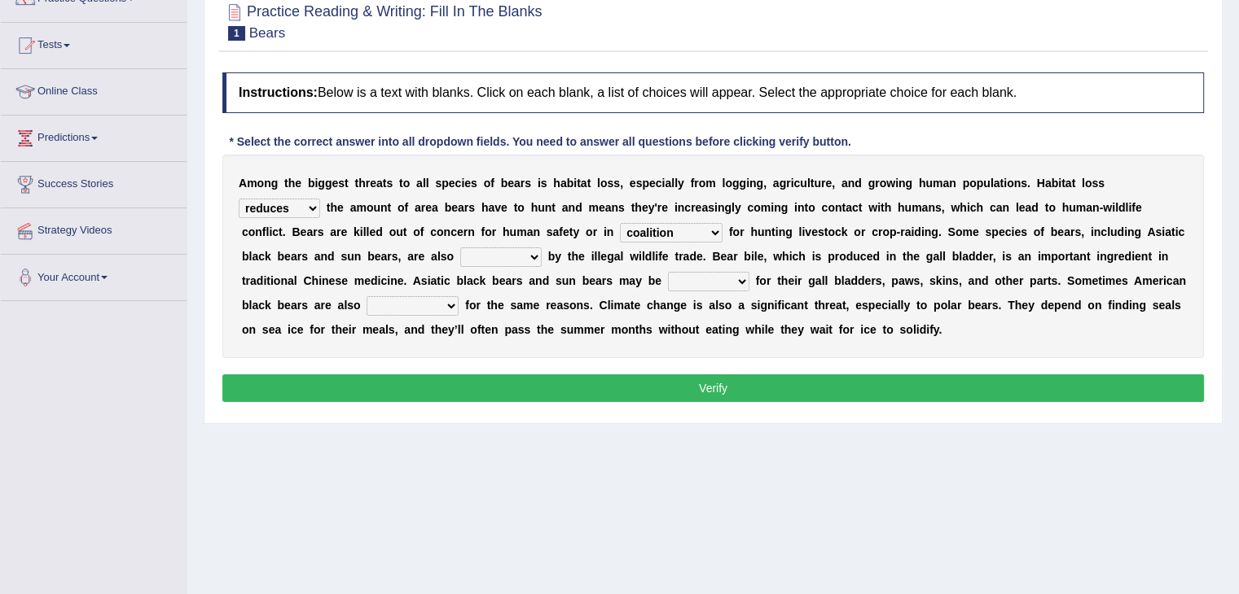
scroll to position [163, 0]
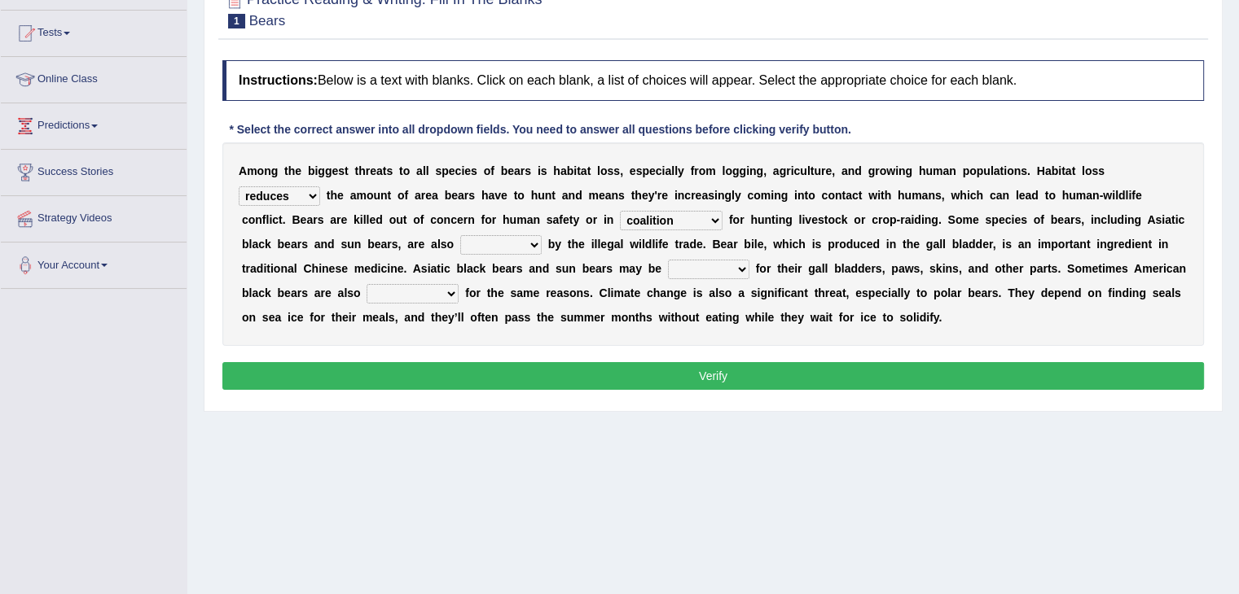
click at [322, 252] on div "A m o n g t h e b i g g e s t t h r e a t s t o a l l s p e c i e s o f b e a r…" at bounding box center [712, 244] width 981 height 204
click at [460, 248] on select "protected prohibited fattened threatened" at bounding box center [500, 245] width 81 height 20
click at [460, 235] on select "protected prohibited fattened threatened" at bounding box center [500, 245] width 81 height 20
click at [460, 242] on select "protected prohibited fattened threatened" at bounding box center [500, 245] width 81 height 20
select select "threatened"
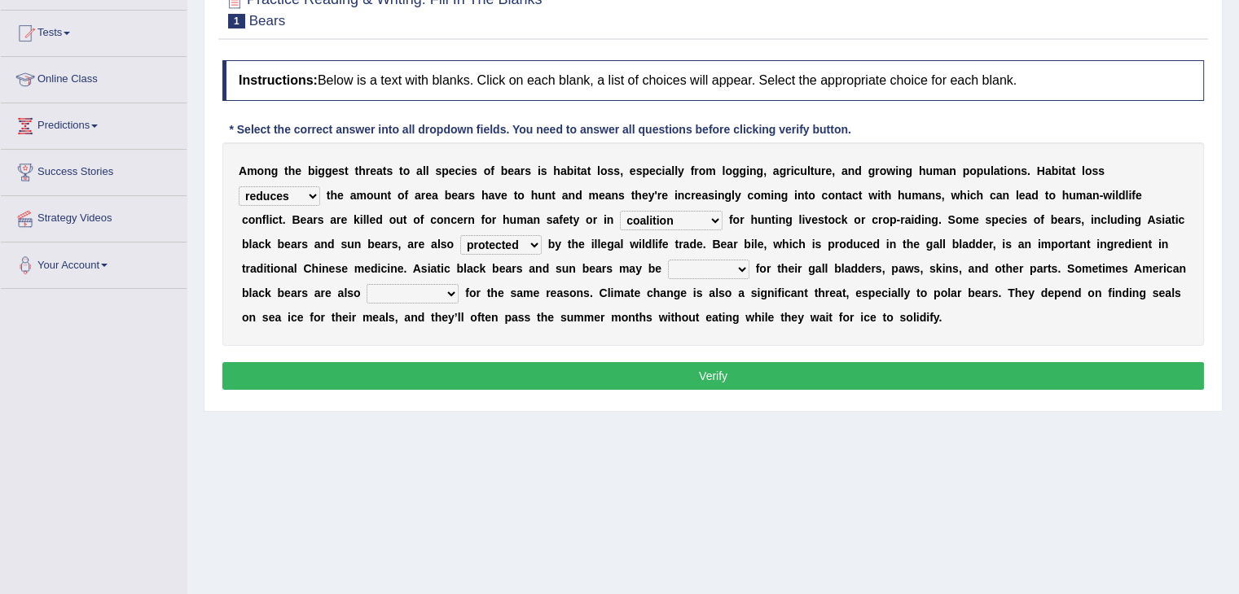
click at [460, 235] on select "protected prohibited fattened threatened" at bounding box center [500, 245] width 81 height 20
click at [620, 220] on select "coalition retaliation appreciation disinformation" at bounding box center [671, 221] width 103 height 20
select select "retaliation"
click at [620, 211] on select "coalition retaliation appreciation disinformation" at bounding box center [671, 221] width 103 height 20
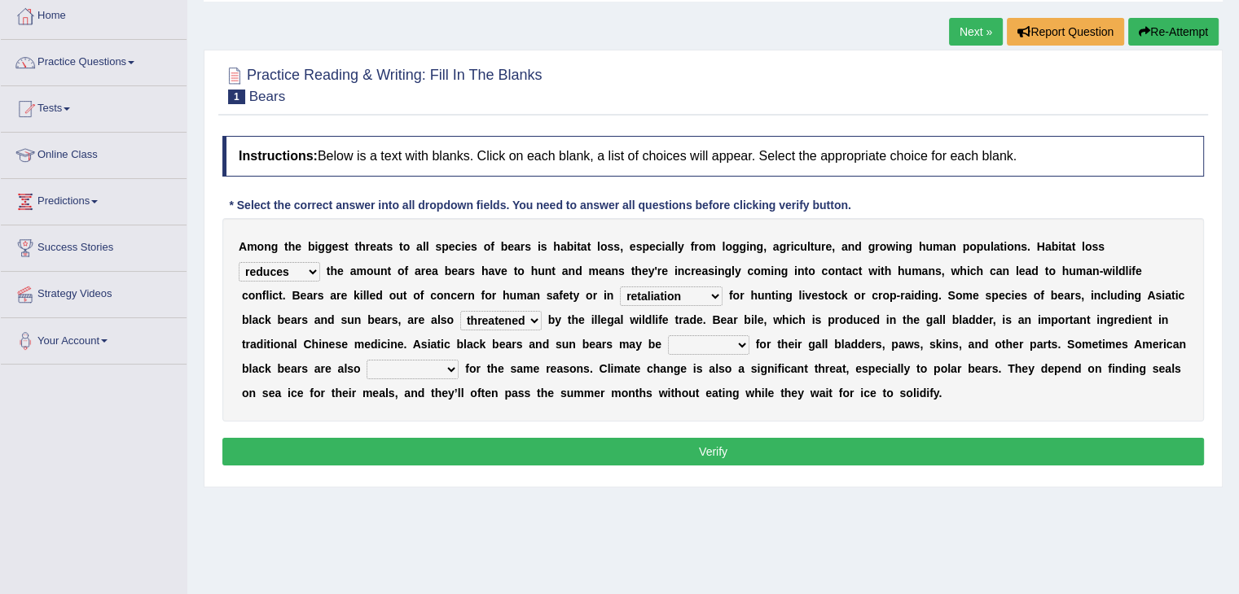
scroll to position [81, 0]
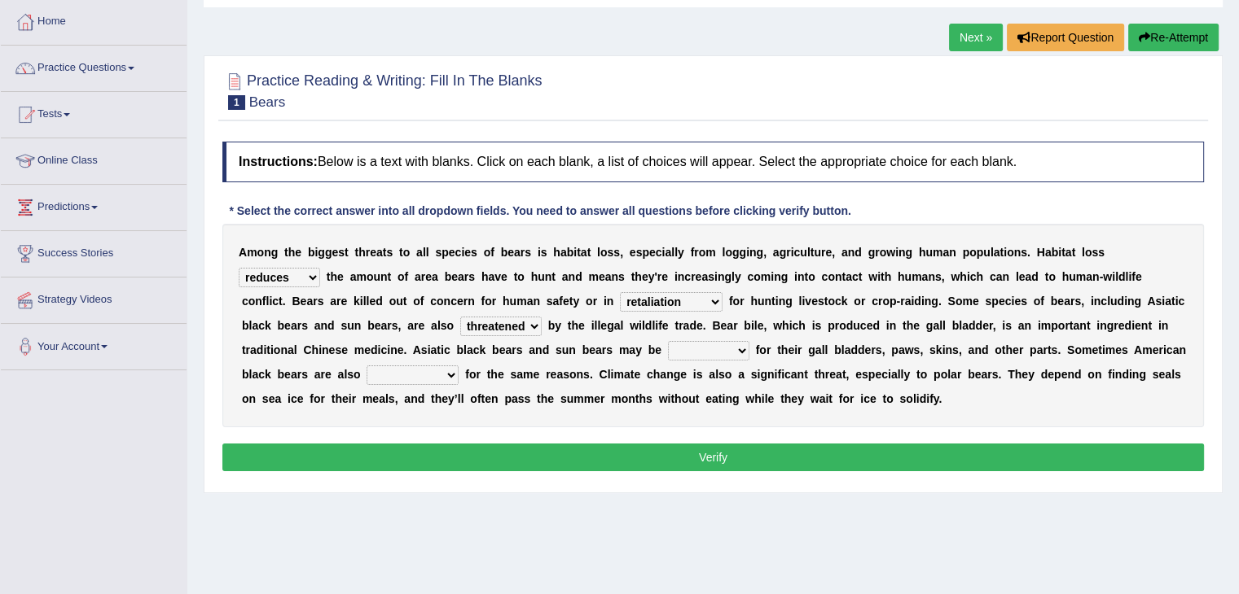
click at [668, 346] on select "poached squelched coached blenched" at bounding box center [708, 351] width 81 height 20
select select "poached"
click at [668, 341] on select "poached squelched coached blenched" at bounding box center [708, 351] width 81 height 20
click at [458, 366] on select "begot foreseen encountered targeted" at bounding box center [412, 376] width 92 height 20
select select "targeted"
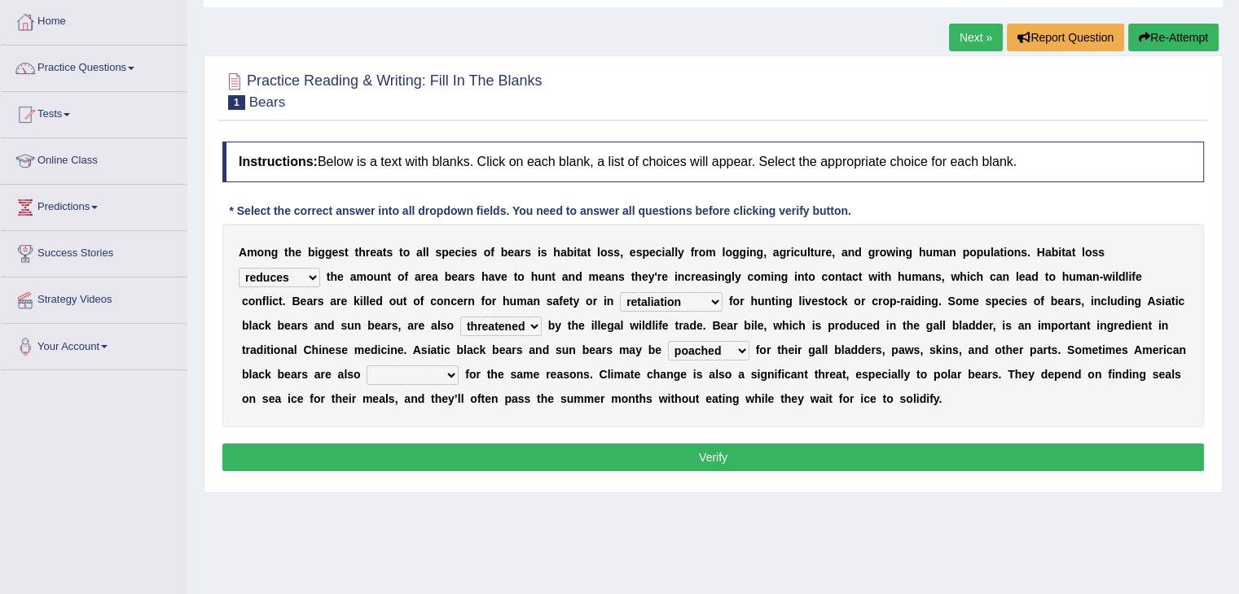
click at [458, 366] on select "begot foreseen encountered targeted" at bounding box center [412, 376] width 92 height 20
click at [928, 454] on button "Verify" at bounding box center [712, 458] width 981 height 28
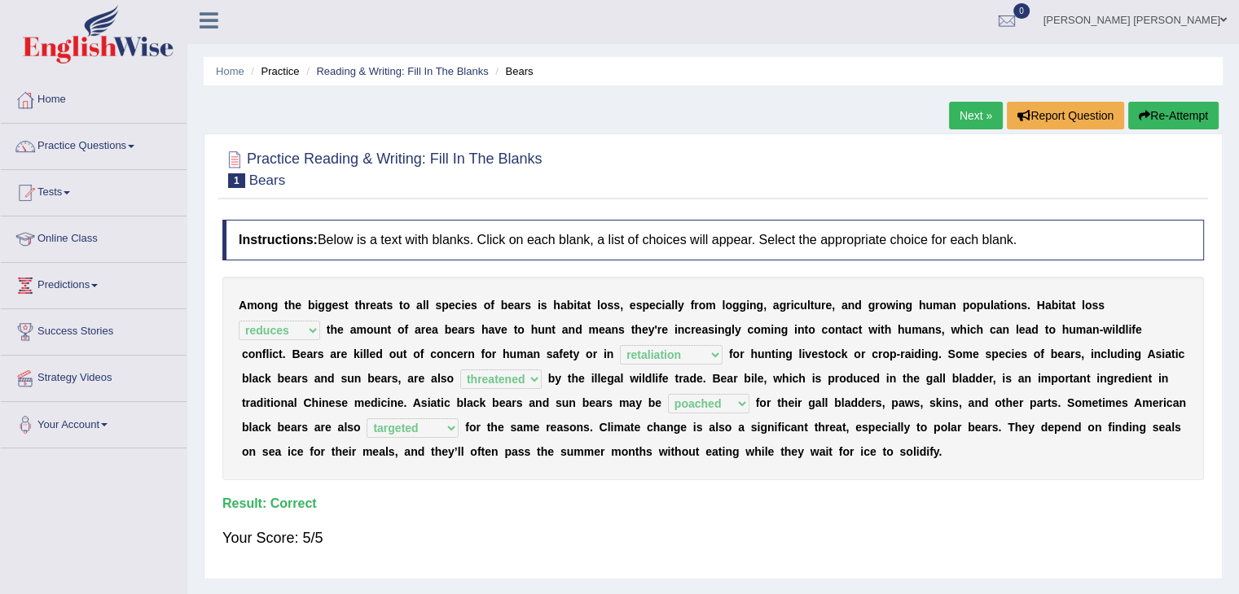
scroll to position [0, 0]
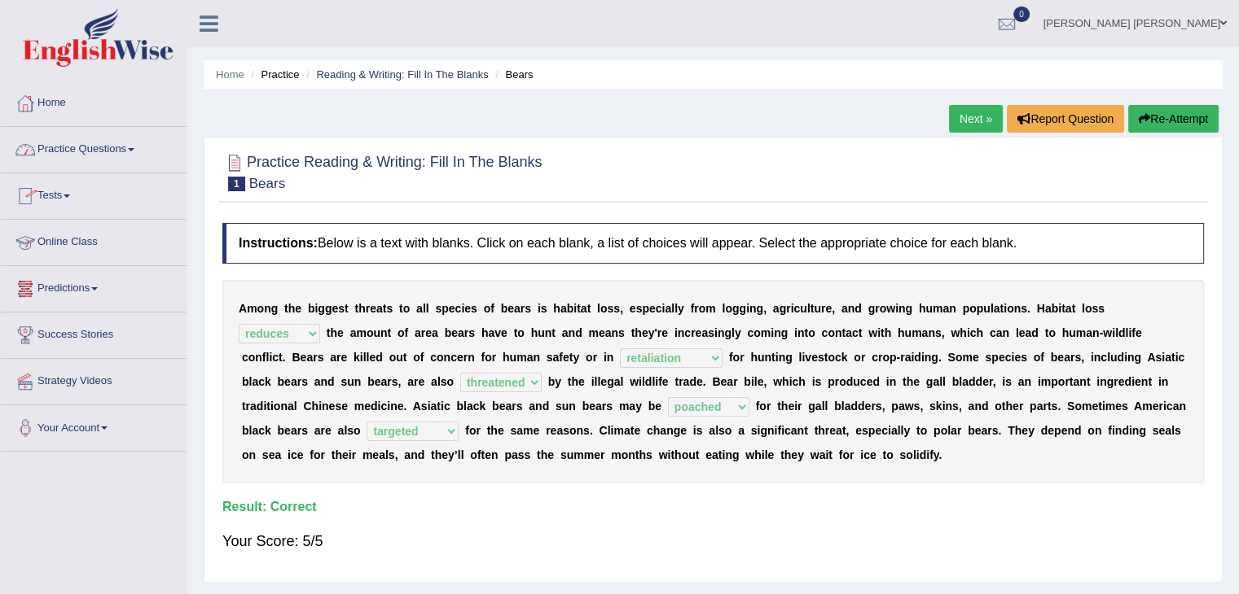
click at [114, 138] on link "Practice Questions" at bounding box center [94, 147] width 186 height 41
